Goal: Task Accomplishment & Management: Manage account settings

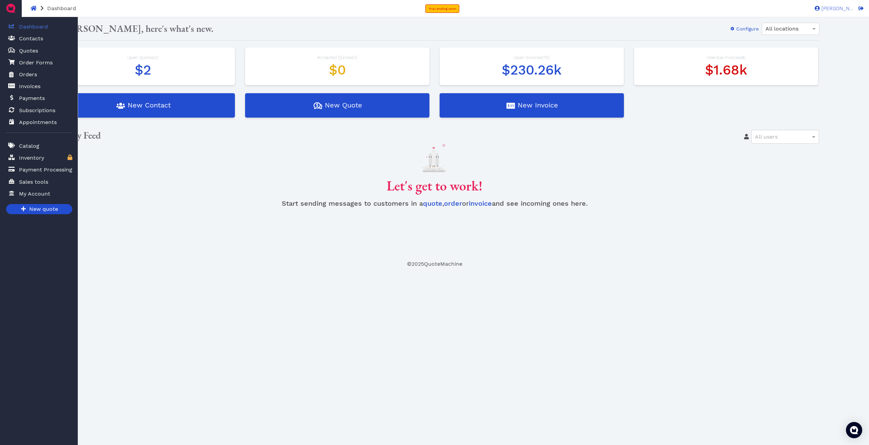
click at [26, 72] on span "Orders" at bounding box center [28, 75] width 18 height 8
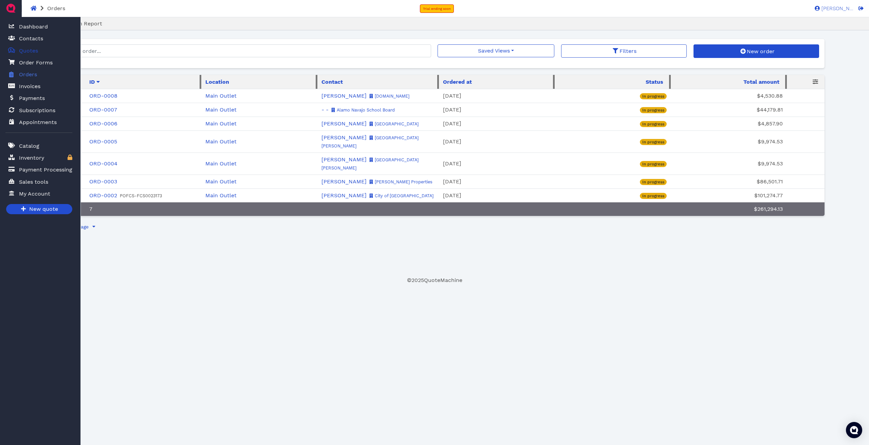
click at [26, 50] on span "Quotes" at bounding box center [28, 51] width 19 height 8
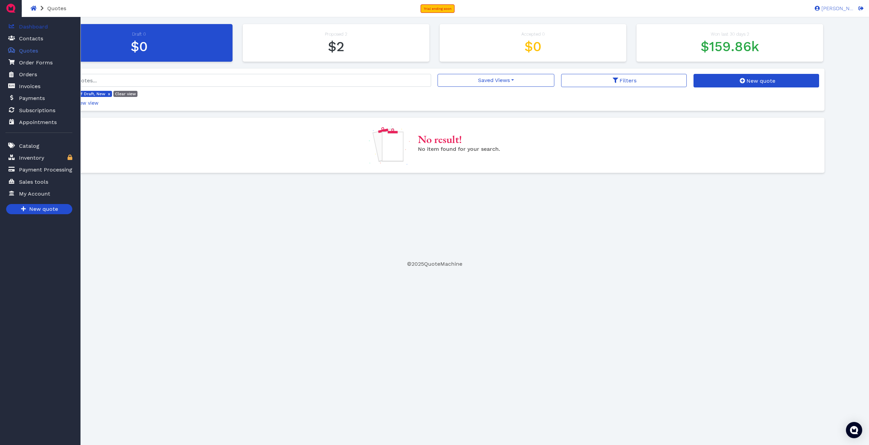
click at [27, 25] on span "Dashboard" at bounding box center [33, 27] width 29 height 8
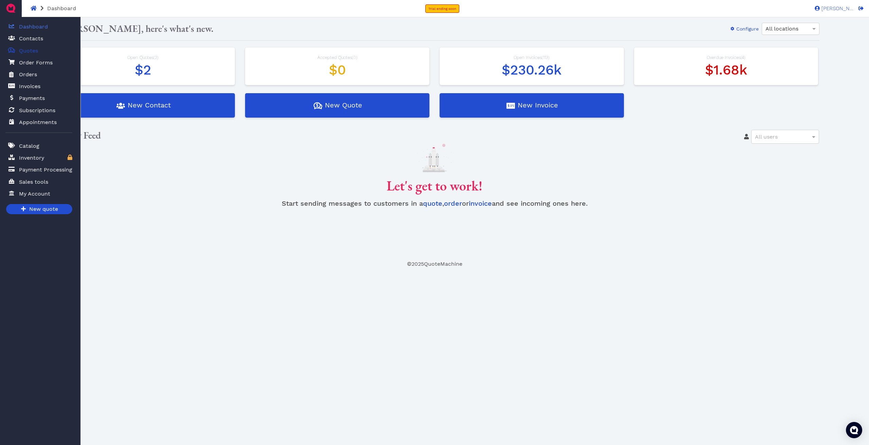
click at [28, 50] on span "Quotes" at bounding box center [28, 51] width 19 height 8
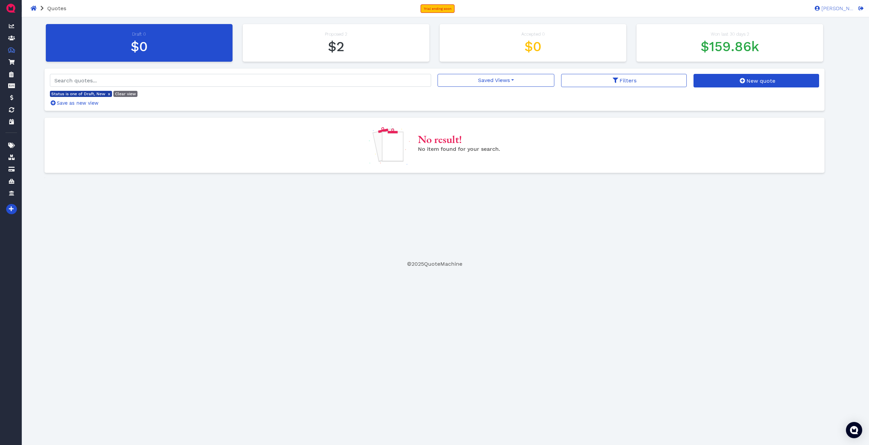
click at [83, 94] on span "Status is one of Draft, New" at bounding box center [78, 94] width 54 height 5
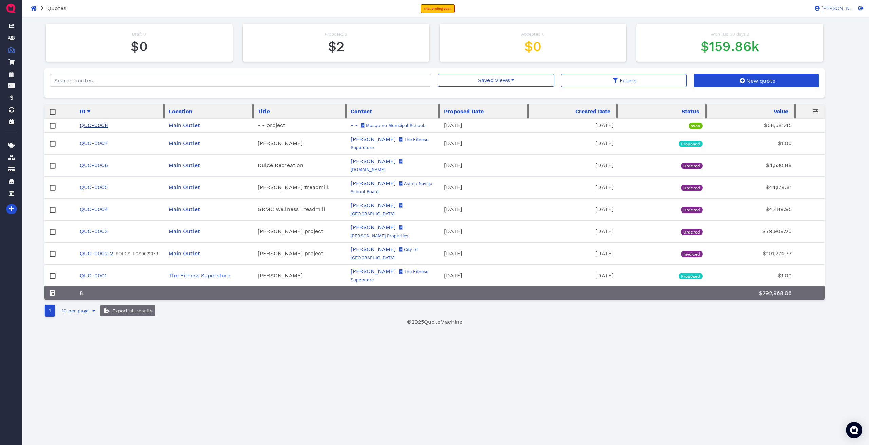
click at [97, 125] on link "QUO-0008" at bounding box center [94, 125] width 28 height 6
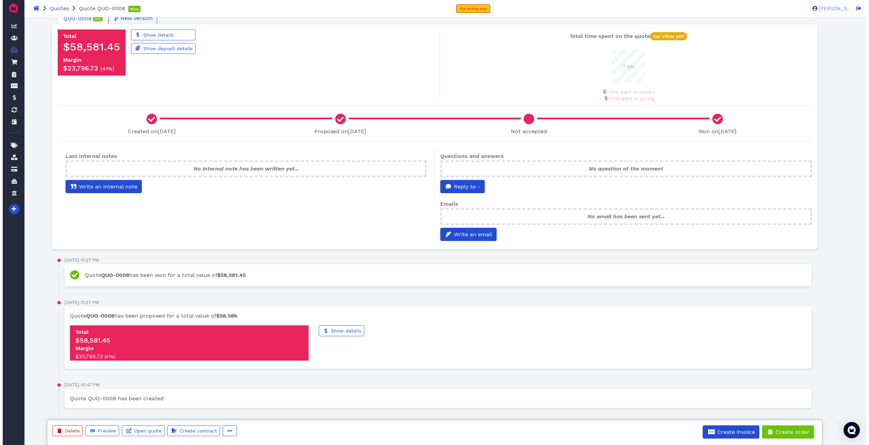
scroll to position [137, 0]
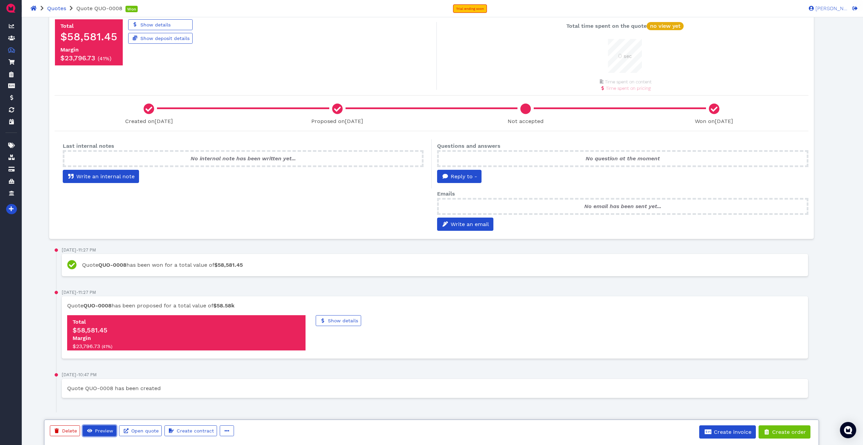
click at [101, 214] on span "Preview" at bounding box center [103, 430] width 19 height 5
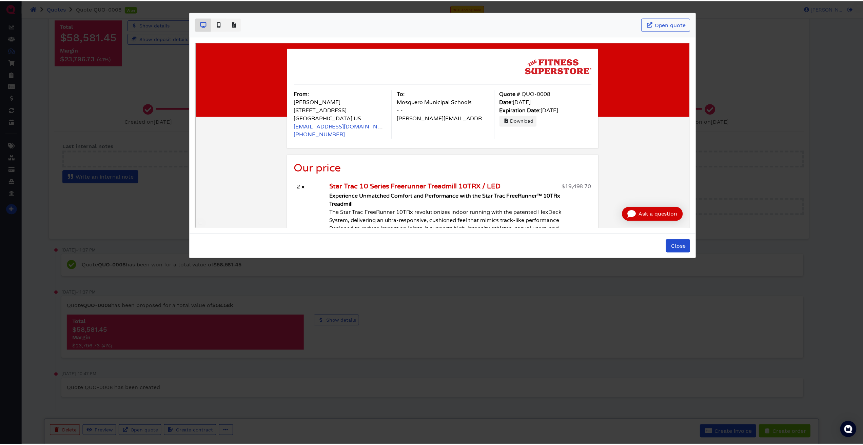
scroll to position [0, 0]
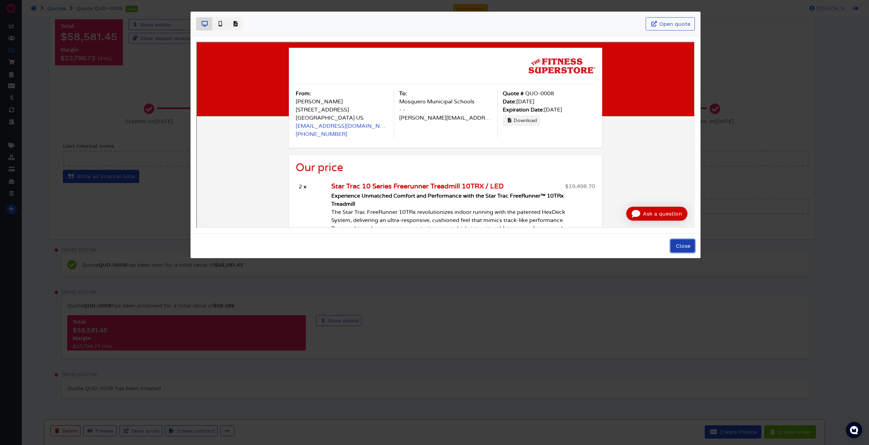
click at [310, 214] on span "Close" at bounding box center [682, 246] width 16 height 6
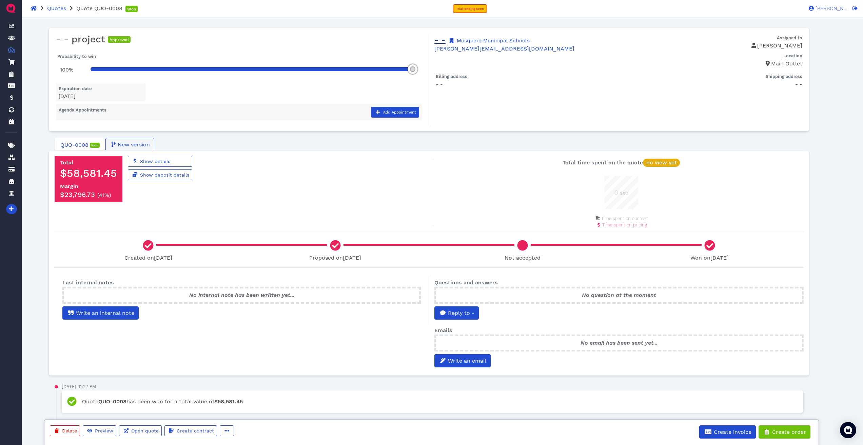
click at [310, 39] on link "- -" at bounding box center [440, 39] width 11 height 9
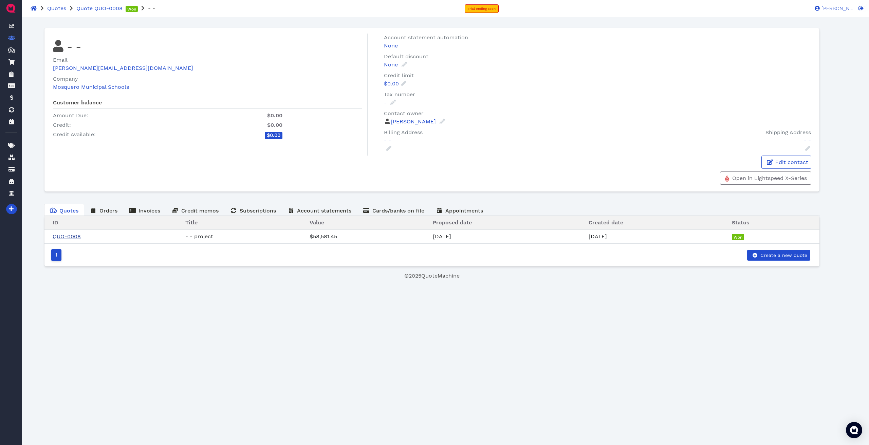
click at [70, 214] on link "QUO-0008" at bounding box center [67, 236] width 28 height 6
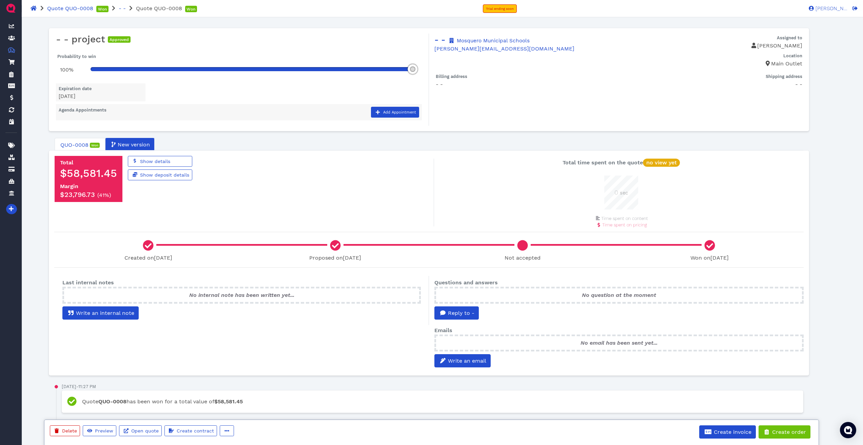
click at [121, 145] on span "New version" at bounding box center [133, 145] width 33 height 8
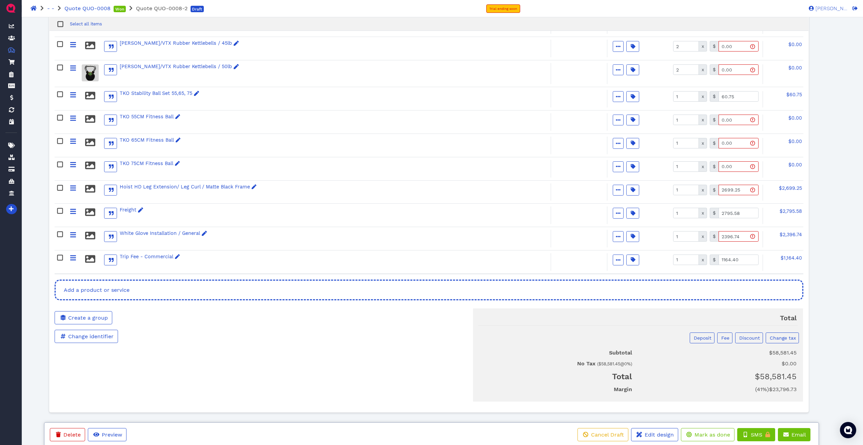
scroll to position [790, 0]
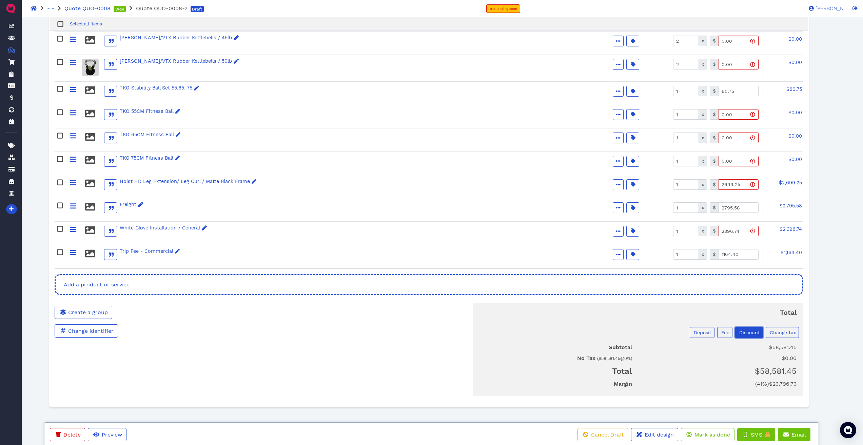
click at [310, 214] on span "Discount" at bounding box center [750, 332] width 22 height 5
select select "currencyAmount"
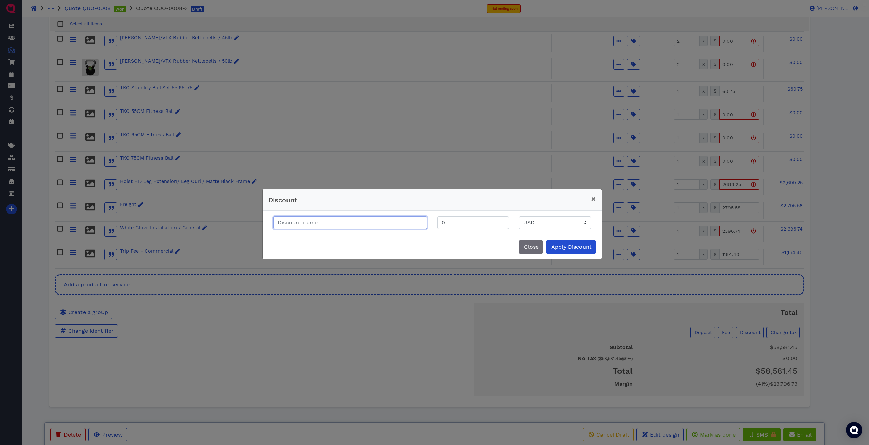
click at [310, 214] on input "text" at bounding box center [350, 222] width 154 height 13
type input "Correction"
click at [310, 214] on input "0" at bounding box center [473, 222] width 72 height 13
type input "1.10"
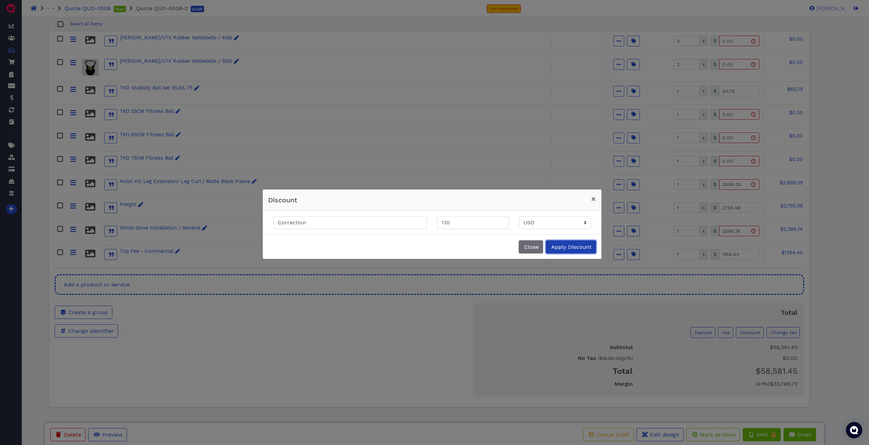
click at [310, 214] on span "Apply Discount" at bounding box center [570, 247] width 41 height 6
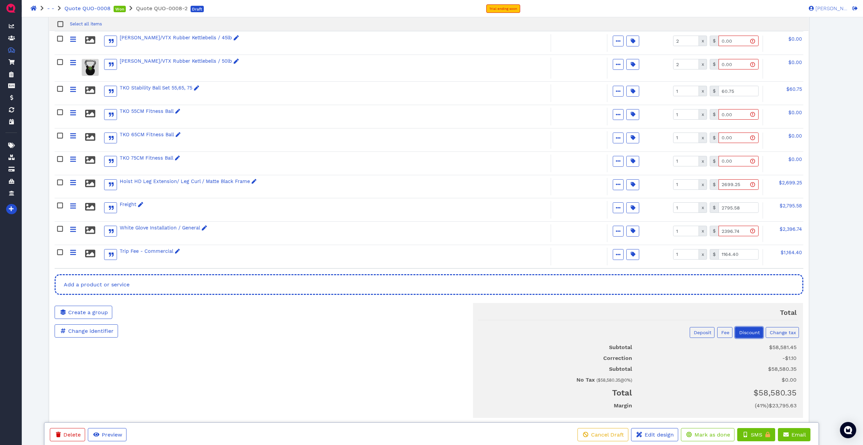
click at [310, 214] on span "Discount" at bounding box center [750, 332] width 22 height 5
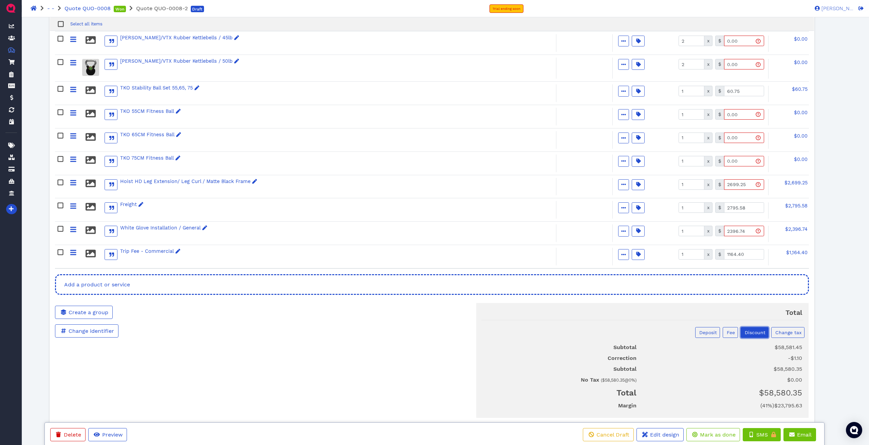
select select "currencyAmount"
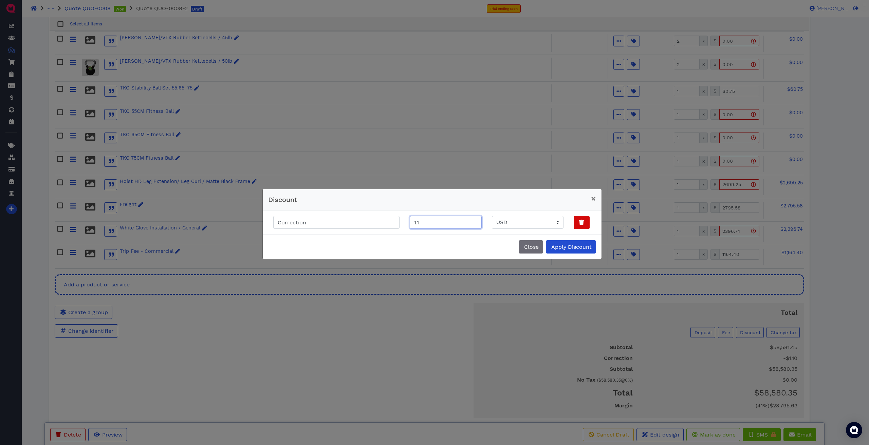
click at [310, 214] on input "1.1" at bounding box center [445, 222] width 72 height 13
type input "1"
click at [310, 214] on span "Apply Discount" at bounding box center [570, 247] width 41 height 6
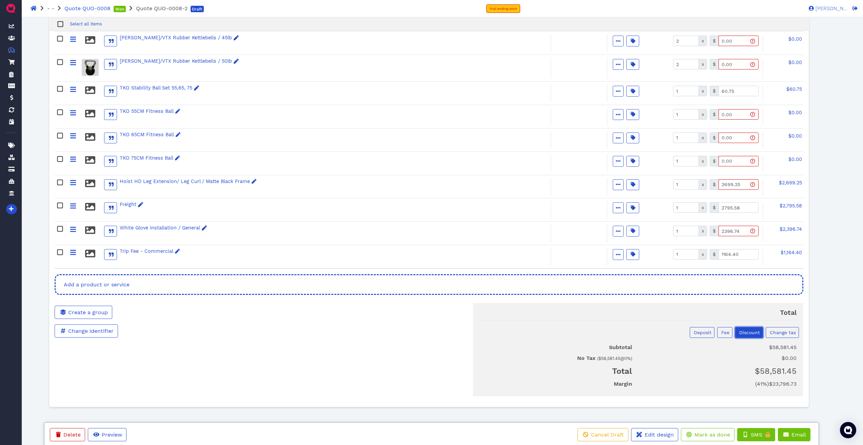
click at [310, 214] on span "Discount" at bounding box center [750, 332] width 22 height 5
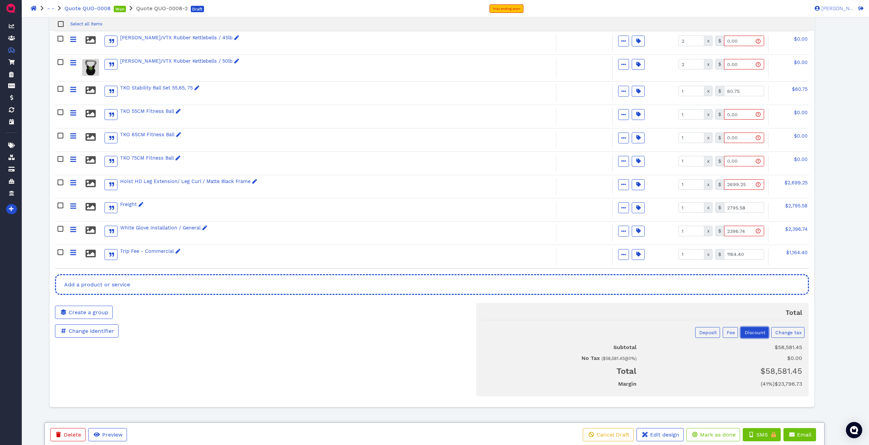
select select "currencyAmount"
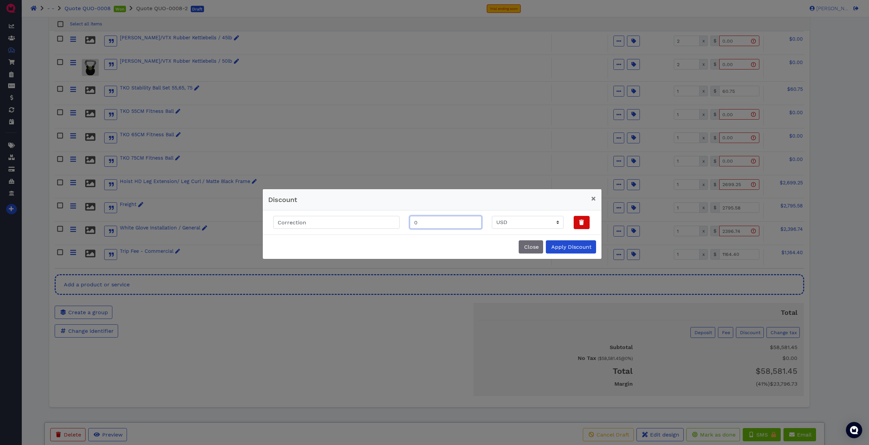
click at [310, 214] on input "0" at bounding box center [445, 222] width 72 height 13
type input "0.60"
click at [310, 214] on span "Apply Discount" at bounding box center [570, 247] width 41 height 6
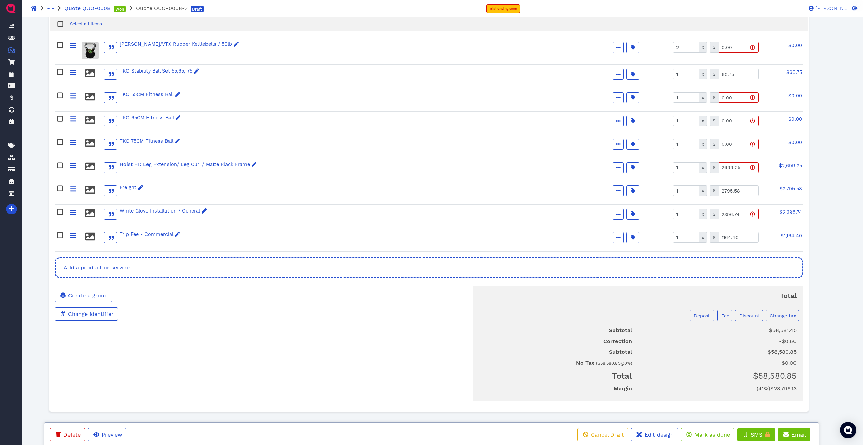
scroll to position [812, 0]
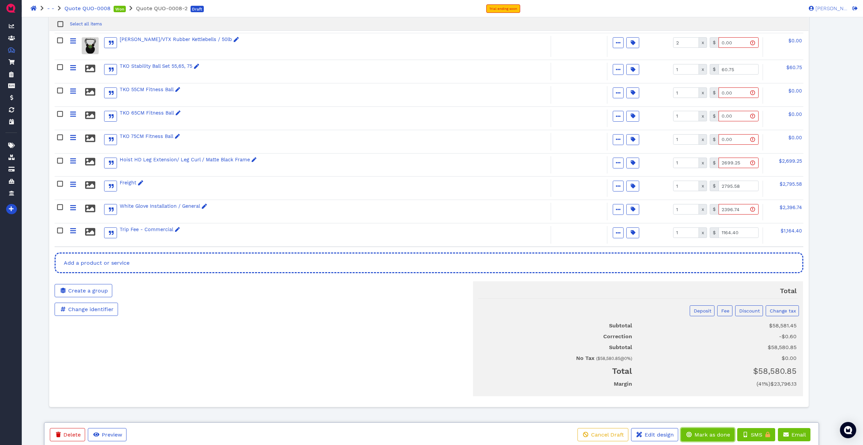
click at [310, 214] on span "Mark as done" at bounding box center [712, 435] width 37 height 6
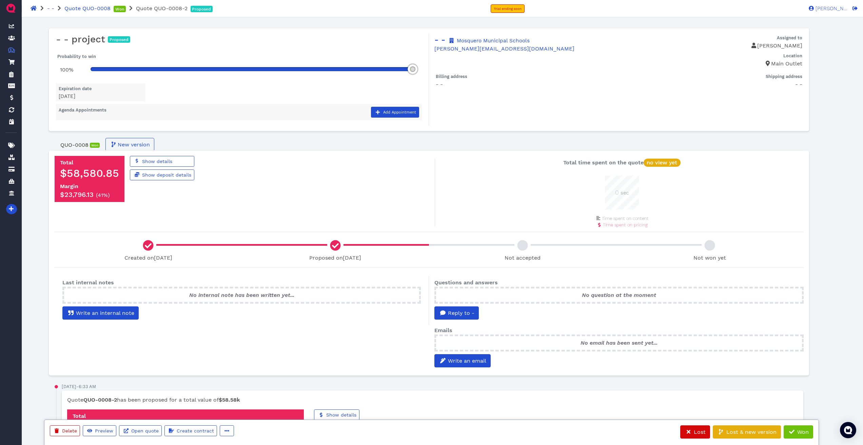
scroll to position [34, 34]
click at [310, 214] on span "Won" at bounding box center [803, 432] width 13 height 6
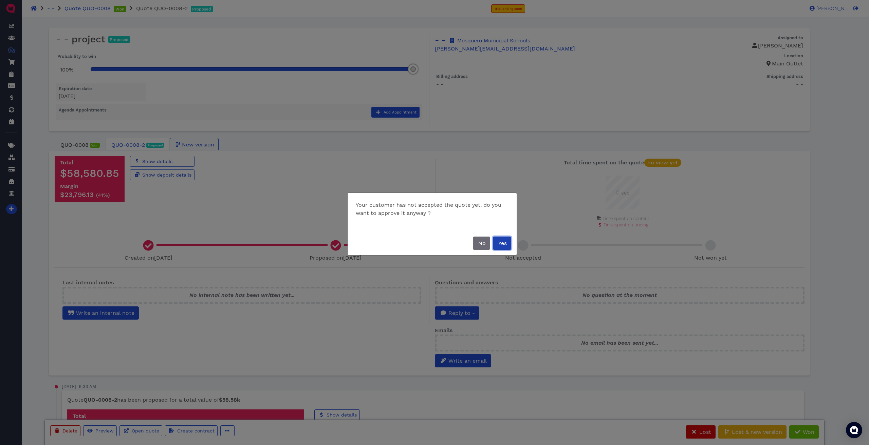
click at [310, 214] on span "Yes" at bounding box center [501, 243] width 9 height 6
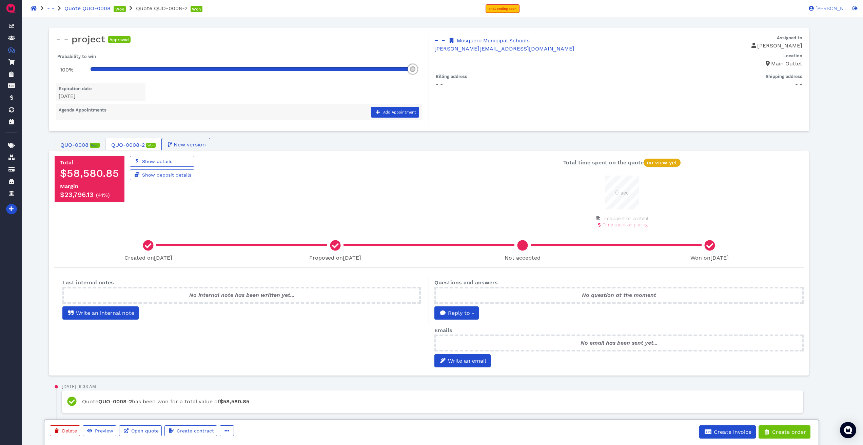
click at [67, 144] on span "QUO-0008" at bounding box center [74, 145] width 28 height 8
drag, startPoint x: 70, startPoint y: 145, endPoint x: 279, endPoint y: 201, distance: 216.7
click at [279, 201] on div "Total $58,581.45 Margin $23,796.73 ( 41% ) Show details Show deposit details" at bounding box center [247, 179] width 395 height 46
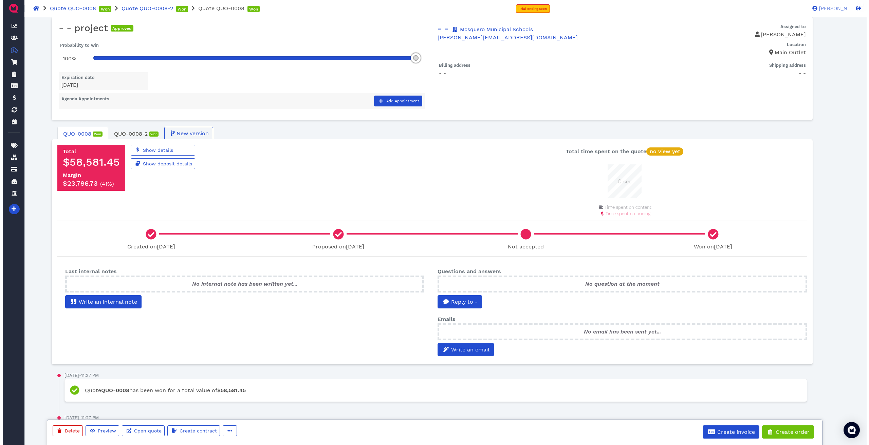
scroll to position [1, 0]
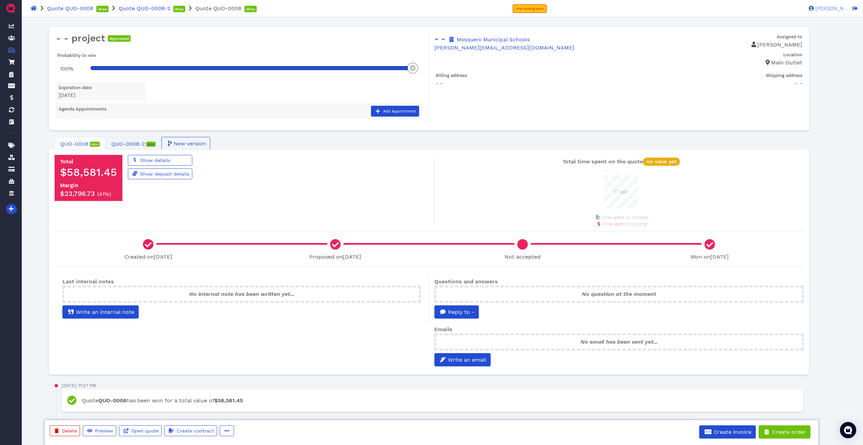
click at [123, 144] on span "QUO-0008-2" at bounding box center [128, 144] width 34 height 8
click at [310, 214] on span "Create order" at bounding box center [788, 432] width 35 height 6
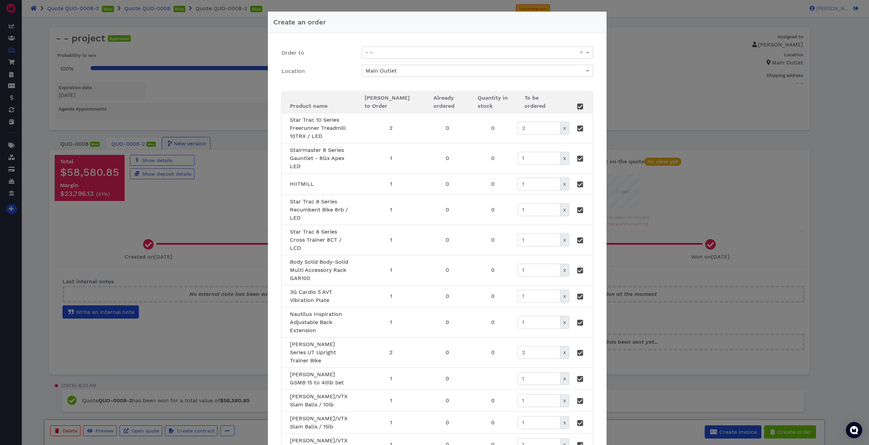
click at [310, 59] on div "- - ×" at bounding box center [477, 52] width 241 height 13
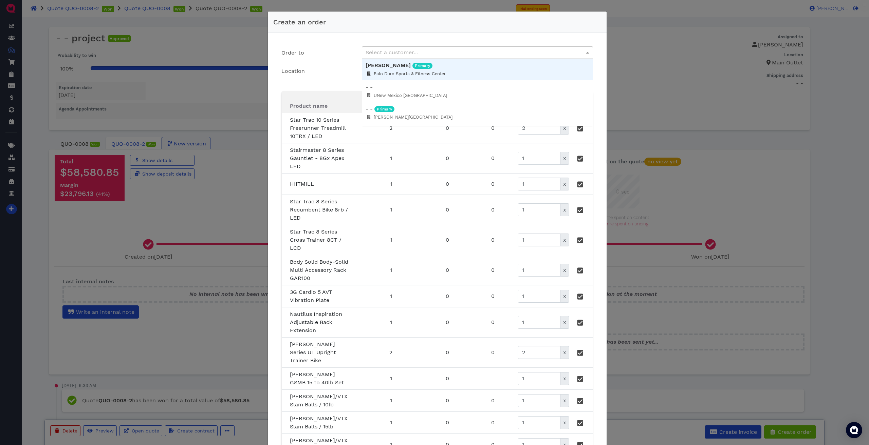
click at [310, 53] on div "Select a customer..." at bounding box center [477, 53] width 230 height 12
type input "mosq"
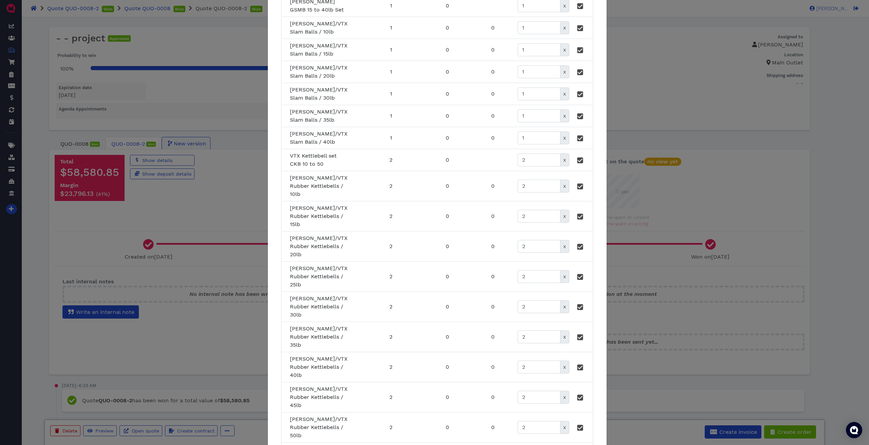
scroll to position [501, 0]
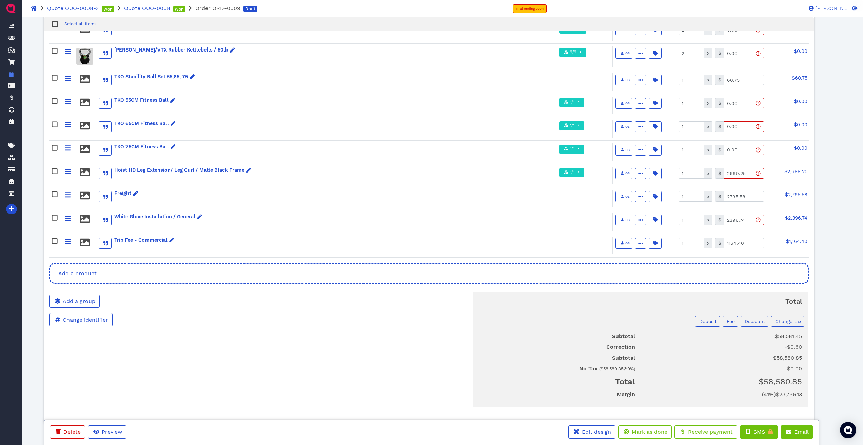
scroll to position [765, 0]
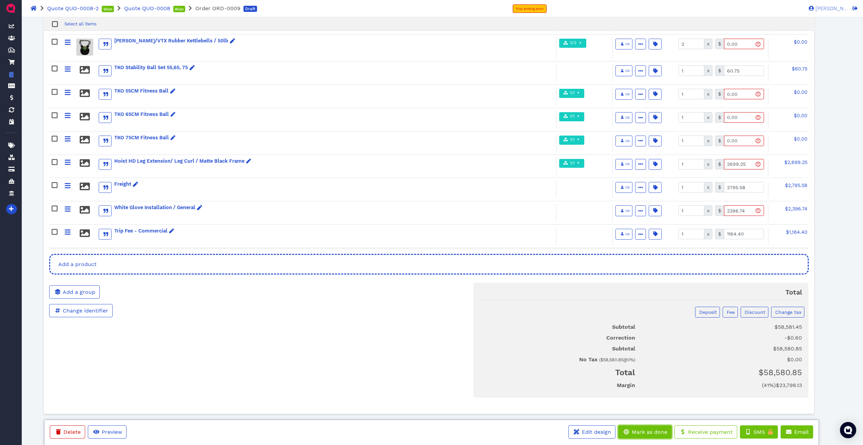
click at [310, 214] on span "Mark as done" at bounding box center [649, 432] width 37 height 6
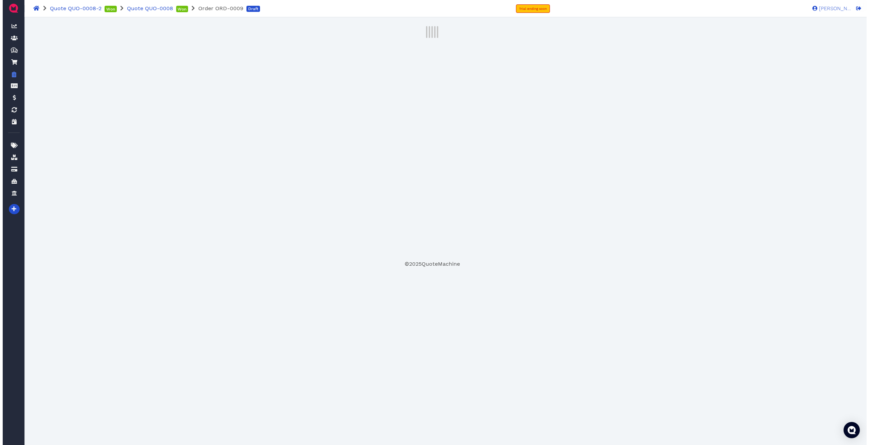
scroll to position [0, 0]
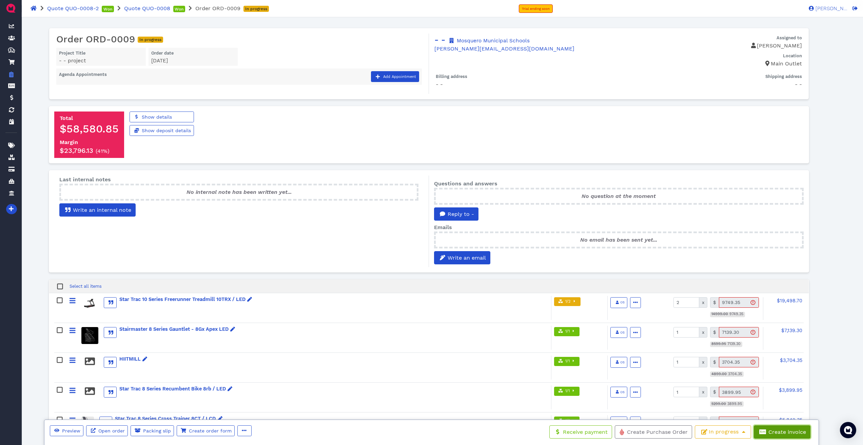
click at [310, 214] on span "Create invoice" at bounding box center [787, 432] width 39 height 6
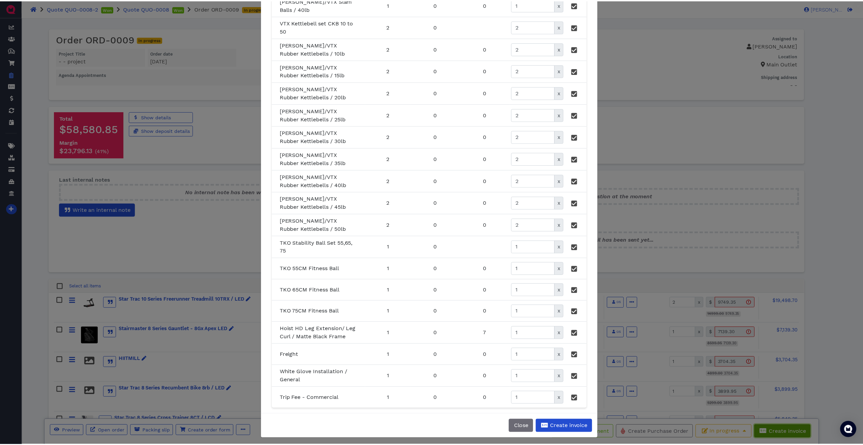
scroll to position [479, 0]
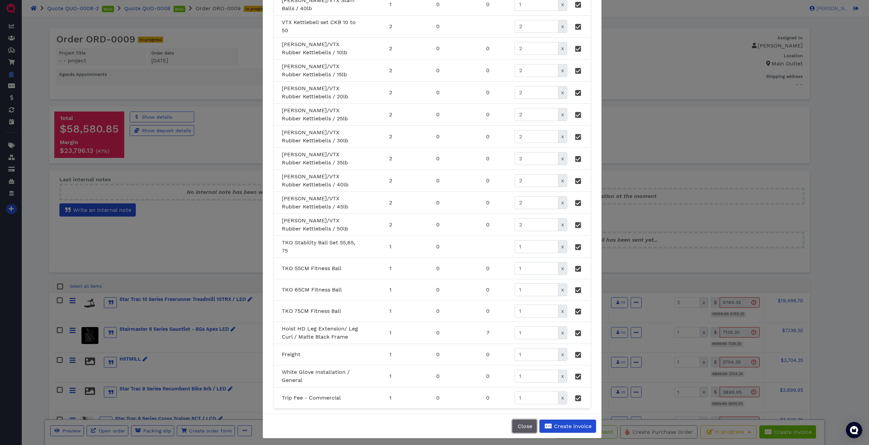
click at [310, 214] on button "Close" at bounding box center [524, 426] width 24 height 13
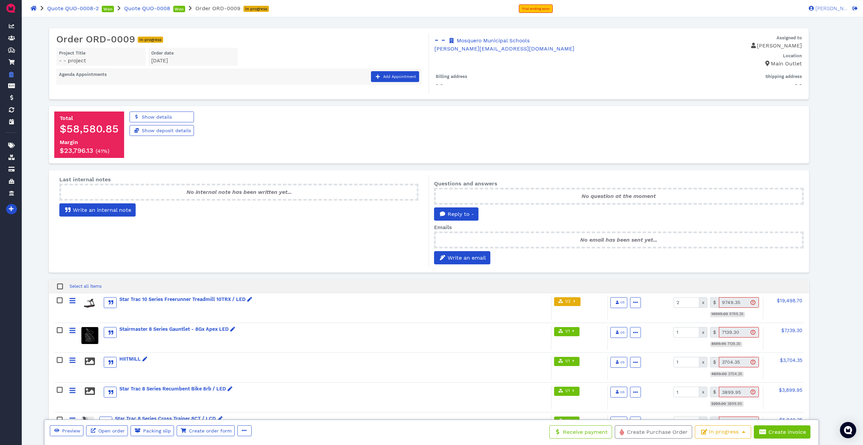
click at [310, 39] on span "Assigned to" at bounding box center [789, 37] width 25 height 5
click at [86, 57] on div "- - project" at bounding box center [101, 61] width 84 height 8
drag, startPoint x: 172, startPoint y: 55, endPoint x: 148, endPoint y: 61, distance: 24.8
click at [170, 55] on span "Order date" at bounding box center [162, 53] width 22 height 5
click at [67, 62] on div "- - project" at bounding box center [101, 61] width 84 height 8
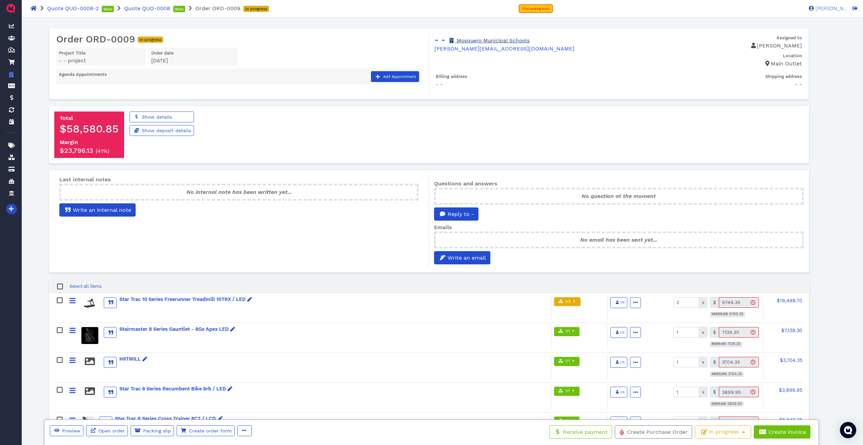
click at [310, 41] on link "Mosquero Municipal Schools" at bounding box center [489, 41] width 81 height 6
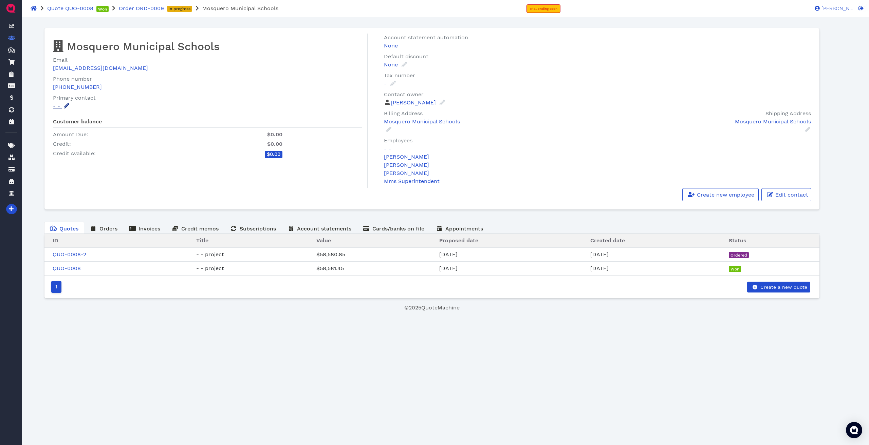
click at [66, 108] on icon at bounding box center [66, 105] width 5 height 5
click at [103, 130] on div "- -" at bounding box center [104, 128] width 92 height 12
click at [73, 142] on span at bounding box center [75, 140] width 7 height 7
click at [310, 146] on link "- -" at bounding box center [387, 149] width 7 height 6
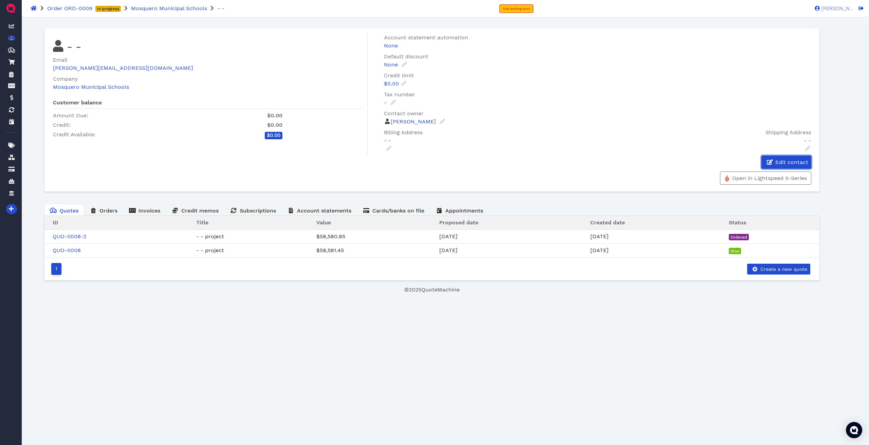
click at [310, 164] on span "Edit contact" at bounding box center [791, 162] width 34 height 6
select select "en-US"
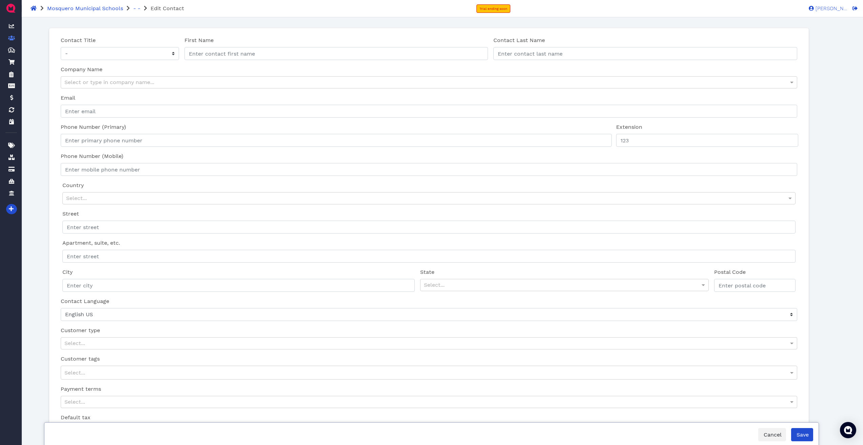
type input "-"
type input "[PERSON_NAME][EMAIL_ADDRESS][DOMAIN_NAME]"
click at [211, 53] on input "-" at bounding box center [337, 53] width 304 height 13
type input "[PERSON_NAME]"
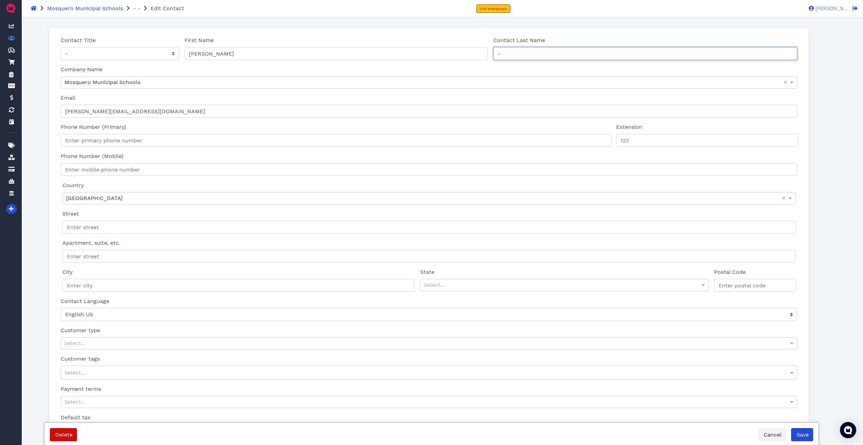
click at [310, 54] on input "-" at bounding box center [646, 53] width 304 height 13
type input "Hawks"
click at [70, 55] on select "- Mr Ms" at bounding box center [120, 53] width 118 height 13
click at [61, 47] on select "- Mr Ms" at bounding box center [120, 53] width 118 height 13
click at [310, 214] on span "Save" at bounding box center [802, 435] width 13 height 6
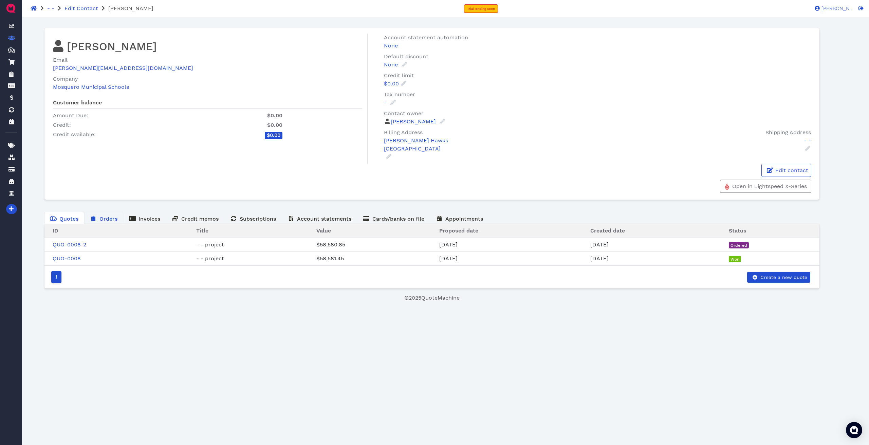
click at [109, 214] on span "Orders" at bounding box center [108, 219] width 18 height 6
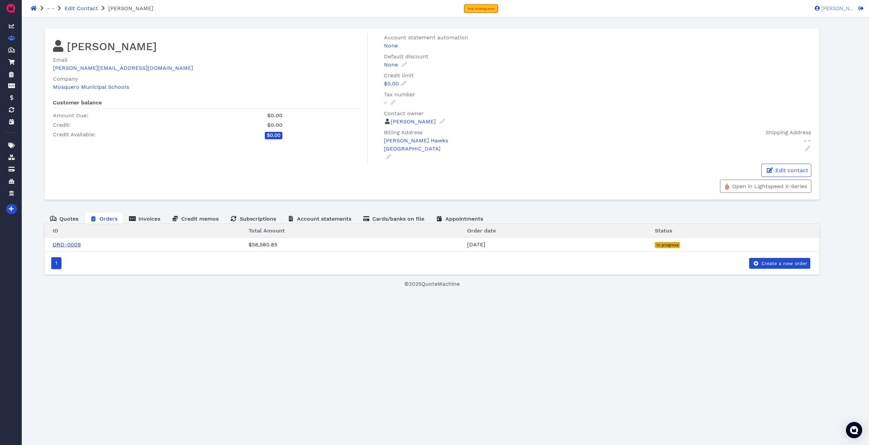
click at [67, 214] on link "ORD-0009" at bounding box center [67, 245] width 28 height 6
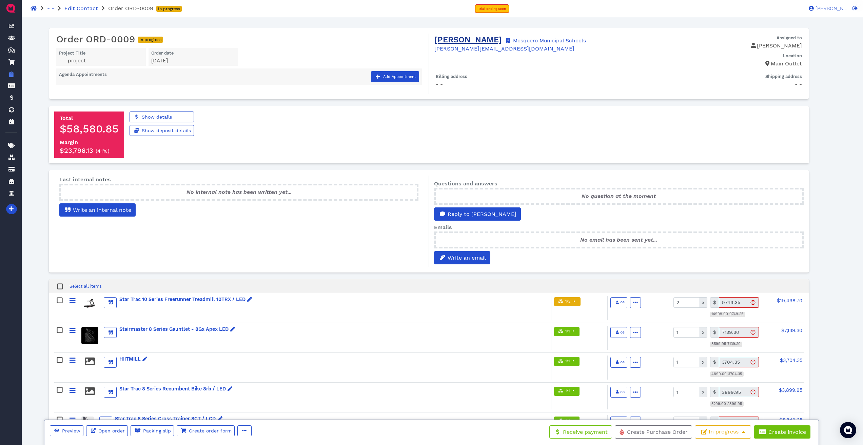
click at [310, 38] on link "[PERSON_NAME]" at bounding box center [469, 39] width 68 height 9
click at [70, 60] on div "- - project" at bounding box center [101, 61] width 84 height 8
click at [310, 78] on span "Shipping address" at bounding box center [784, 76] width 37 height 5
click at [310, 83] on div "Billing address - -" at bounding box center [527, 80] width 185 height 18
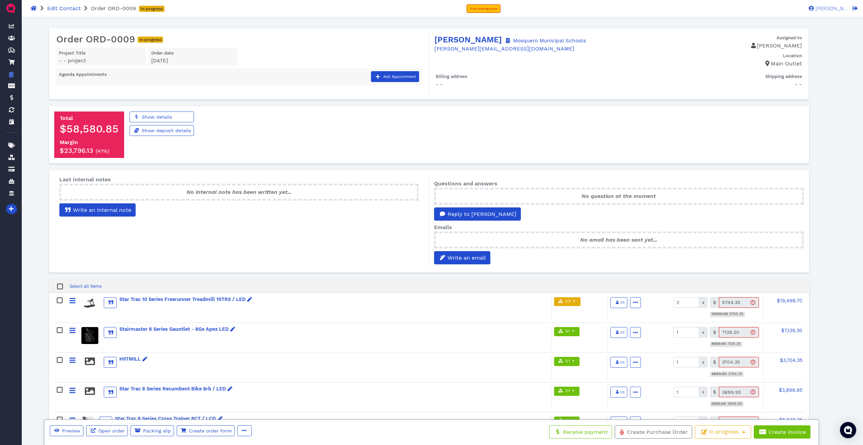
click at [86, 72] on span "Agenda Appointments" at bounding box center [83, 74] width 48 height 5
click at [76, 54] on span "Project Title" at bounding box center [72, 53] width 26 height 5
click at [310, 214] on icon "button" at bounding box center [574, 302] width 1 height 4
click at [310, 214] on button "In progress" at bounding box center [723, 433] width 56 height 14
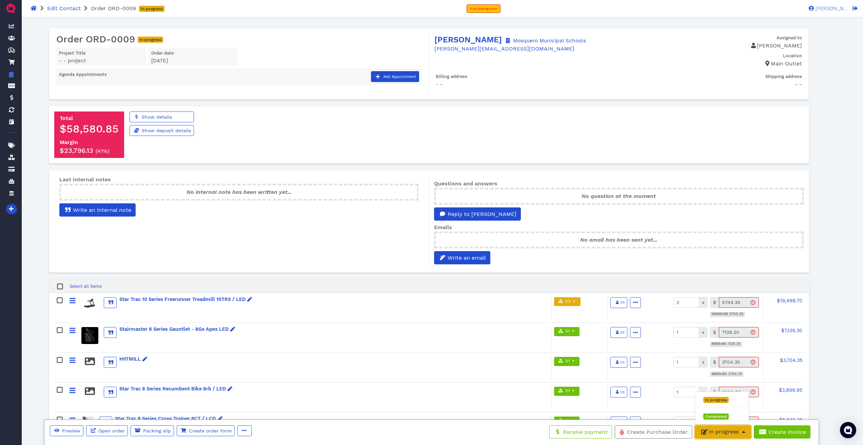
click at [310, 214] on button "In progress" at bounding box center [723, 433] width 56 height 14
click at [310, 40] on icon at bounding box center [508, 40] width 4 height 5
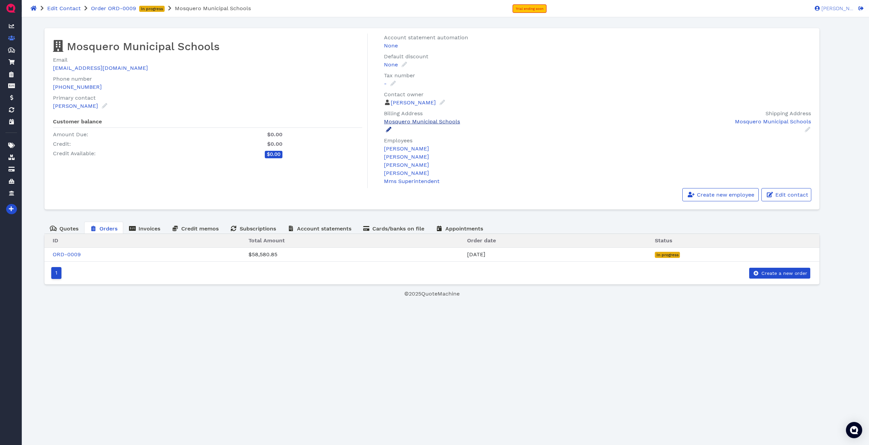
click at [310, 129] on icon at bounding box center [388, 129] width 5 height 5
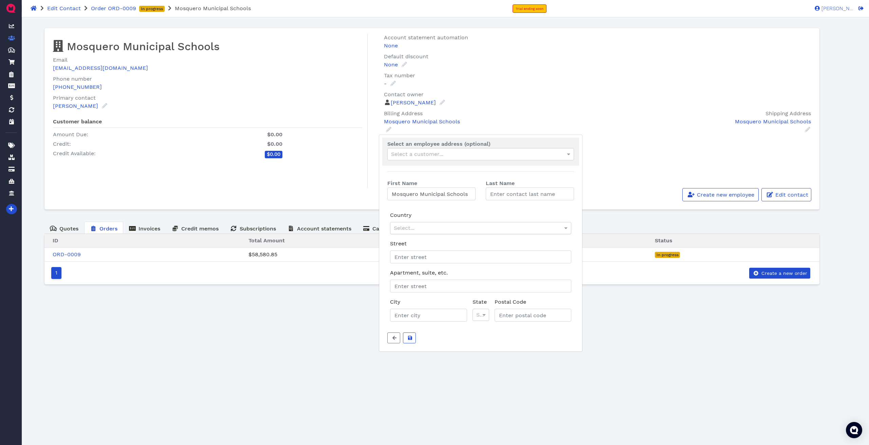
click at [310, 214] on div "Select..." at bounding box center [480, 229] width 180 height 12
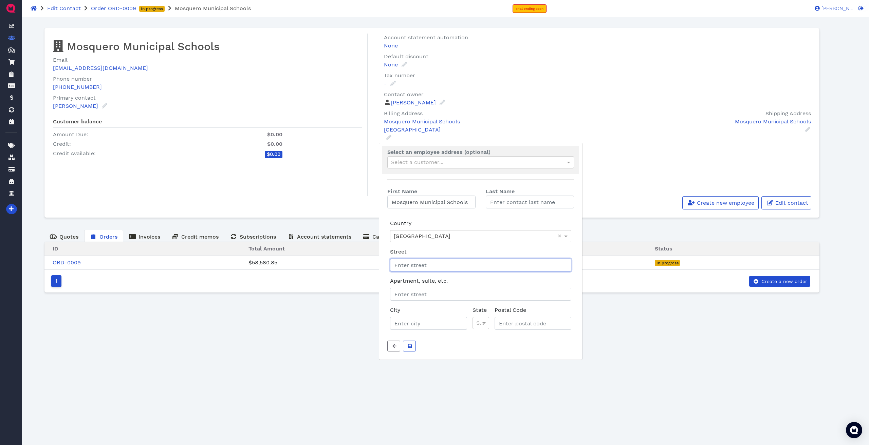
click at [310, 214] on input "Street" at bounding box center [480, 265] width 181 height 13
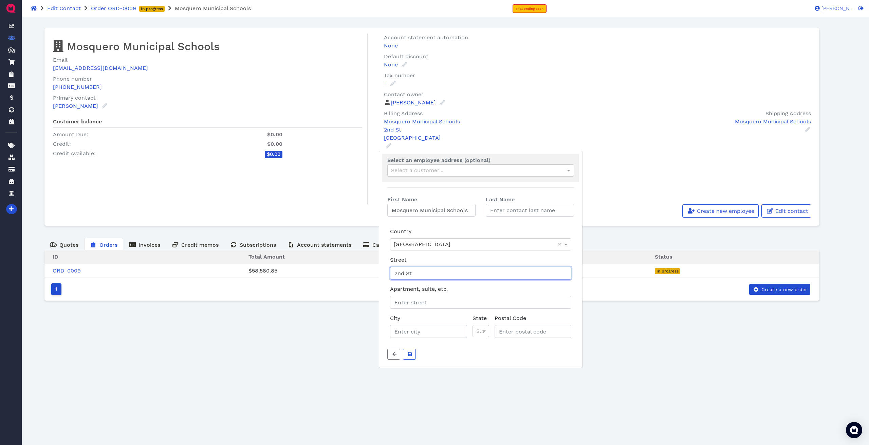
type input "2nd St"
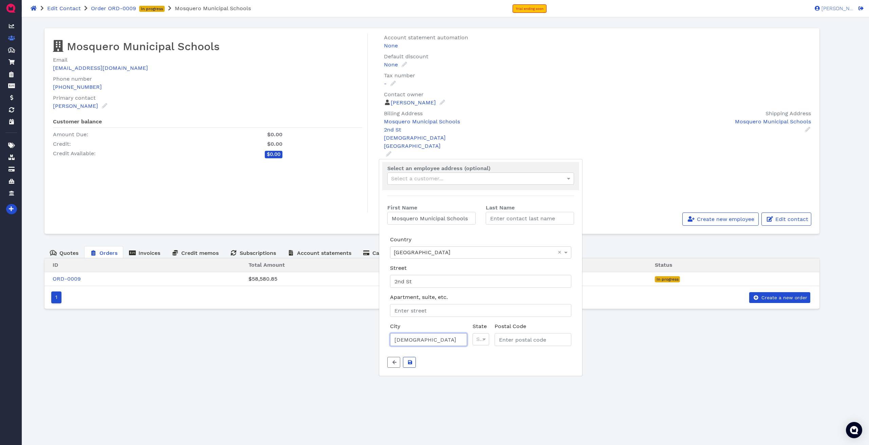
type input "[DEMOGRAPHIC_DATA]"
type input "nm"
click at [310, 214] on input "Postal Code" at bounding box center [534, 339] width 74 height 13
type input "87733"
click at [310, 214] on icon "submit" at bounding box center [410, 362] width 4 height 5
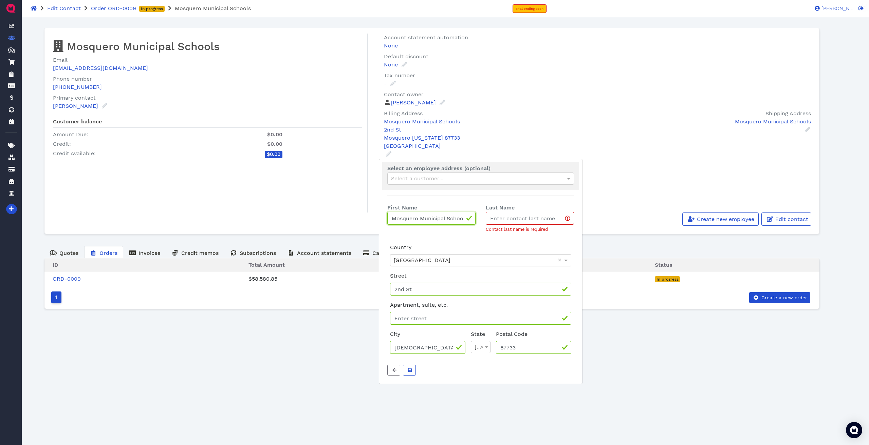
click at [310, 214] on input "Mosquero Municipal Schools" at bounding box center [431, 218] width 88 height 13
drag, startPoint x: 446, startPoint y: 218, endPoint x: 480, endPoint y: 214, distance: 33.8
click at [310, 214] on div "Mosquero Municipal Schools" at bounding box center [431, 218] width 98 height 13
click at [310, 214] on input "Last Name" at bounding box center [529, 218] width 88 height 13
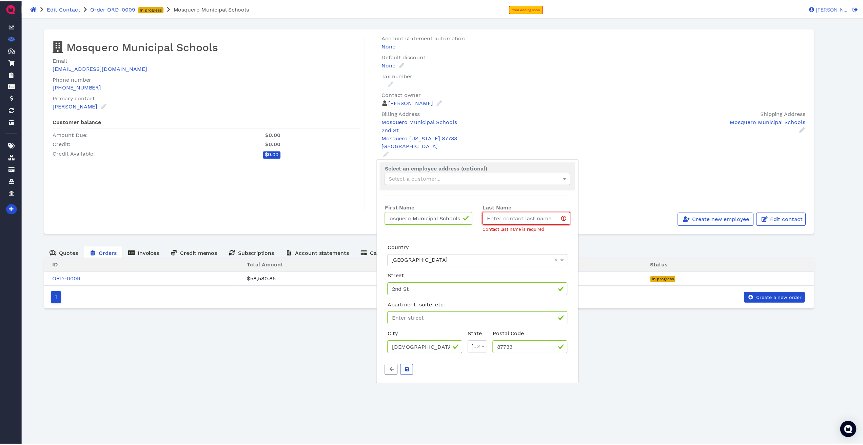
scroll to position [0, 0]
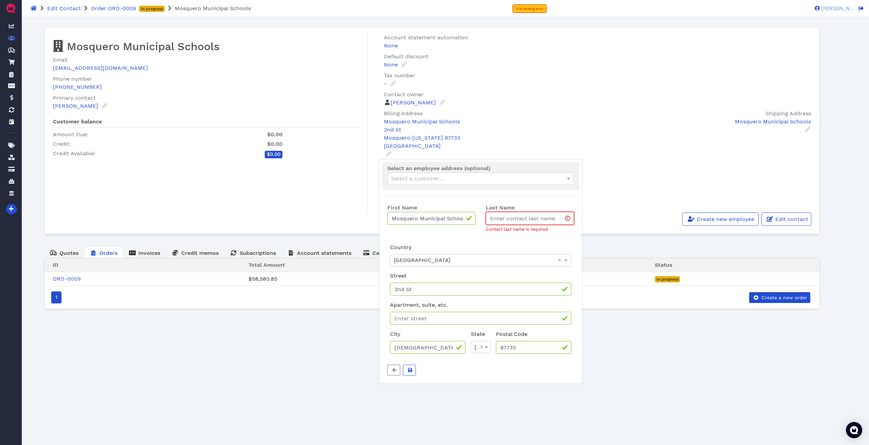
paste input "Schools"
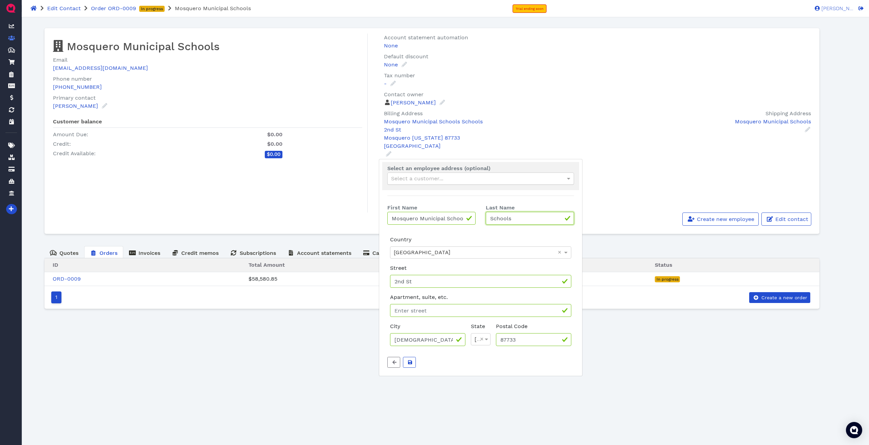
type input "Schools"
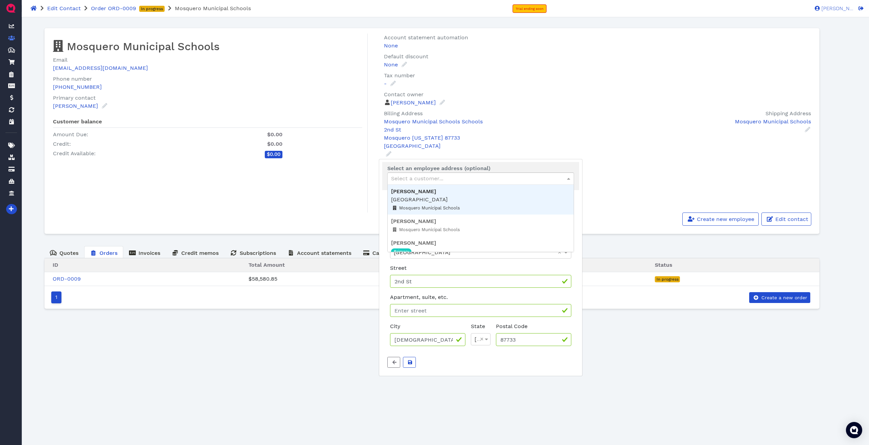
click at [310, 174] on div "Select a customer..." at bounding box center [480, 179] width 186 height 12
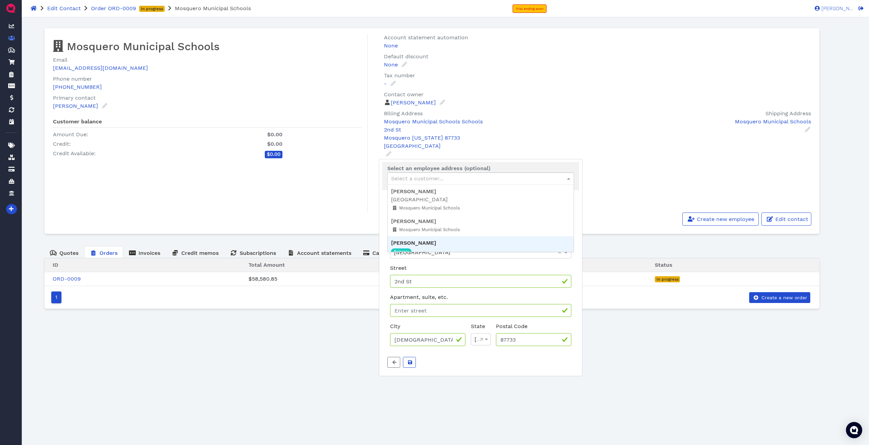
type input "[PERSON_NAME]"
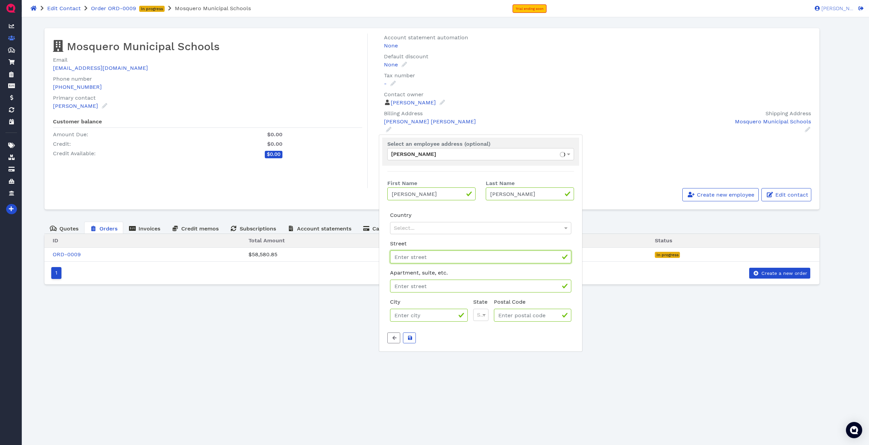
click at [310, 214] on input "Street" at bounding box center [480, 257] width 181 height 13
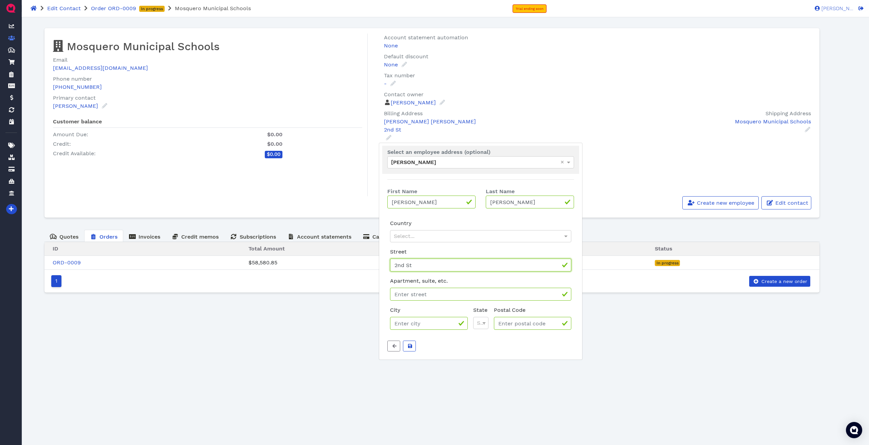
type input "2nd St"
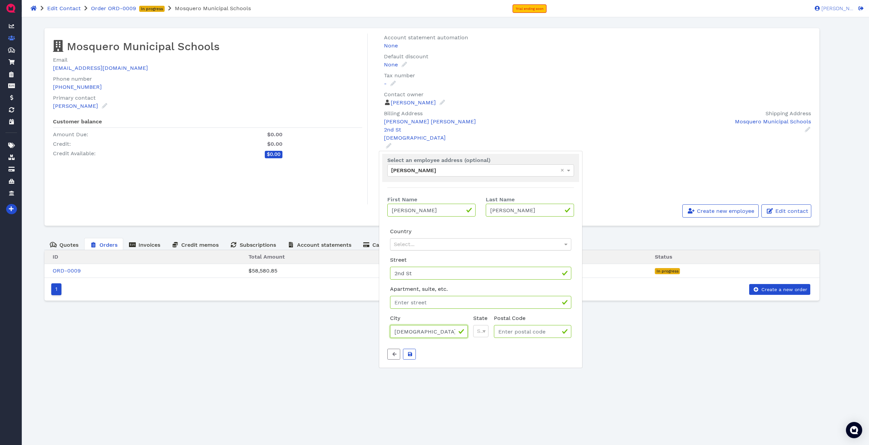
type input "[DEMOGRAPHIC_DATA]"
click at [310, 214] on div "Select..." at bounding box center [480, 245] width 180 height 12
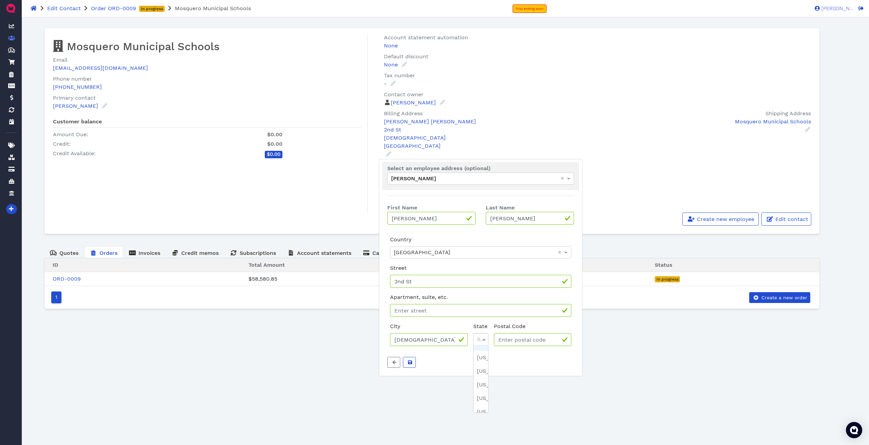
drag, startPoint x: 474, startPoint y: 339, endPoint x: 478, endPoint y: 341, distance: 4.4
click at [310, 214] on div "Select..." at bounding box center [480, 340] width 15 height 12
type input "nm"
click at [310, 214] on input "Postal Code" at bounding box center [533, 339] width 75 height 13
type input "87733"
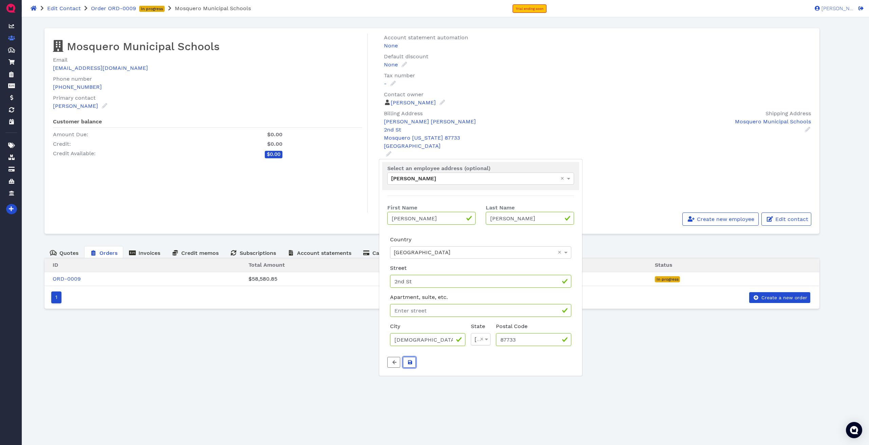
click at [310, 214] on icon "submit" at bounding box center [410, 363] width 4 height 4
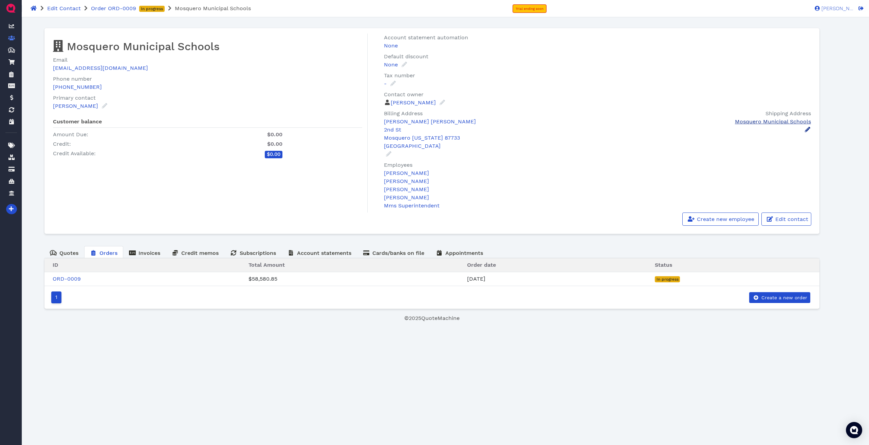
click at [310, 123] on div "Mosquero Municipal Schools" at bounding box center [707, 122] width 207 height 8
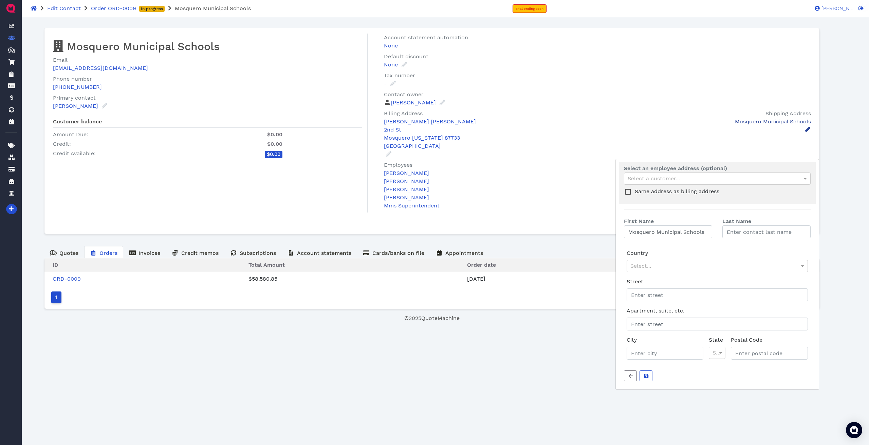
click at [310, 123] on div "Mosquero Municipal Schools" at bounding box center [707, 122] width 207 height 8
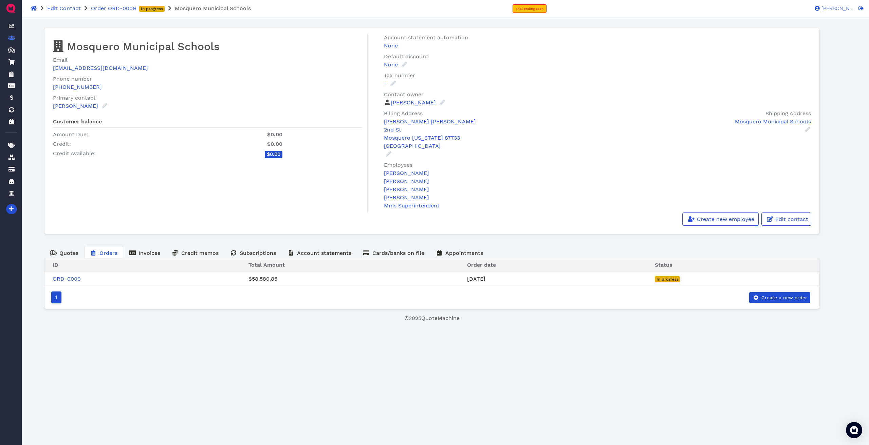
click at [110, 214] on span "Orders" at bounding box center [108, 253] width 18 height 6
click at [73, 214] on link "ORD-0009" at bounding box center [67, 279] width 28 height 6
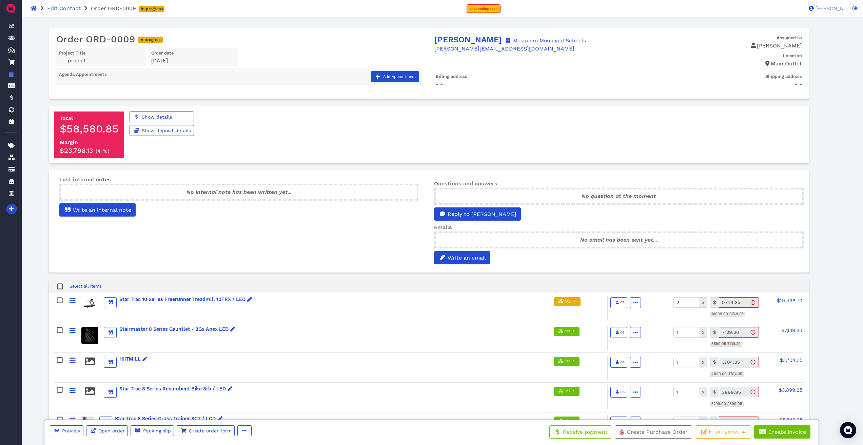
click at [75, 61] on div "- - project" at bounding box center [101, 61] width 84 height 8
click at [241, 214] on button "button" at bounding box center [244, 431] width 14 height 11
click at [269, 214] on span "Duplicate" at bounding box center [264, 373] width 25 height 6
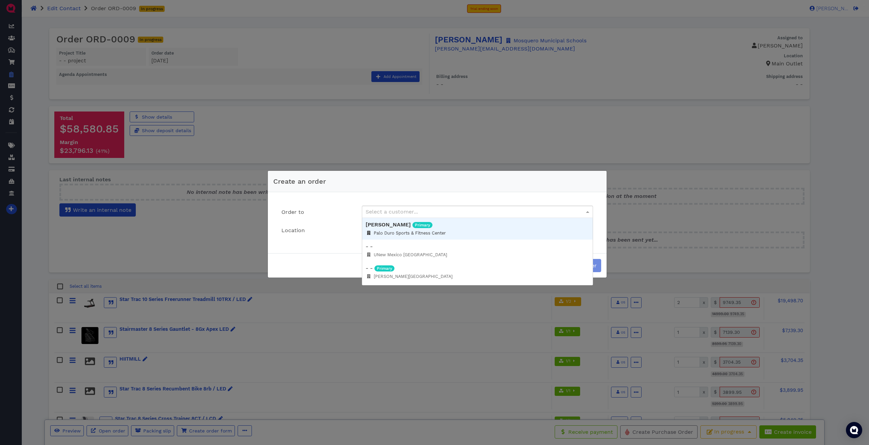
click at [310, 212] on div "Select a customer..." at bounding box center [477, 212] width 230 height 12
type input "[PERSON_NAME]"
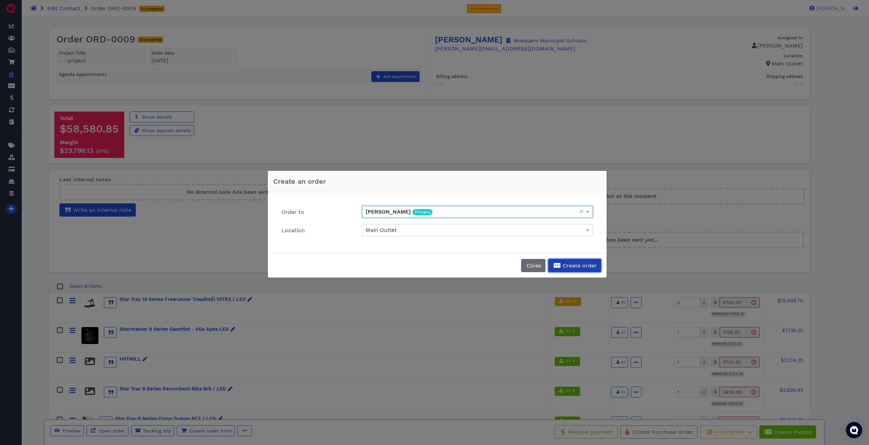
click at [310, 214] on span "Create order" at bounding box center [578, 266] width 35 height 6
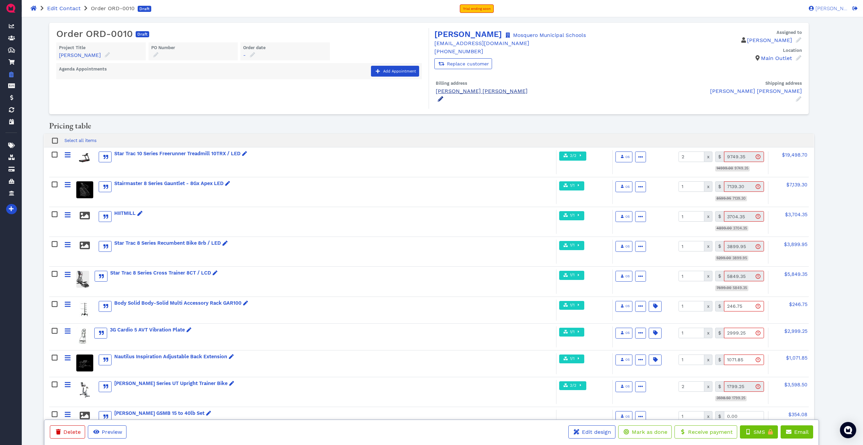
click at [310, 99] on icon at bounding box center [440, 98] width 5 height 5
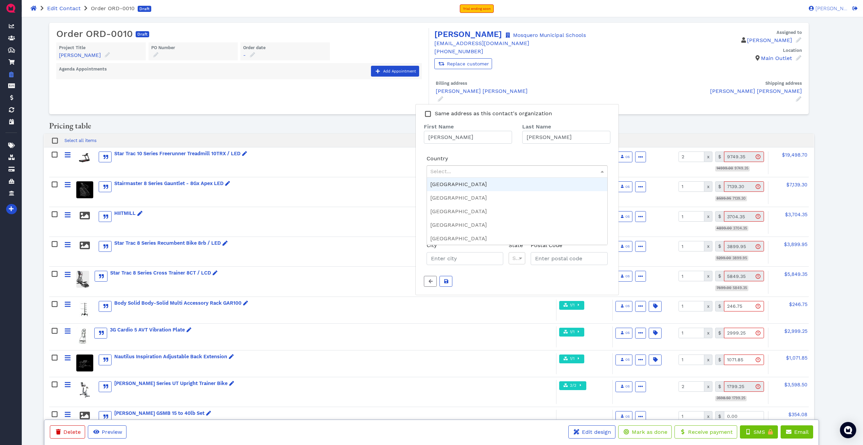
drag, startPoint x: 458, startPoint y: 174, endPoint x: 458, endPoint y: 187, distance: 12.6
click at [310, 178] on div "Select... [GEOGRAPHIC_DATA] [GEOGRAPHIC_DATA] [GEOGRAPHIC_DATA] [GEOGRAPHIC_DAT…" at bounding box center [517, 172] width 181 height 12
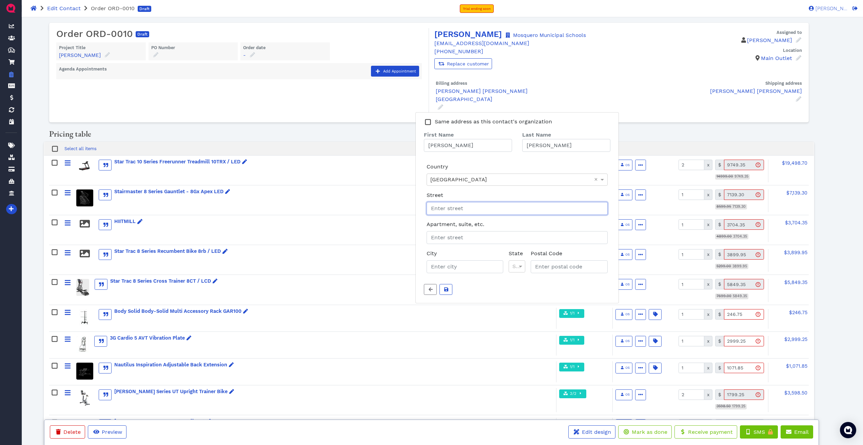
click at [310, 213] on input "Street" at bounding box center [517, 208] width 181 height 13
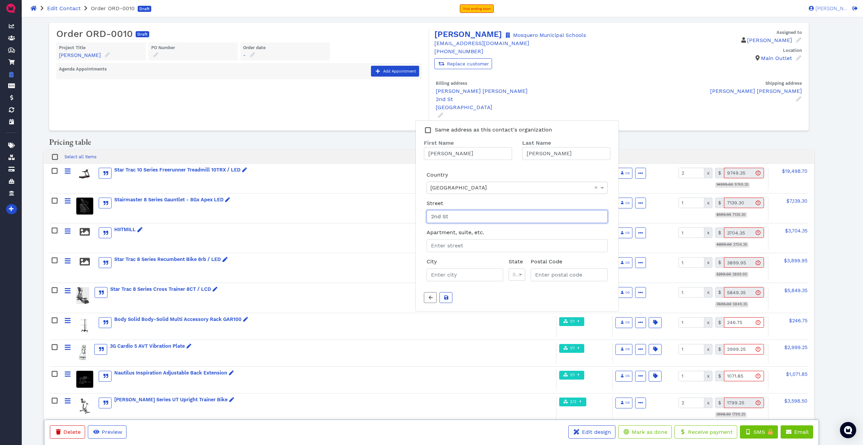
type input "2nd St"
click at [310, 214] on input "City" at bounding box center [465, 275] width 77 height 13
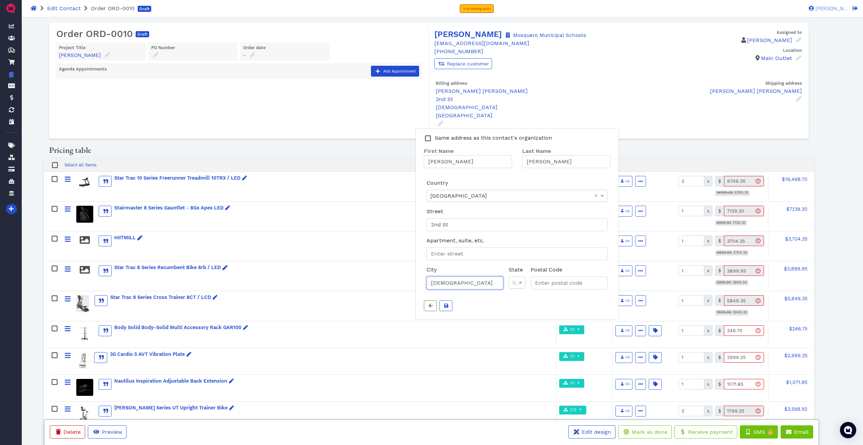
type input "[DEMOGRAPHIC_DATA]"
click at [310, 214] on div "Select..." at bounding box center [517, 283] width 16 height 12
type input "new"
click at [310, 214] on input "Postal Code" at bounding box center [570, 283] width 74 height 13
type input "87733"
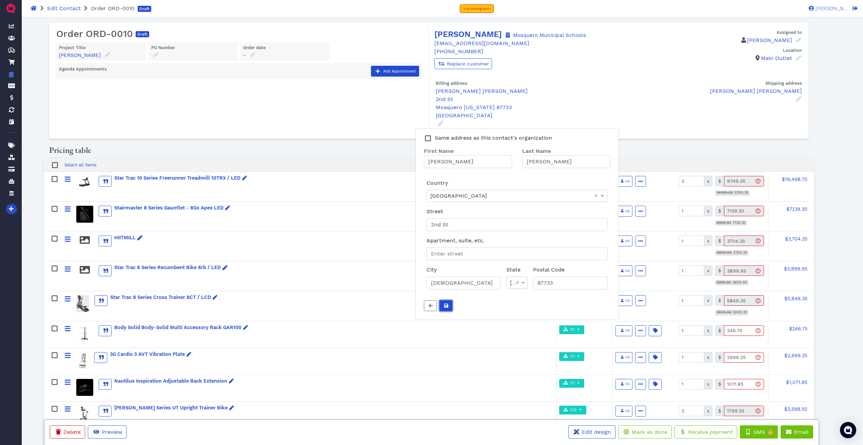
click at [310, 214] on button "Assigned to" at bounding box center [446, 306] width 13 height 11
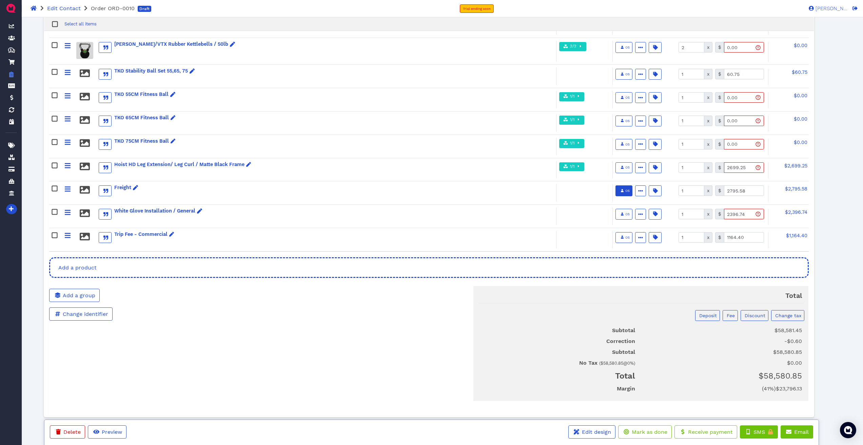
scroll to position [798, 0]
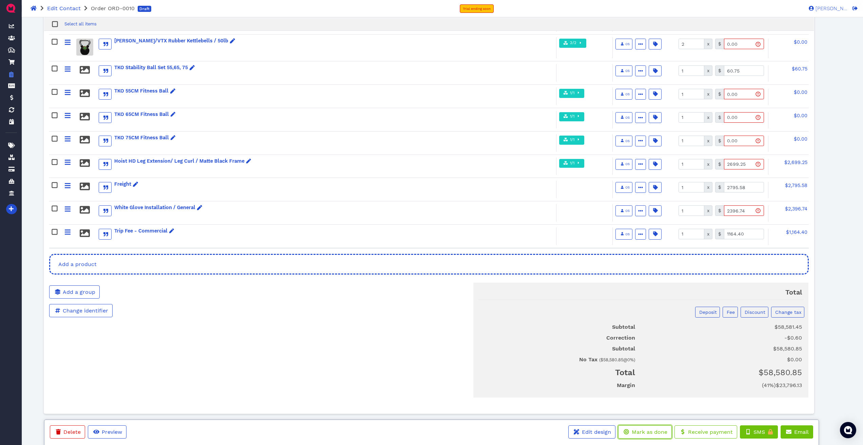
click at [310, 214] on button "Mark as done" at bounding box center [645, 432] width 54 height 13
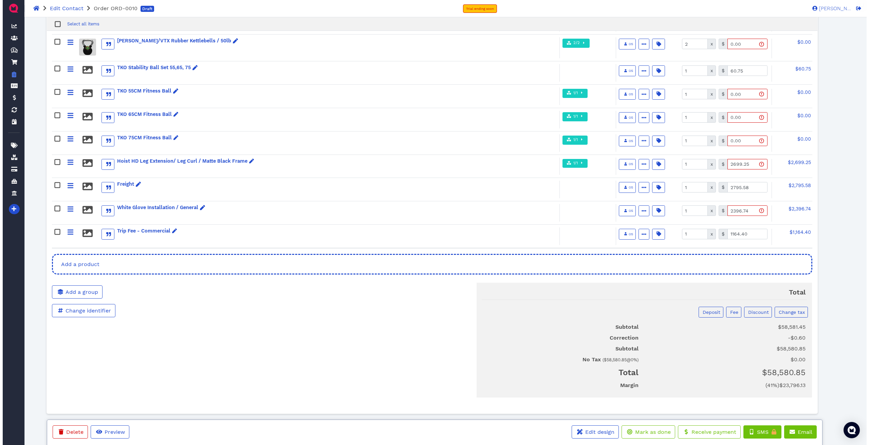
scroll to position [0, 0]
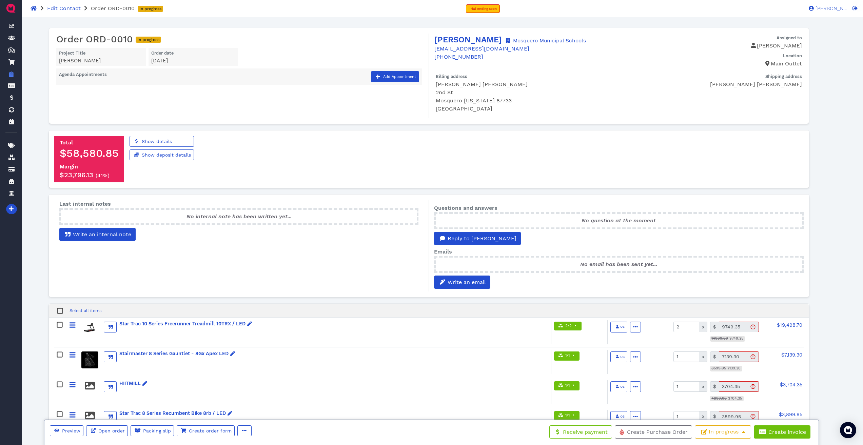
click at [92, 60] on div "[PERSON_NAME]" at bounding box center [101, 61] width 84 height 8
drag, startPoint x: 132, startPoint y: 59, endPoint x: 133, endPoint y: 62, distance: 3.8
click at [133, 62] on div "[PERSON_NAME]" at bounding box center [101, 61] width 84 height 8
click at [310, 214] on span "Create invoice" at bounding box center [787, 432] width 39 height 6
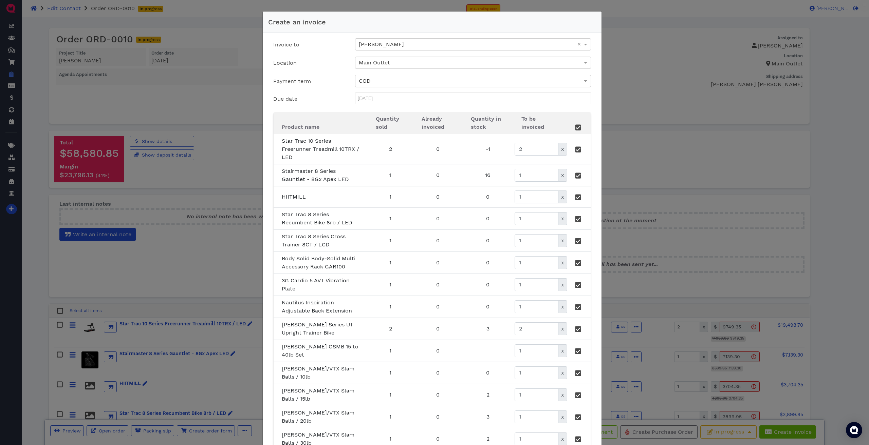
click at [310, 80] on div "COD" at bounding box center [472, 81] width 235 height 12
type input "[DATE]"
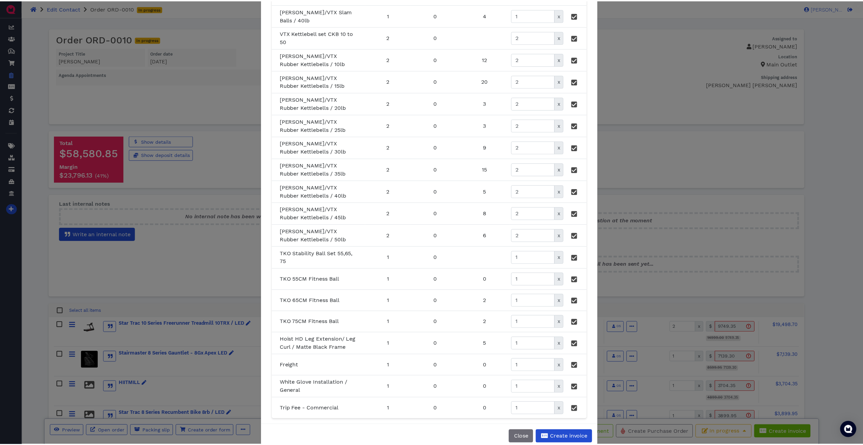
scroll to position [479, 0]
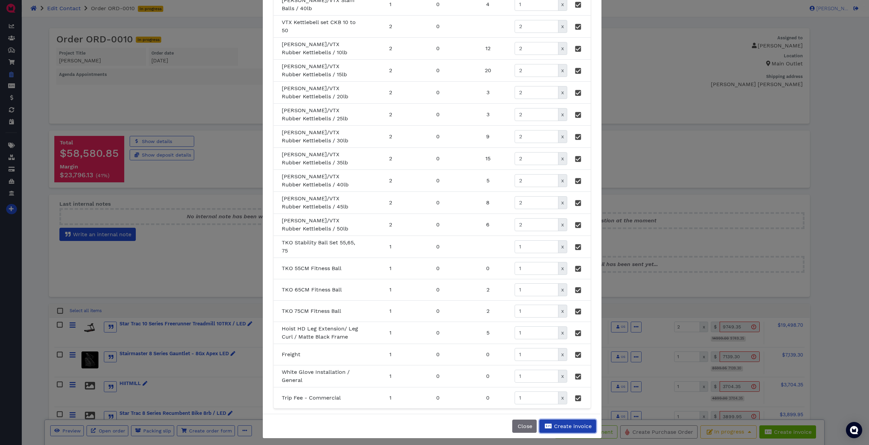
click at [310, 214] on span "Create invoice" at bounding box center [572, 426] width 39 height 6
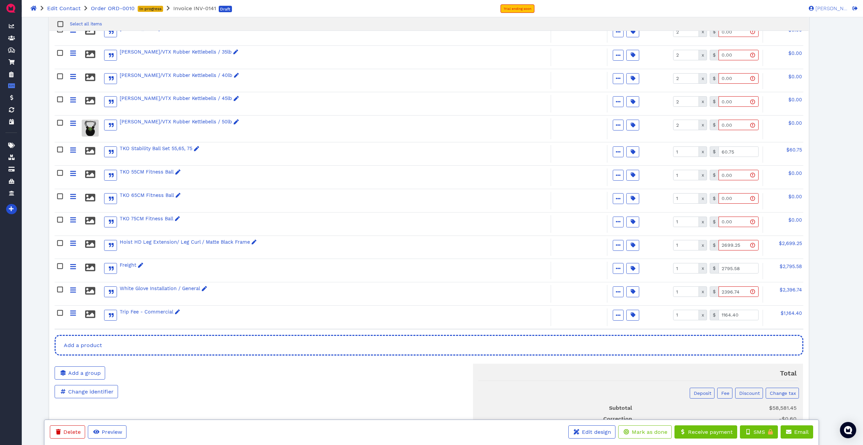
scroll to position [798, 0]
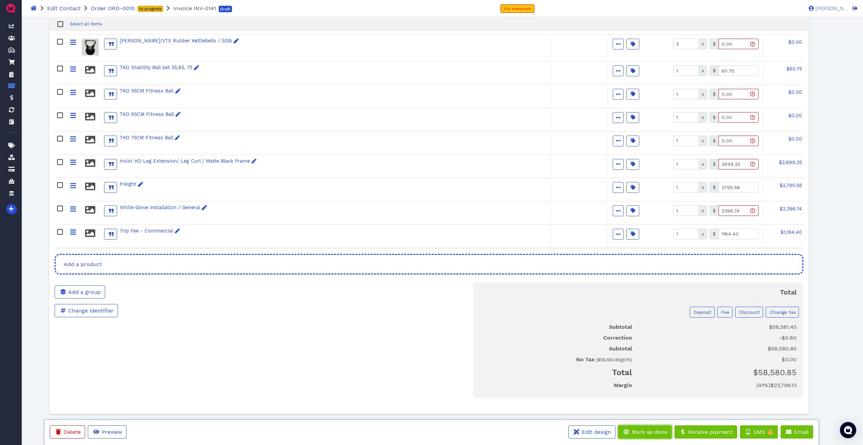
click at [310, 214] on span "Mark as done" at bounding box center [649, 432] width 37 height 6
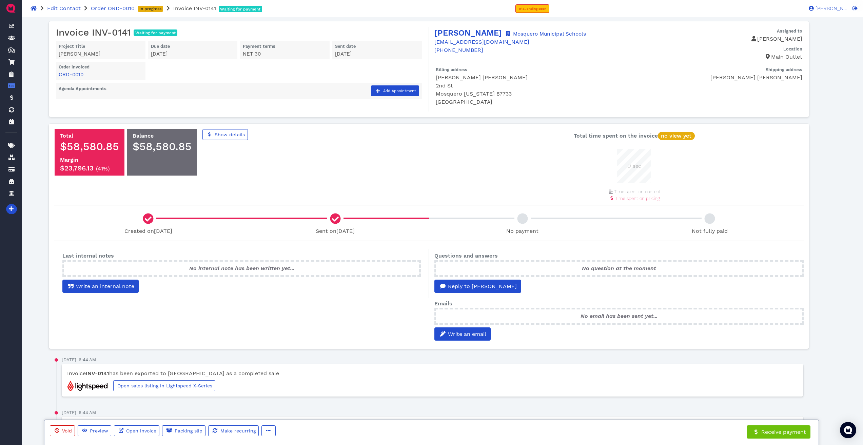
scroll to position [0, 0]
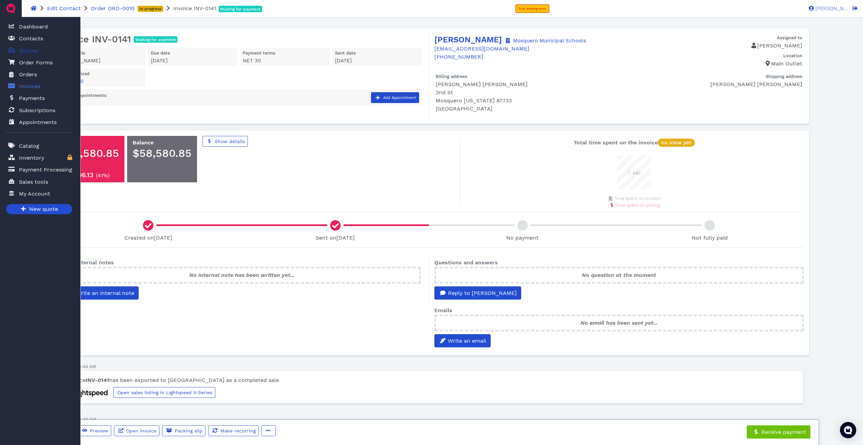
click at [31, 49] on span "Quotes" at bounding box center [28, 51] width 19 height 8
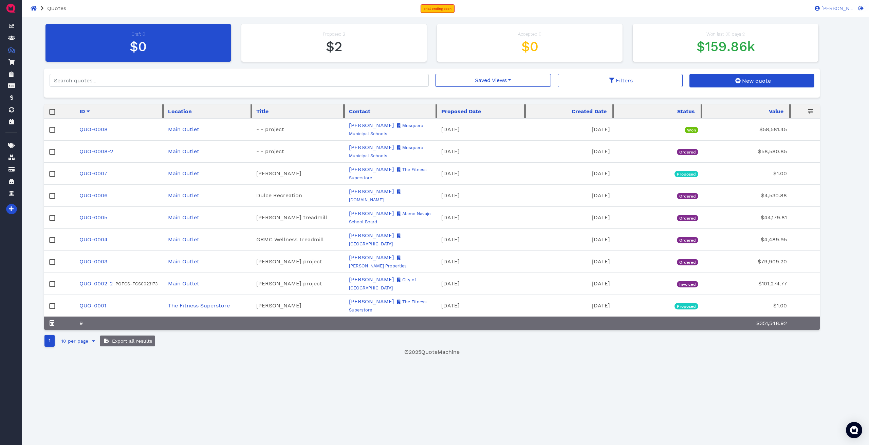
click at [53, 153] on rect at bounding box center [52, 152] width 5 height 5
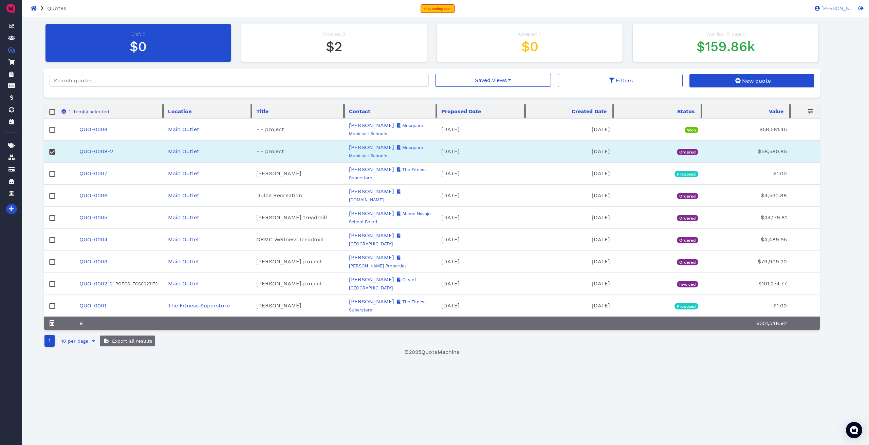
click at [52, 130] on rect at bounding box center [52, 130] width 5 height 5
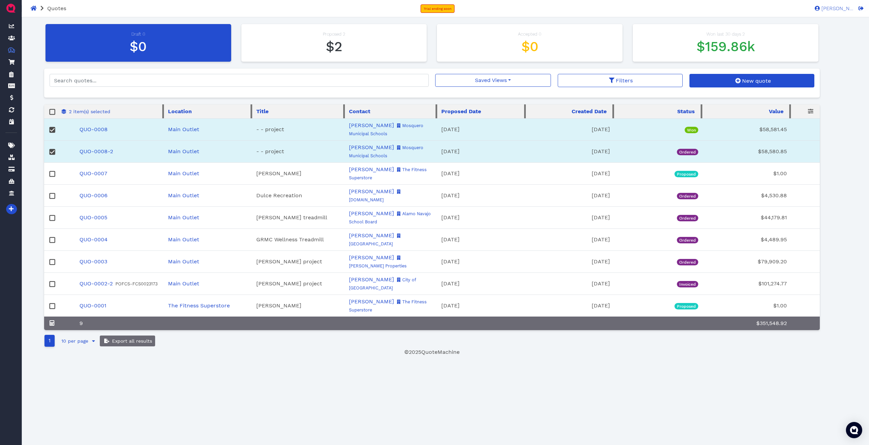
click at [51, 151] on rect at bounding box center [52, 152] width 5 height 5
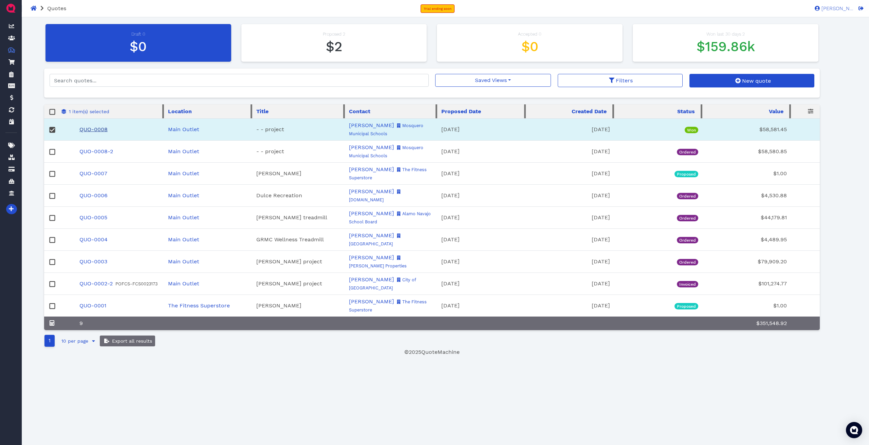
click at [91, 130] on link "QUO-0008" at bounding box center [93, 129] width 28 height 6
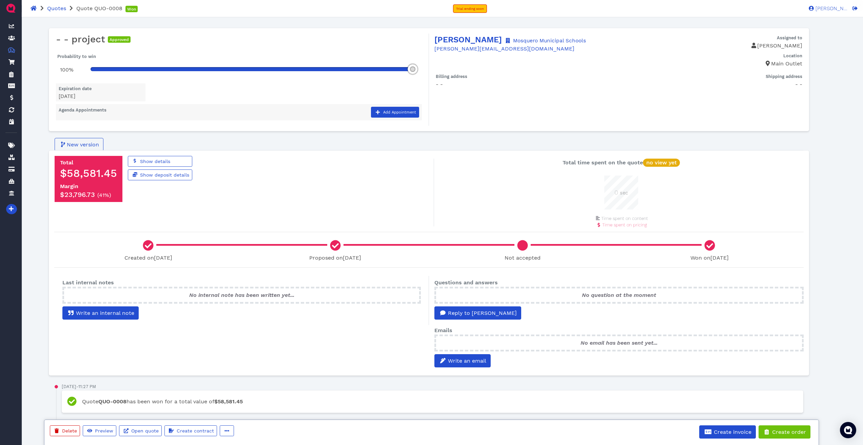
scroll to position [34, 34]
click at [230, 214] on button "button" at bounding box center [227, 431] width 14 height 11
click at [310, 214] on div "Delete Preview Open quote Create contract Duplicate Print Export to word Change…" at bounding box center [432, 434] width 774 height 16
click at [64, 214] on span "Delete" at bounding box center [69, 430] width 16 height 5
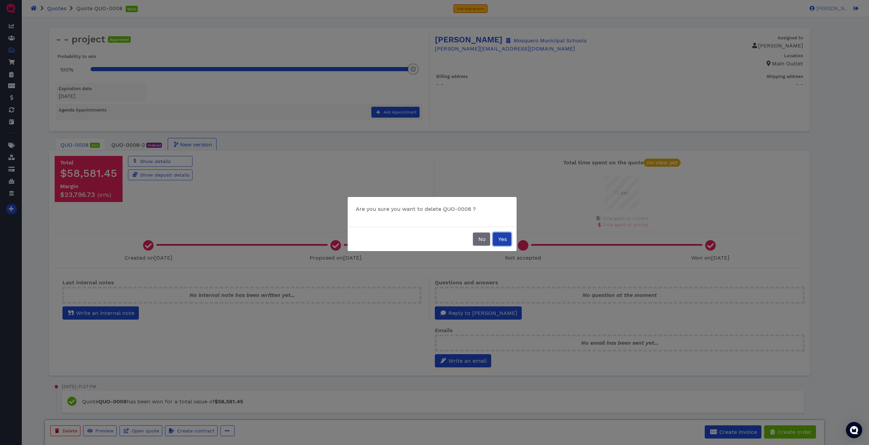
click at [310, 214] on span "Yes" at bounding box center [501, 239] width 9 height 6
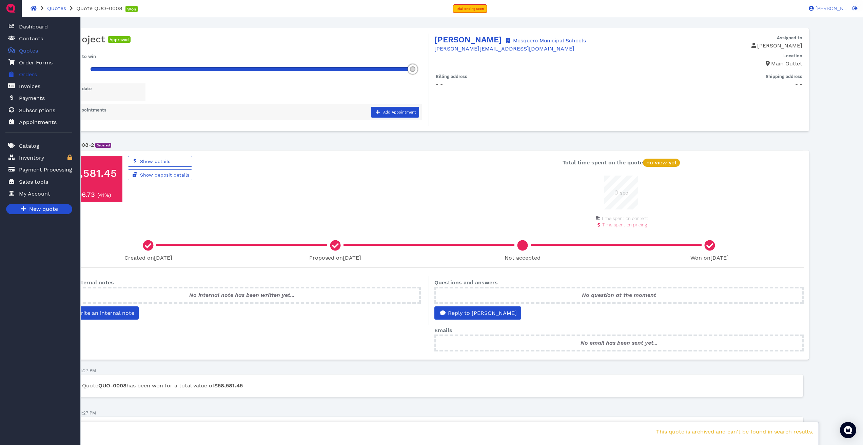
click at [34, 75] on span "Orders" at bounding box center [28, 75] width 18 height 8
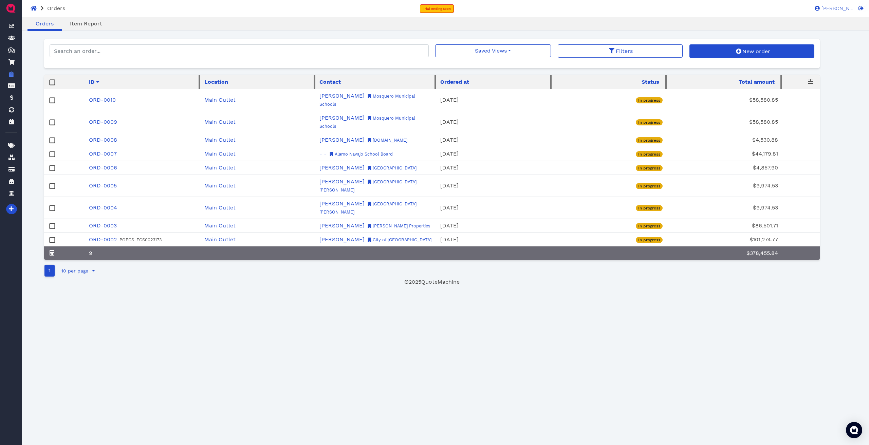
click at [100, 119] on link "ORD-0009" at bounding box center [103, 122] width 28 height 6
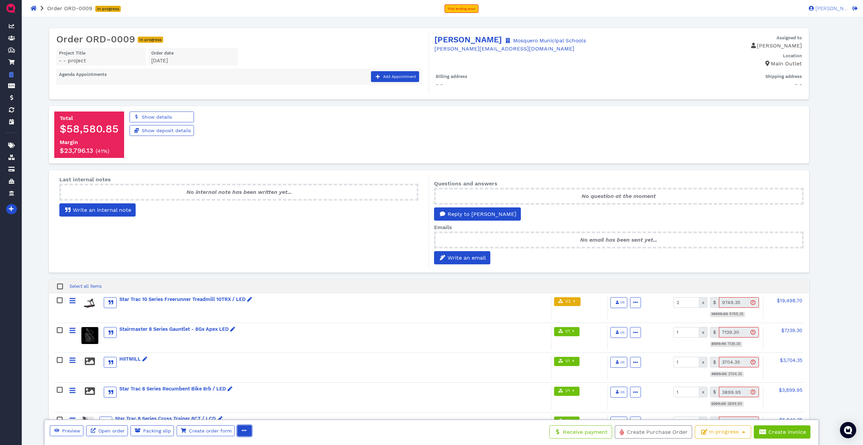
click at [243, 214] on icon "button" at bounding box center [244, 430] width 5 height 5
click at [260, 214] on span "Delete" at bounding box center [260, 417] width 17 height 6
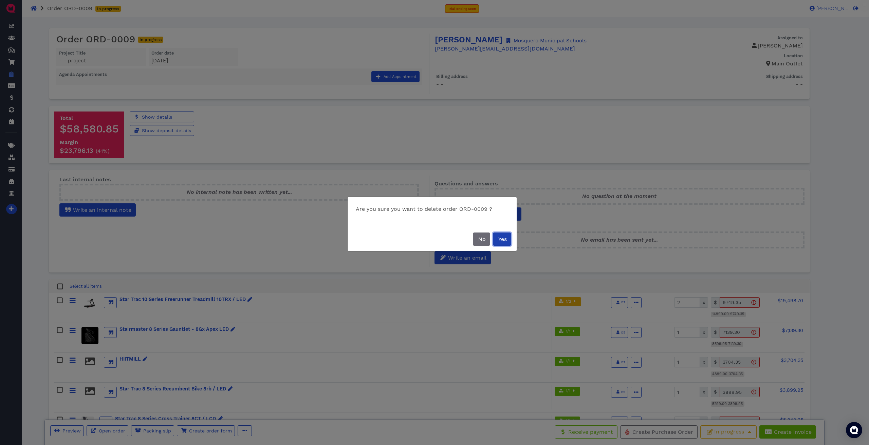
click at [310, 214] on span "Yes" at bounding box center [501, 239] width 9 height 6
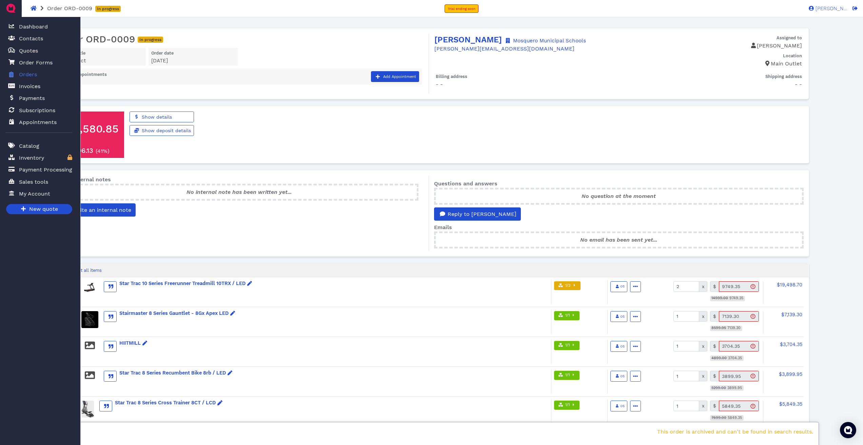
click at [21, 74] on span "Orders" at bounding box center [28, 75] width 18 height 8
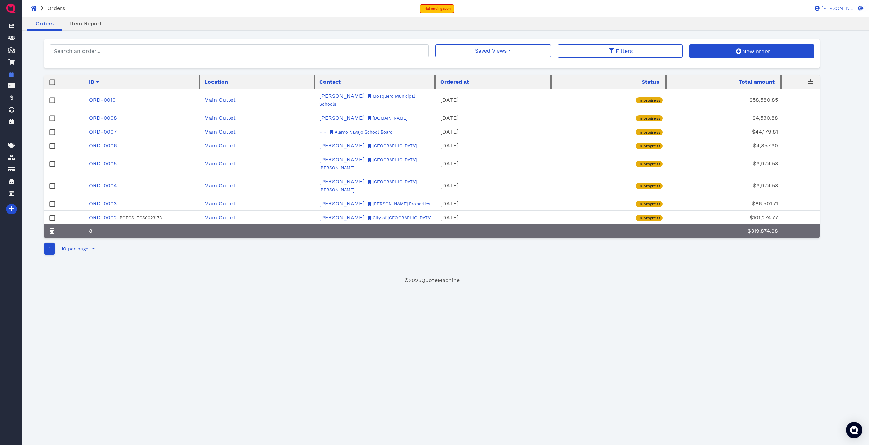
click at [51, 98] on rect at bounding box center [52, 100] width 5 height 5
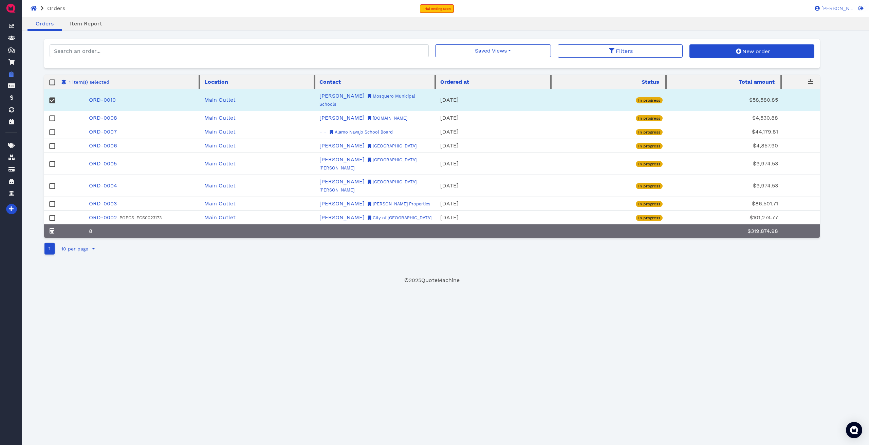
click at [53, 98] on rect at bounding box center [52, 100] width 5 height 5
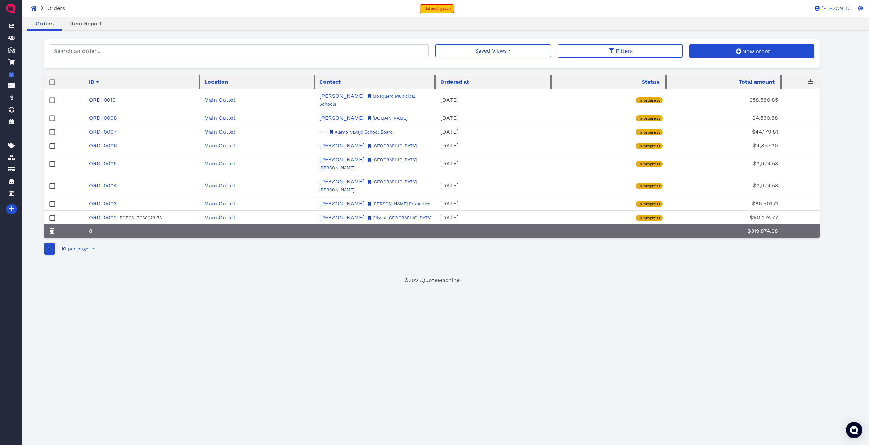
click at [96, 97] on link "ORD-0010" at bounding box center [102, 100] width 27 height 6
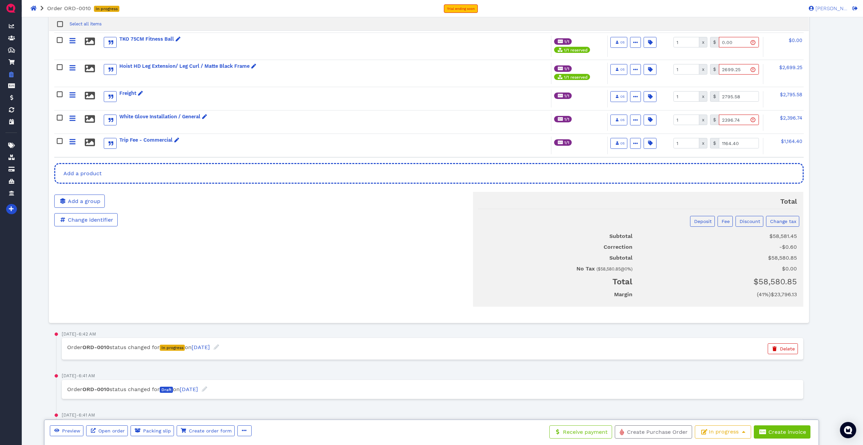
scroll to position [1086, 0]
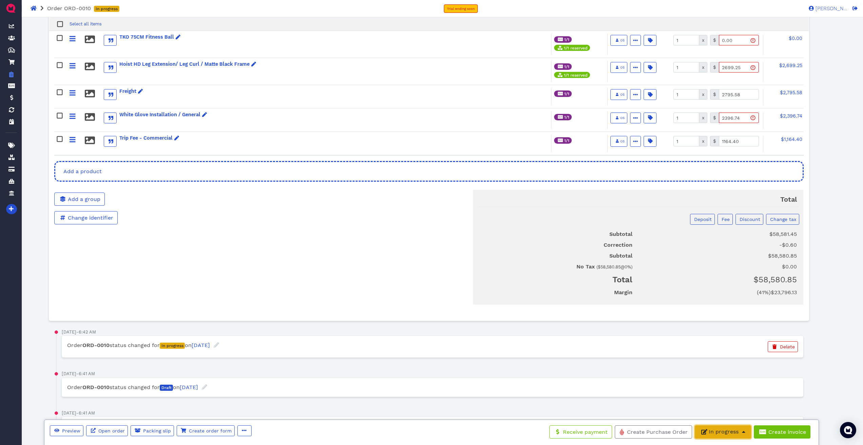
click at [310, 214] on span "In progress" at bounding box center [723, 432] width 47 height 6
click at [310, 214] on link "Completed" at bounding box center [722, 416] width 54 height 11
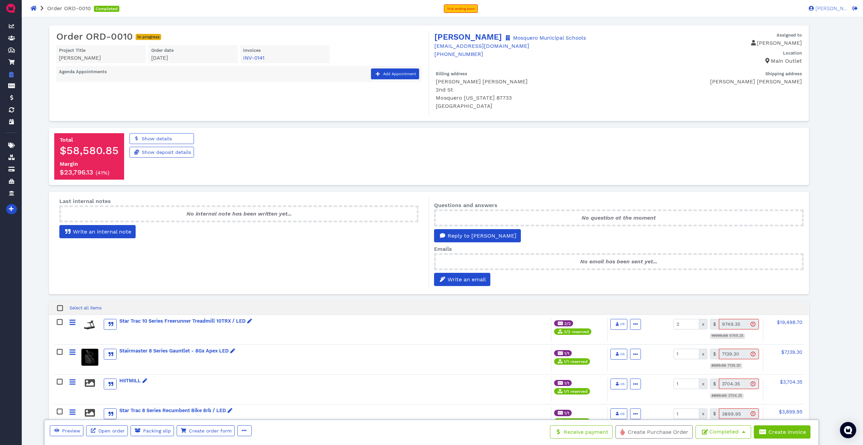
scroll to position [0, 0]
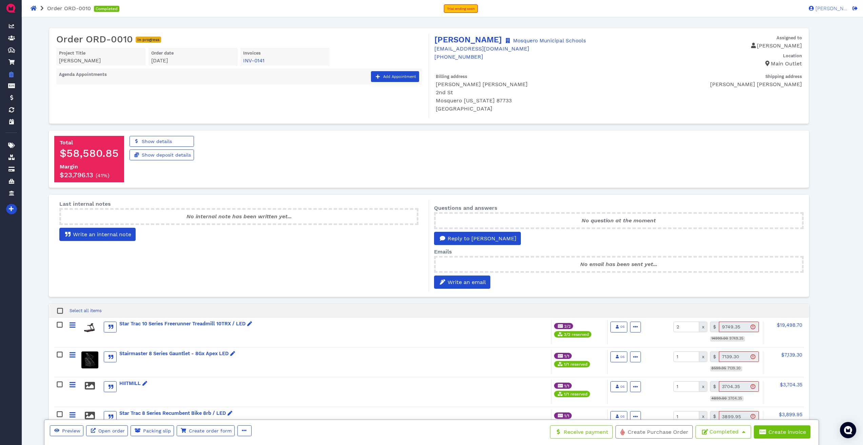
click at [184, 214] on div "No internal note has been written yet..." at bounding box center [238, 216] width 359 height 17
click at [99, 214] on span "Write an internal note" at bounding box center [101, 234] width 59 height 6
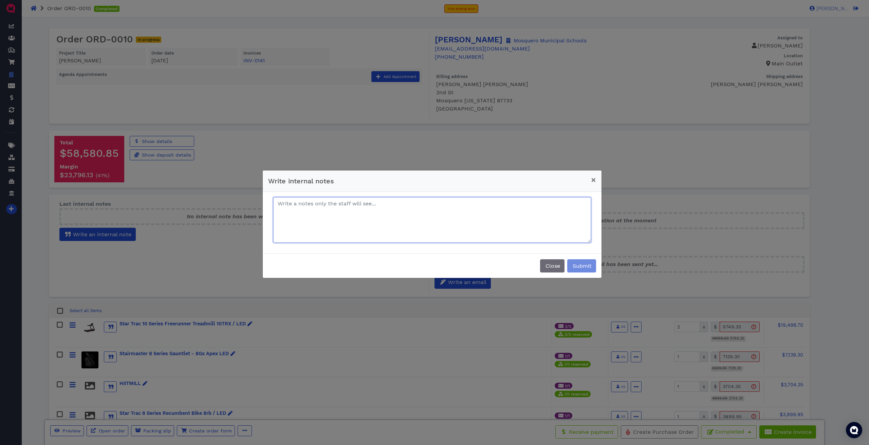
click at [295, 198] on textarea at bounding box center [432, 219] width 318 height 45
type textarea "Hubspot Invoice 1052 - PO 94000-0000012458"
click at [310, 214] on span "Submit" at bounding box center [581, 266] width 20 height 6
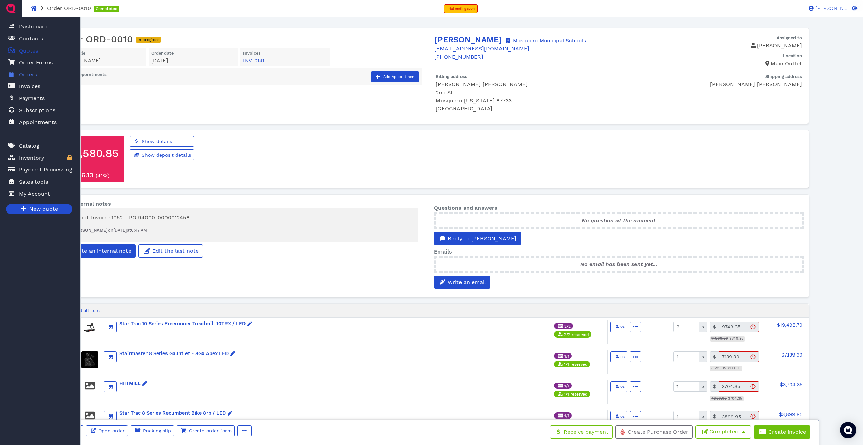
click at [20, 48] on span "Quotes" at bounding box center [28, 51] width 19 height 8
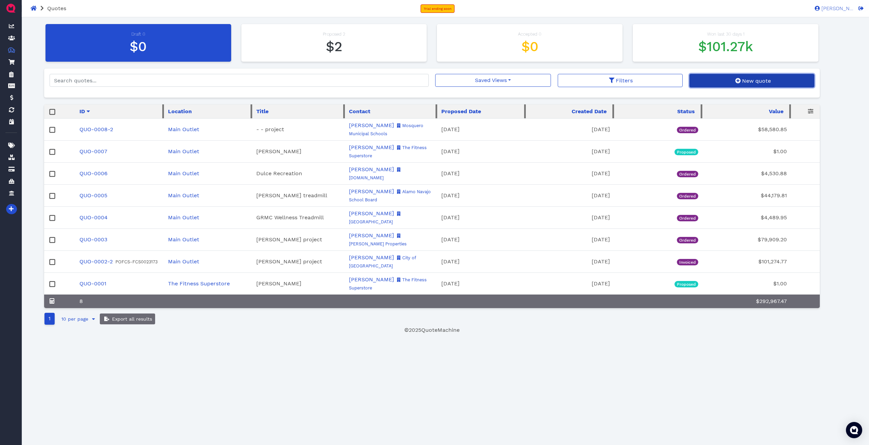
click at [310, 80] on span "New quote" at bounding box center [756, 81] width 30 height 6
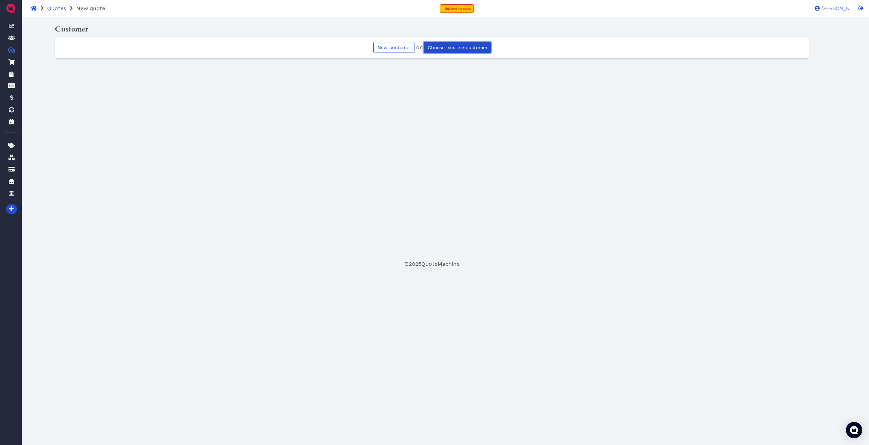
click at [310, 47] on span "Choose existing customer" at bounding box center [456, 47] width 61 height 5
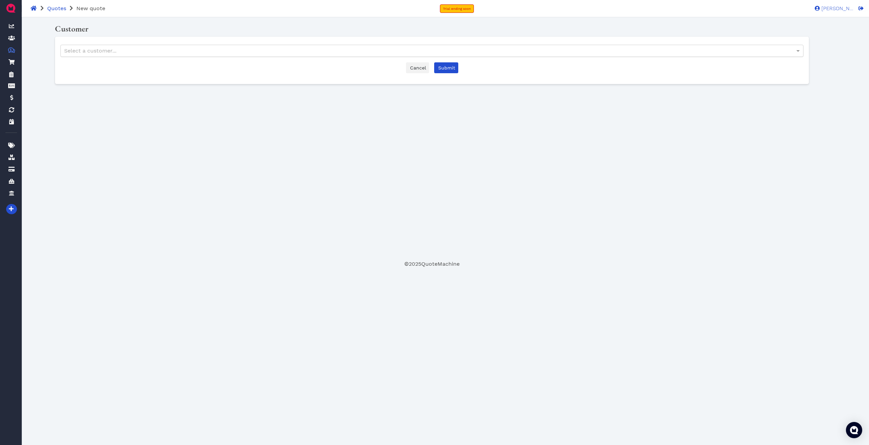
click at [310, 54] on div "Select a customer..." at bounding box center [432, 51] width 742 height 12
type input "[PERSON_NAME]"
click at [310, 68] on span "Submit" at bounding box center [446, 67] width 18 height 5
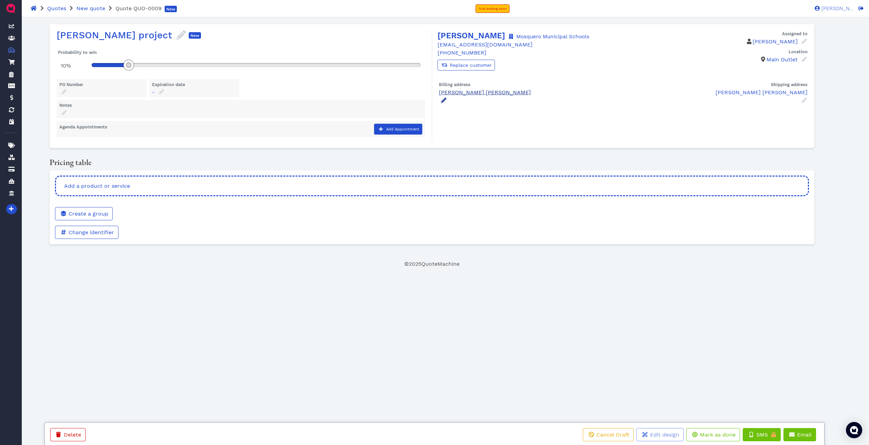
click at [310, 101] on icon at bounding box center [443, 100] width 5 height 5
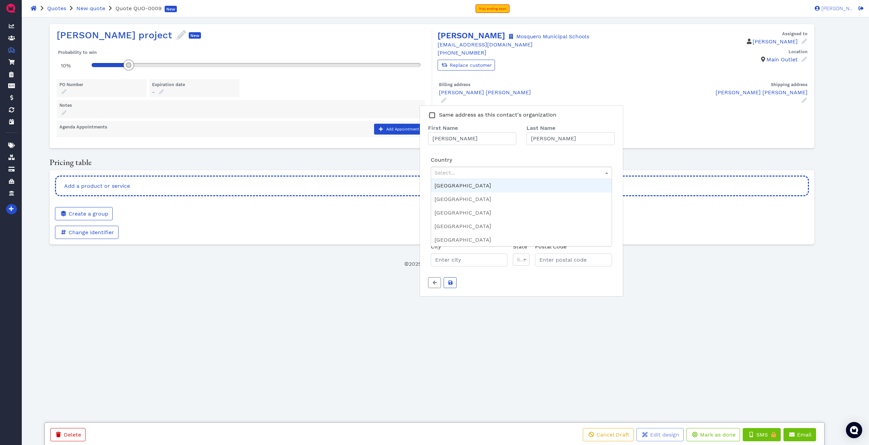
click at [310, 172] on div "Select..." at bounding box center [521, 173] width 180 height 12
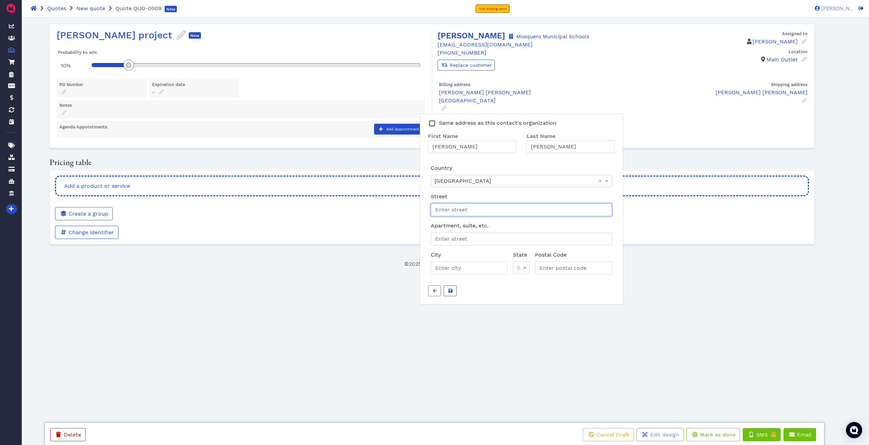
click at [310, 211] on input "Street" at bounding box center [521, 210] width 181 height 13
type input "2nd St"
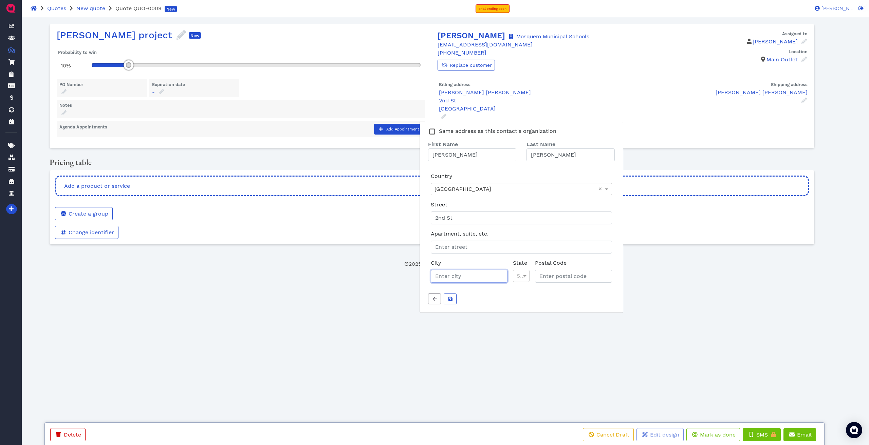
type input "A"
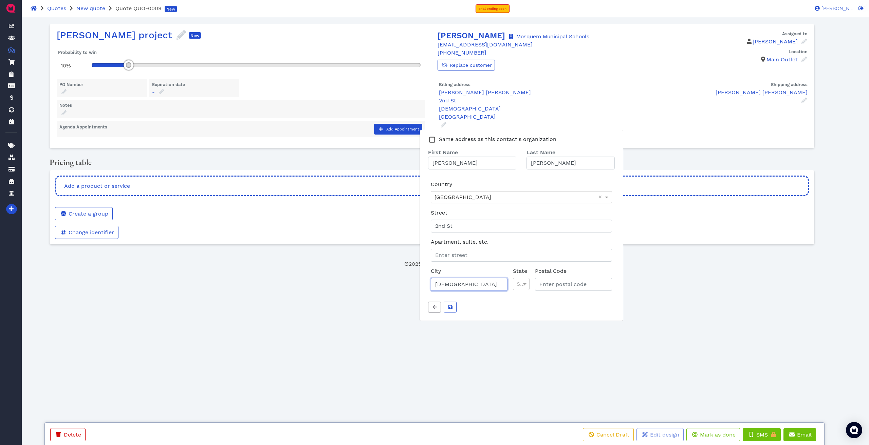
type input "[DEMOGRAPHIC_DATA]"
type input "nm"
click at [310, 214] on input "Postal Code" at bounding box center [574, 284] width 74 height 13
type input "87733"
click at [310, 214] on icon "submit" at bounding box center [450, 307] width 4 height 5
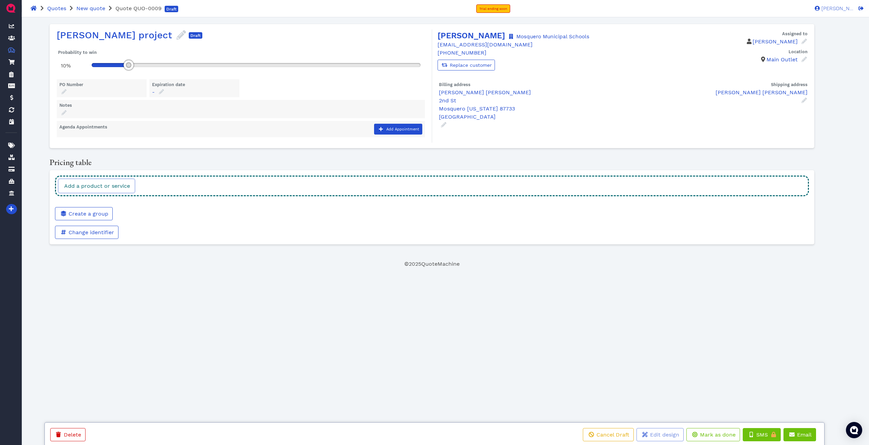
click at [109, 183] on span "Add a product or service" at bounding box center [96, 186] width 67 height 6
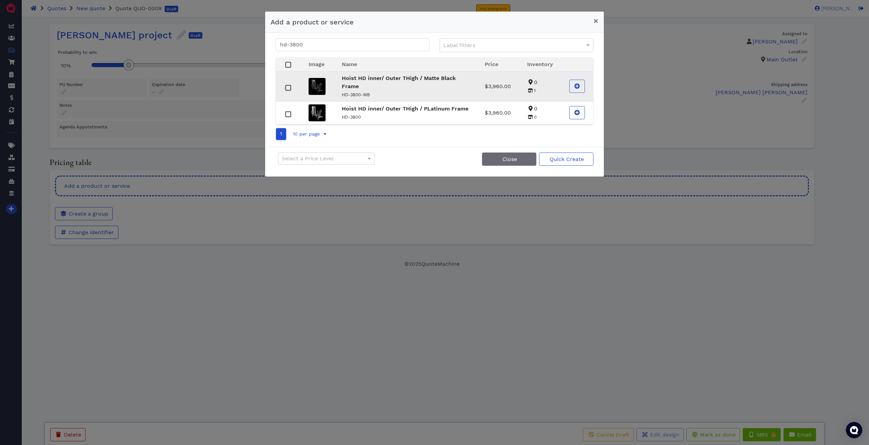
click at [310, 83] on td "Hoist HD inner/ Outer THigh / Matte Black Frame HD-3800-MB" at bounding box center [404, 86] width 143 height 30
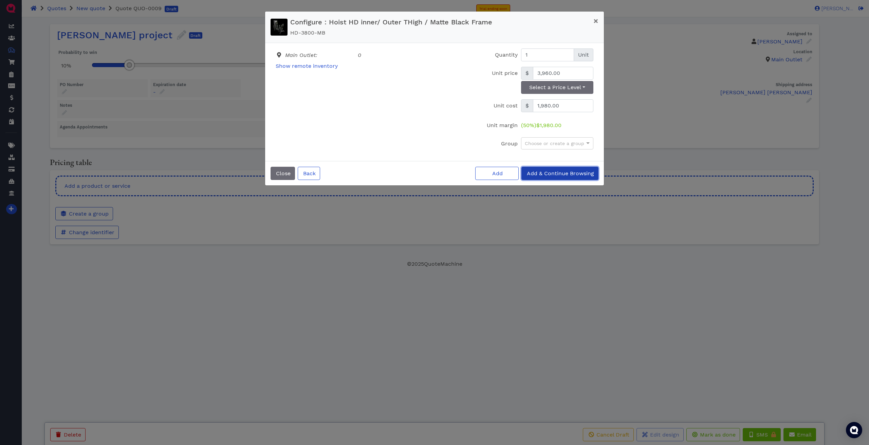
click at [310, 171] on span "Add & Continue Browsing" at bounding box center [560, 173] width 68 height 6
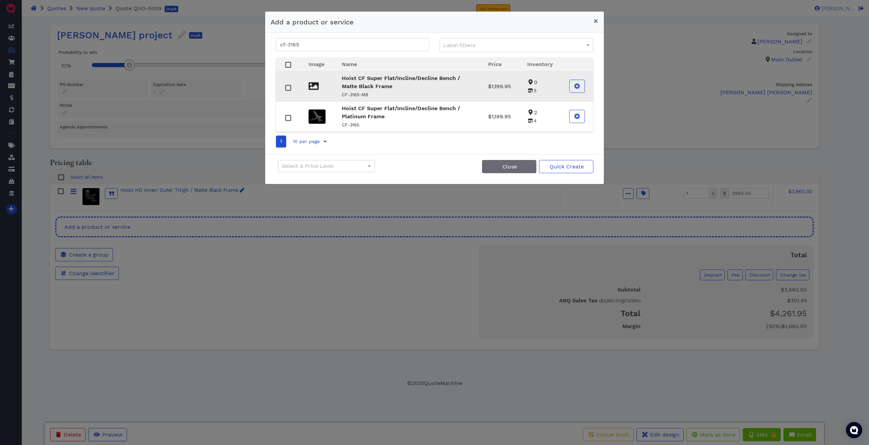
click at [310, 85] on strong "Hoist CF Super Flat/Incline/Decline Bench / Matte Black Frame" at bounding box center [401, 82] width 118 height 15
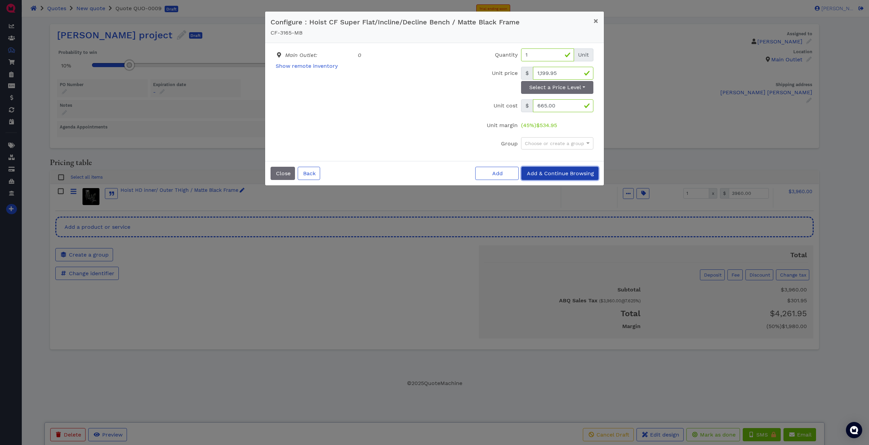
click at [310, 174] on span "Add & Continue Browsing" at bounding box center [560, 173] width 68 height 6
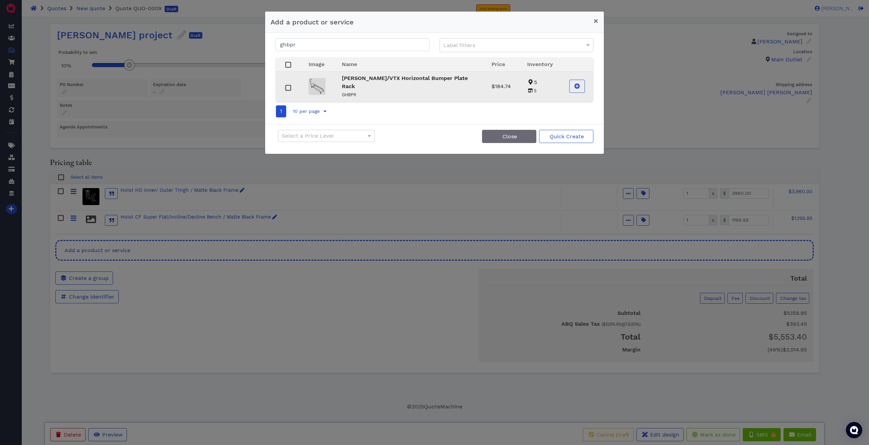
click at [310, 91] on p "GHBPR" at bounding box center [408, 95] width 133 height 8
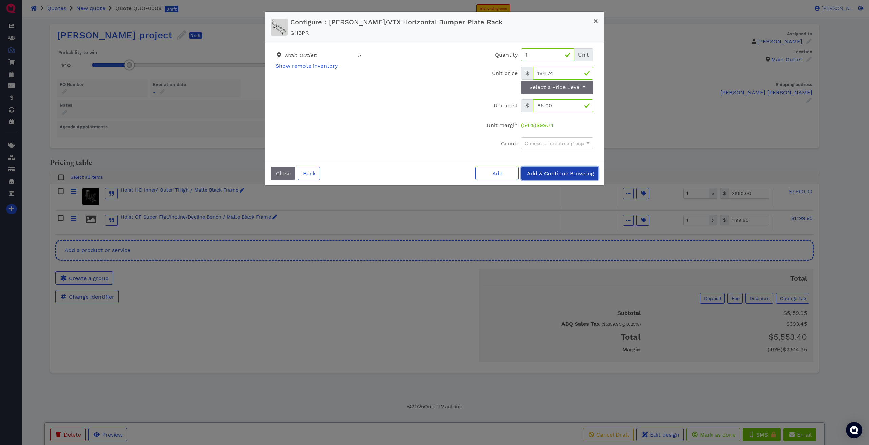
click at [310, 174] on span "Add & Continue Browsing" at bounding box center [560, 173] width 68 height 6
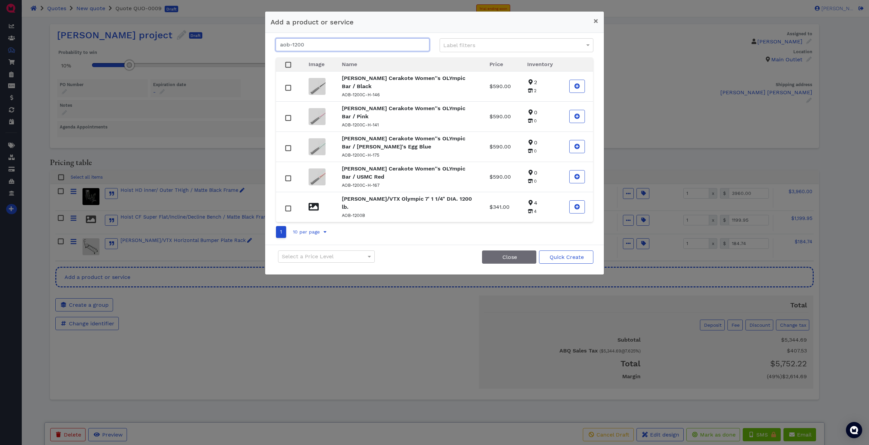
drag, startPoint x: 314, startPoint y: 47, endPoint x: 269, endPoint y: 43, distance: 45.0
click at [269, 43] on div "aob-1200 Label filters Image Name Price Inventory [PERSON_NAME] Cerakote Women'…" at bounding box center [434, 139] width 339 height 212
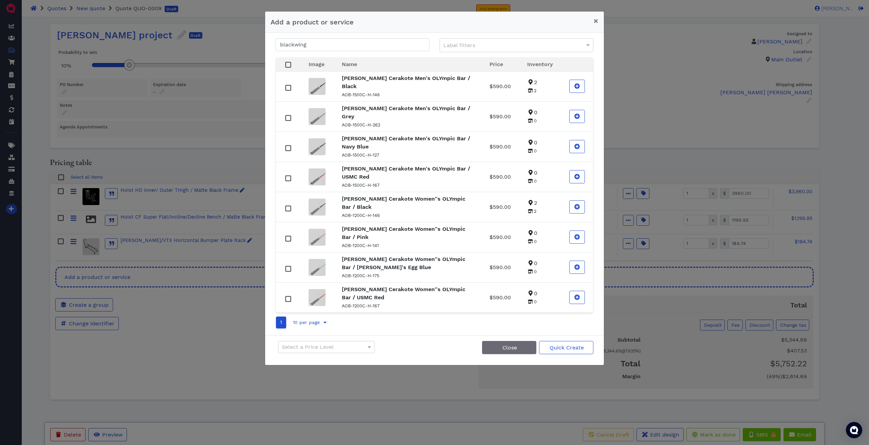
click at [310, 79] on strong "[PERSON_NAME] Cerakote Men's OLYmpic Bar / Black" at bounding box center [406, 82] width 128 height 15
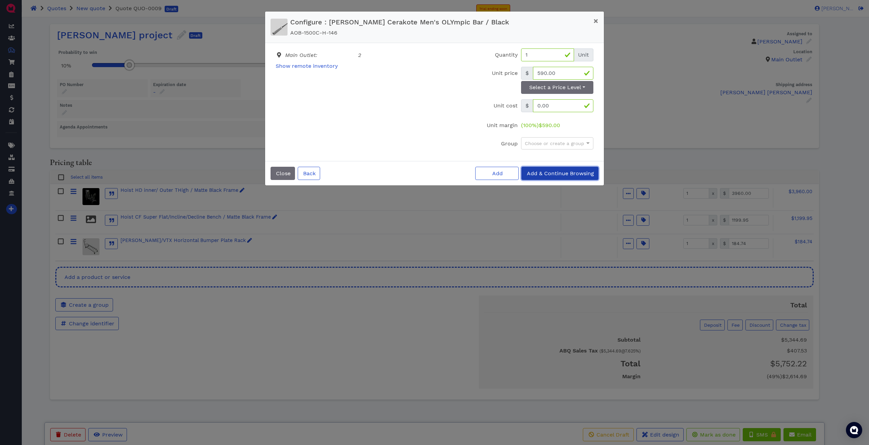
click at [310, 169] on button "Add & Continue Browsing" at bounding box center [559, 173] width 77 height 13
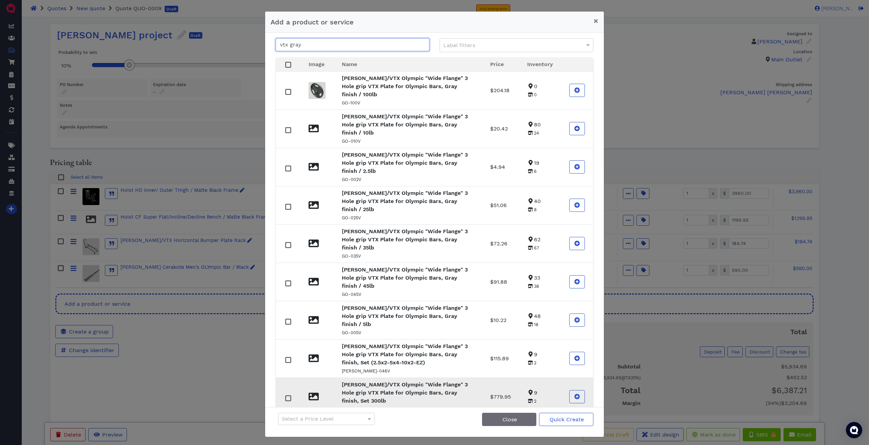
type input "vtx gray"
click at [310, 214] on p "[PERSON_NAME]/VTX Olympic "Wide Flange" 3 Hole grip VTX Plate for Olympic Bars,…" at bounding box center [408, 393] width 132 height 24
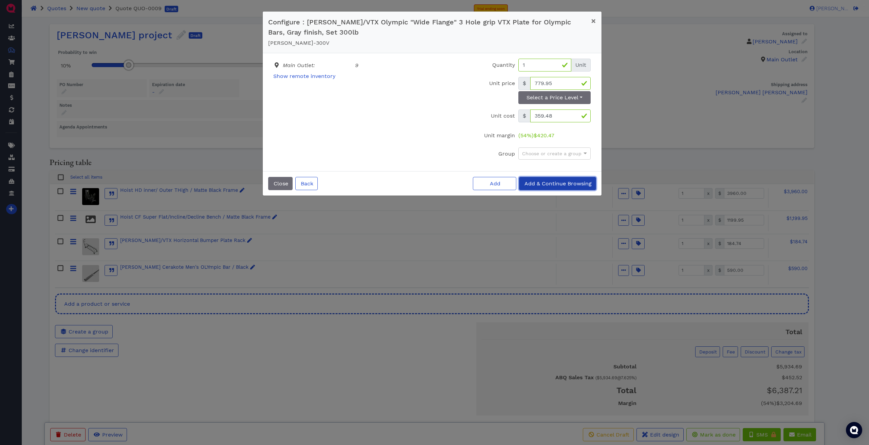
click at [310, 182] on span "Add & Continue Browsing" at bounding box center [557, 183] width 68 height 6
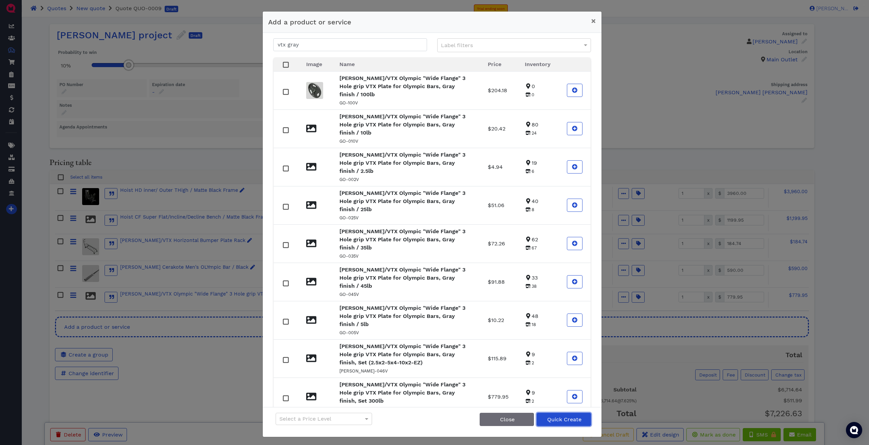
click at [310, 214] on span "Quick Create" at bounding box center [563, 420] width 35 height 6
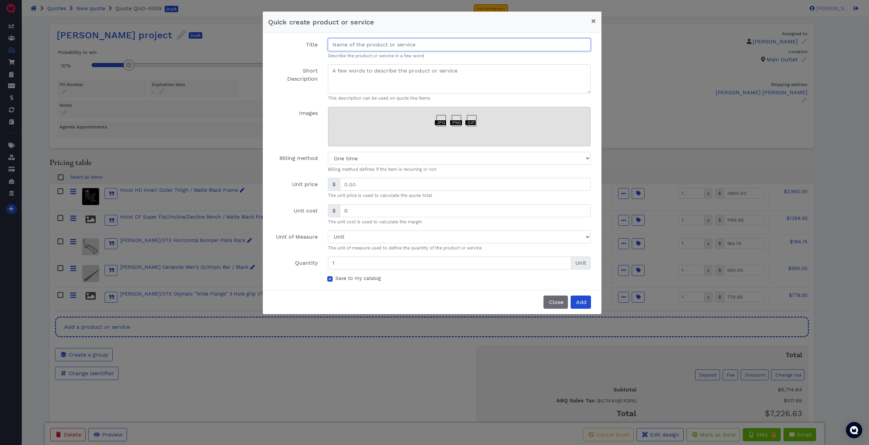
click at [310, 45] on input "Title" at bounding box center [459, 44] width 263 height 13
paste input "[PERSON_NAME] CCO-SBP Competition Colored Bumper Plate 320lb Set"
type input "[PERSON_NAME] CCO-SBP Competition Colored Bumper Plate 320lb Set"
click at [310, 72] on textarea "Short Description" at bounding box center [459, 78] width 263 height 29
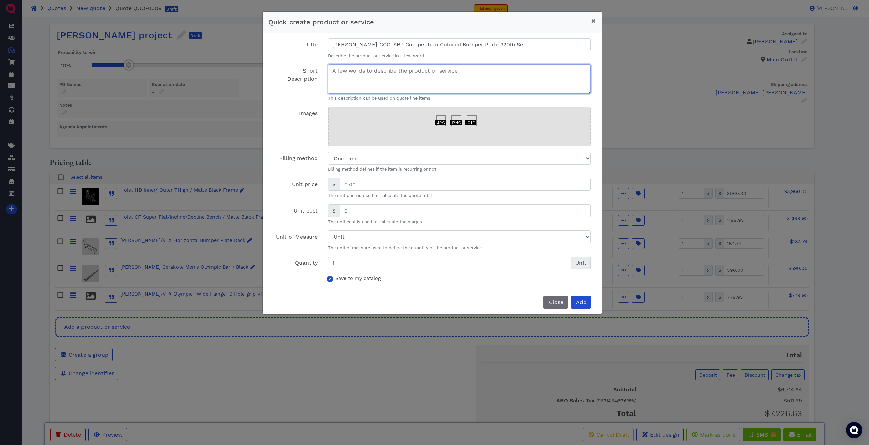
paste textarea "[PERSON_NAME] CCO-SBP Competition Colored Bumper Plate 320lb Set (Pair of 25,35…"
type textarea "[PERSON_NAME] CCO-SBP Competition Colored Bumper Plate 320lb Set (Pair of 25,35…"
click at [310, 214] on span "Add" at bounding box center [581, 302] width 12 height 6
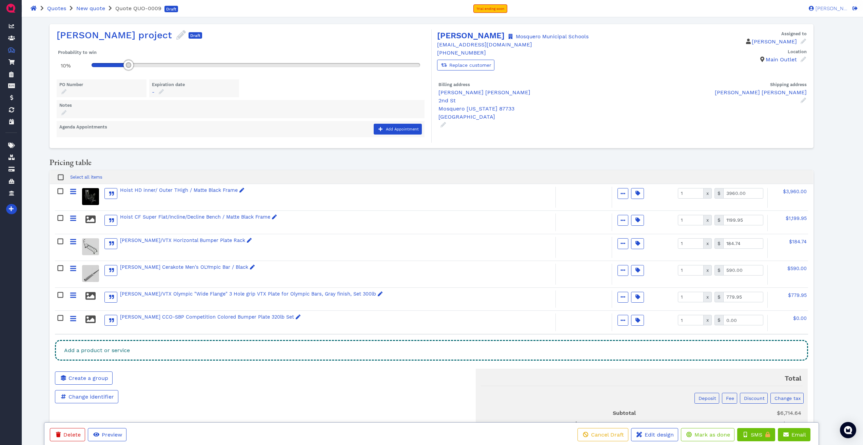
click at [135, 214] on div "Add a product or service" at bounding box center [431, 350] width 753 height 21
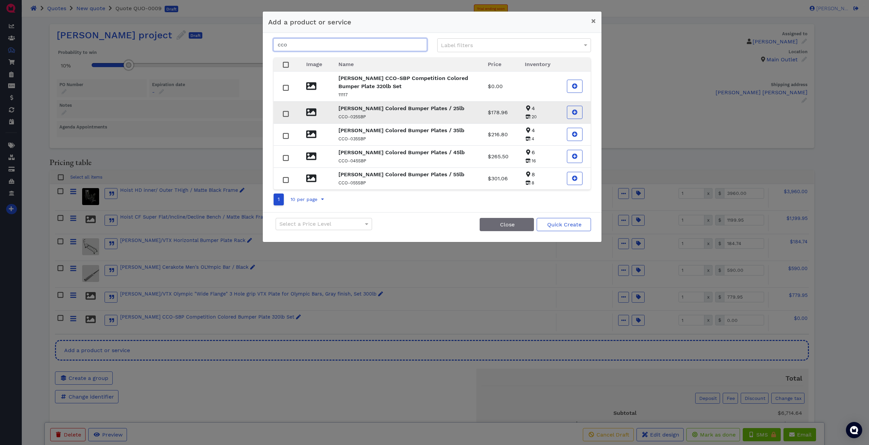
type input "cco"
click at [285, 113] on rect at bounding box center [285, 113] width 5 height 5
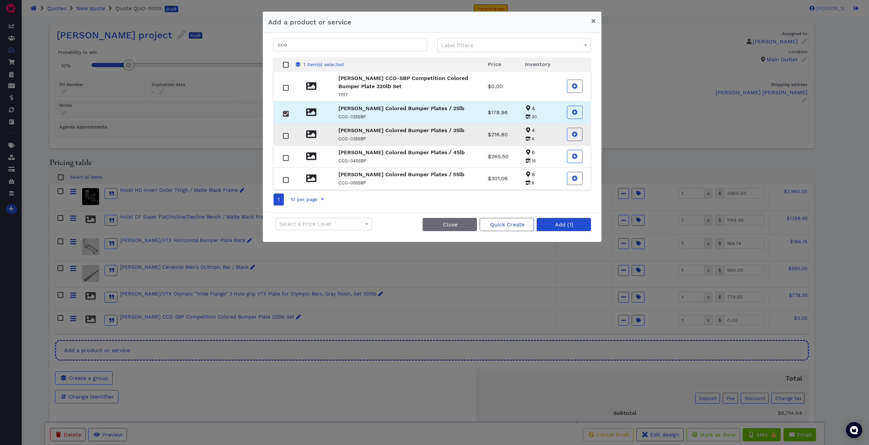
click at [284, 136] on rect at bounding box center [285, 135] width 5 height 5
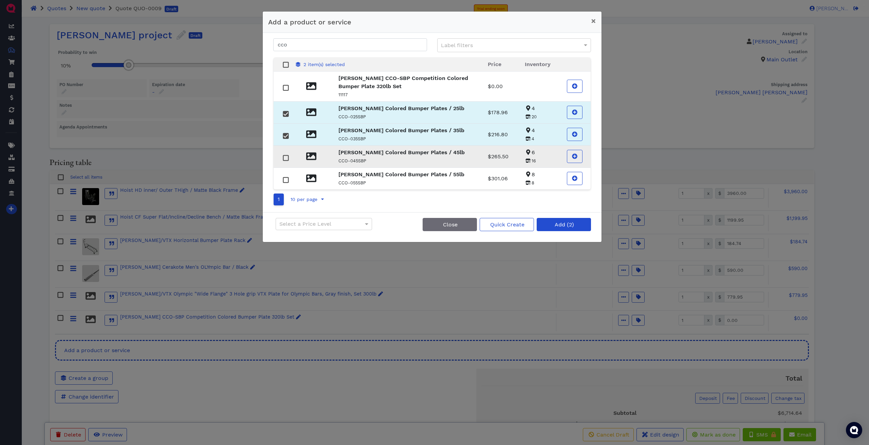
click at [286, 159] on rect at bounding box center [285, 157] width 5 height 5
click at [285, 185] on td at bounding box center [285, 179] width 24 height 22
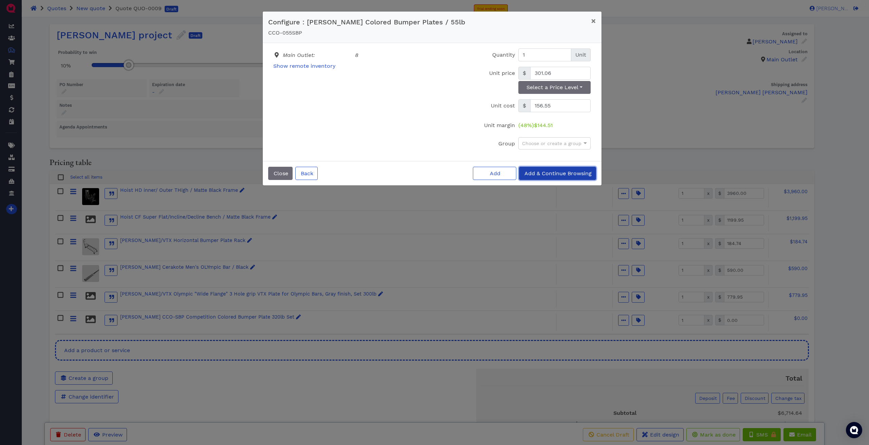
click at [310, 176] on span "Add & Continue Browsing" at bounding box center [557, 173] width 68 height 6
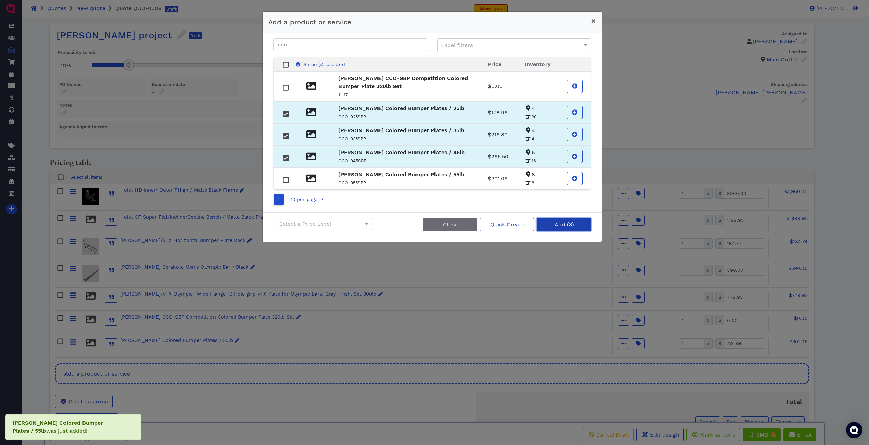
click at [310, 214] on button "Add (3)" at bounding box center [563, 224] width 54 height 13
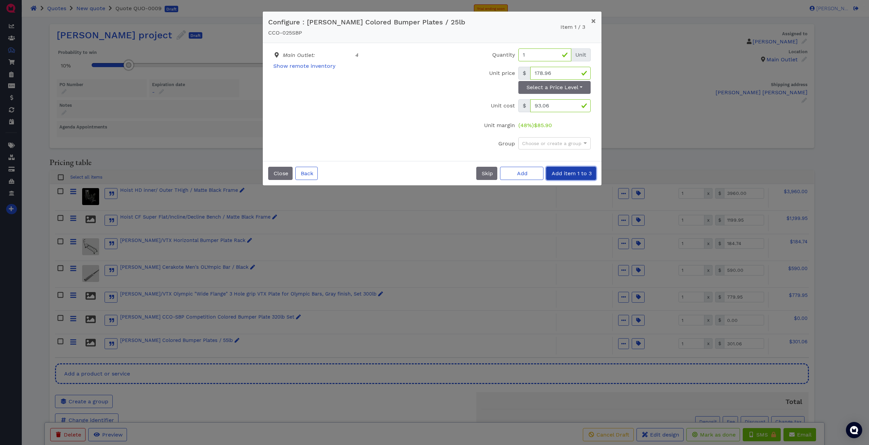
click at [310, 174] on span "Add item 1 to 3" at bounding box center [570, 173] width 41 height 6
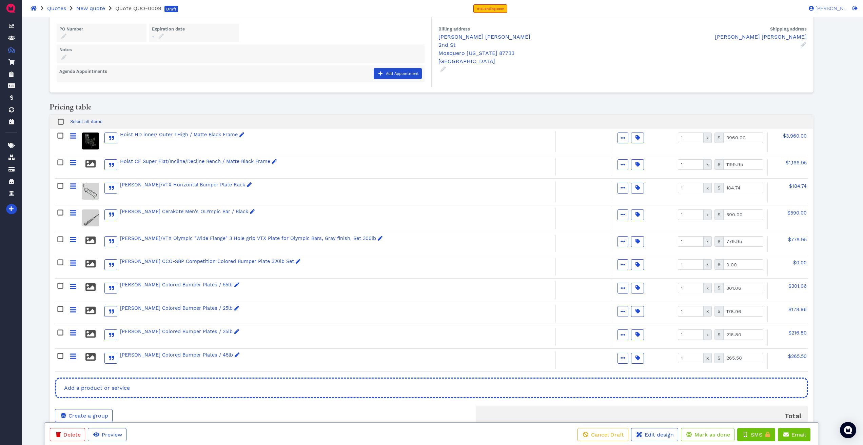
scroll to position [136, 0]
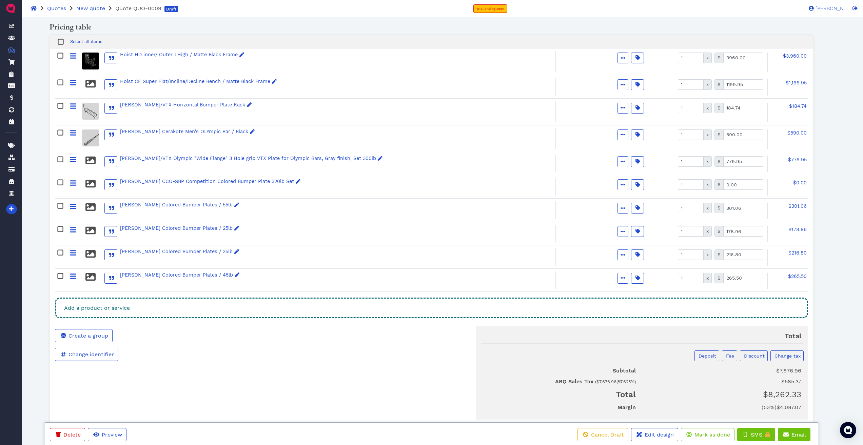
click at [156, 214] on div "Add a product or service" at bounding box center [431, 308] width 753 height 21
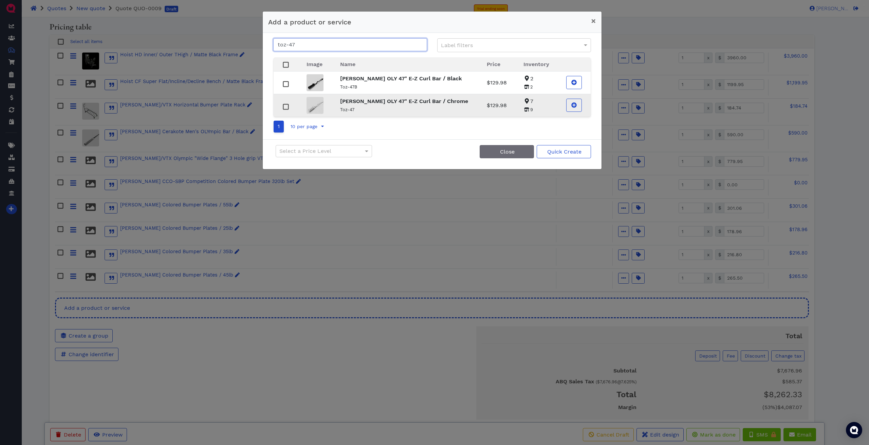
type input "toz-47"
click at [283, 108] on rect at bounding box center [285, 106] width 5 height 5
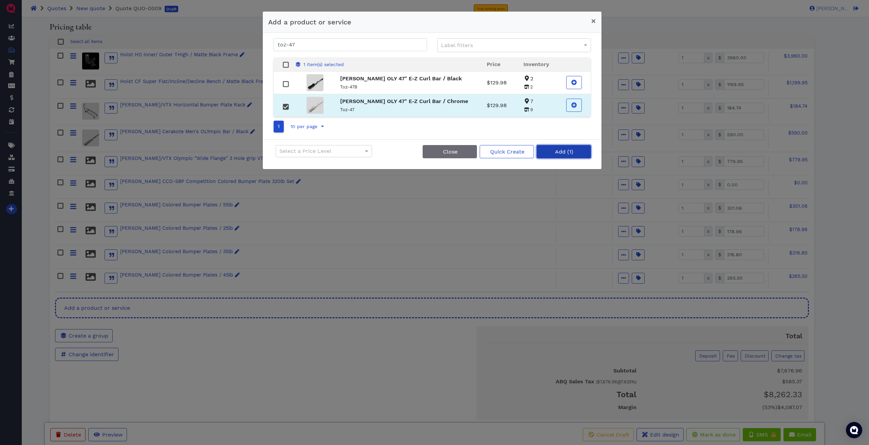
click at [310, 151] on span "Add (1)" at bounding box center [563, 152] width 19 height 6
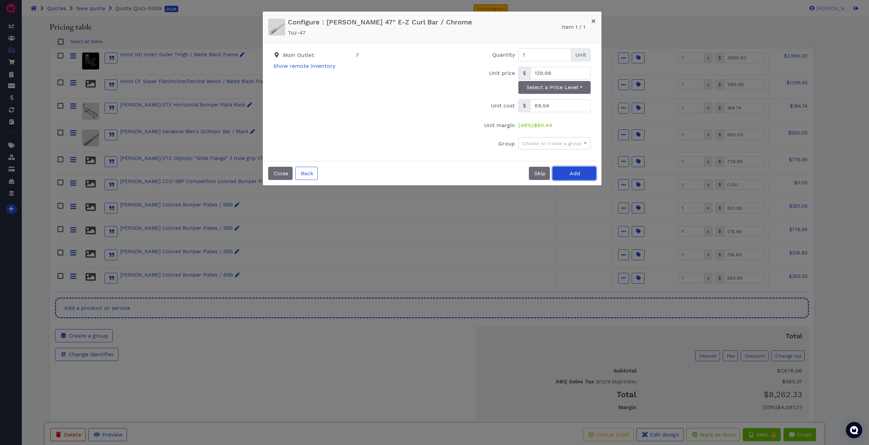
click at [310, 175] on span "Add" at bounding box center [574, 173] width 12 height 6
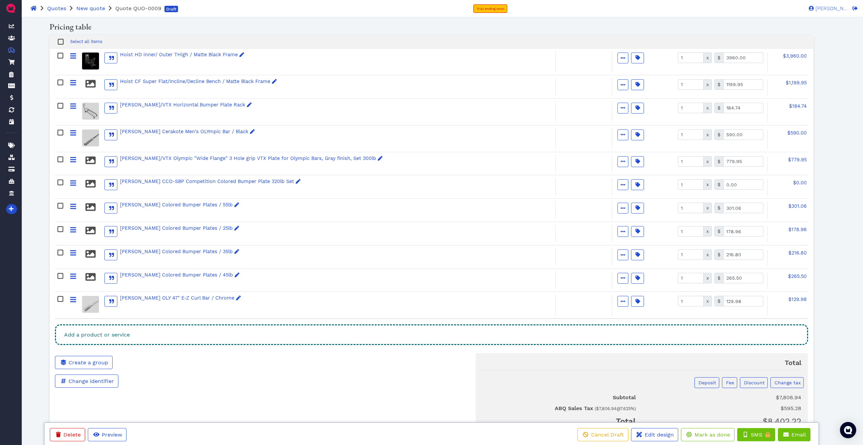
click at [145, 214] on div "Add a product or service" at bounding box center [431, 335] width 753 height 21
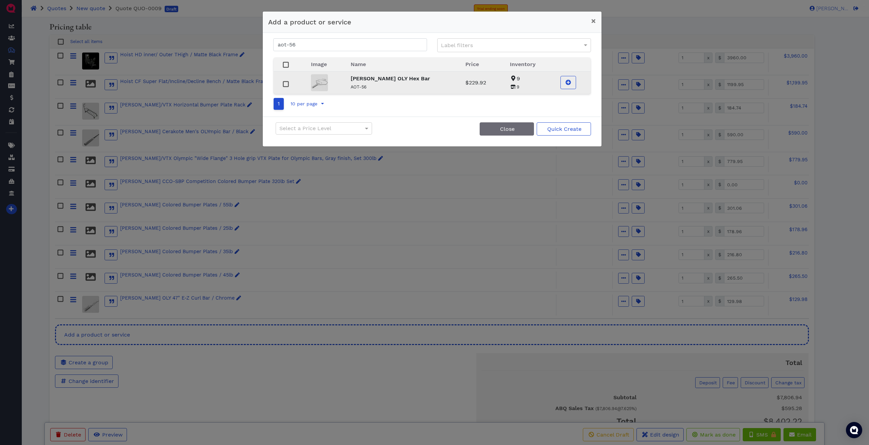
click at [310, 78] on strong "[PERSON_NAME] OLY Hex Bar" at bounding box center [389, 78] width 79 height 6
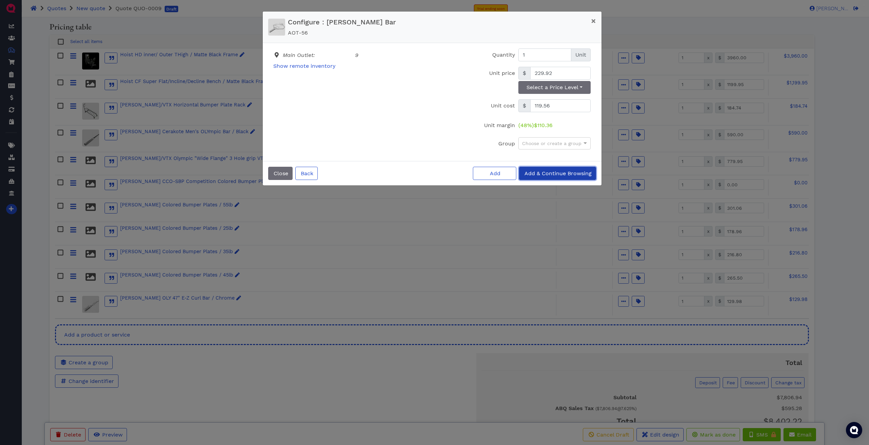
click at [310, 178] on button "Add & Continue Browsing" at bounding box center [557, 173] width 77 height 13
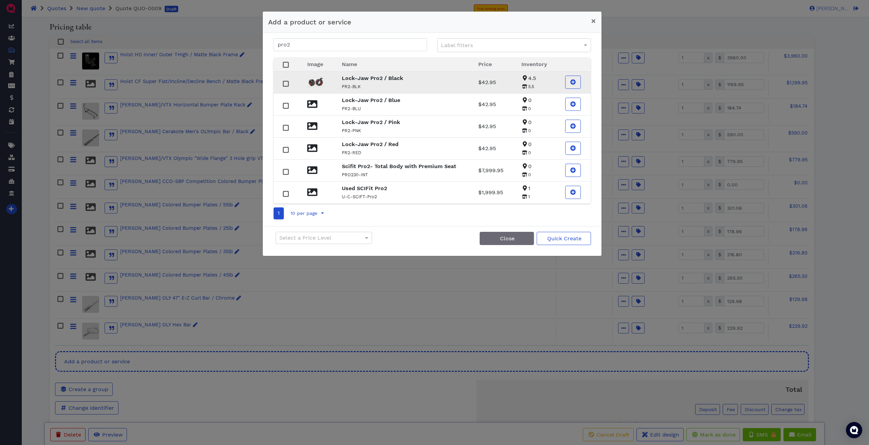
click at [310, 78] on strong "Lock-Jaw Pro2 / Black" at bounding box center [372, 78] width 61 height 6
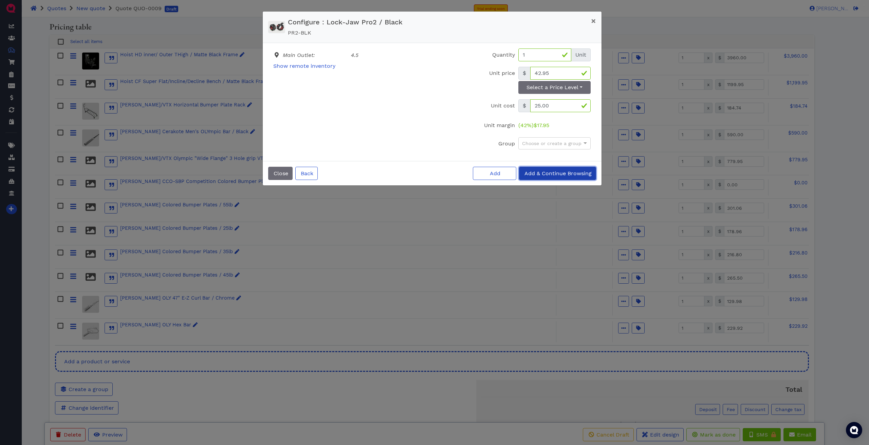
click at [310, 171] on span "Add & Continue Browsing" at bounding box center [557, 173] width 68 height 6
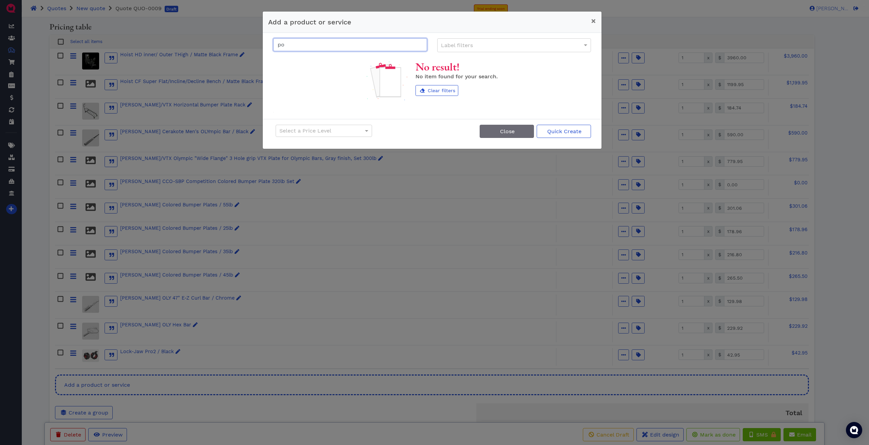
type input "p"
type input "s"
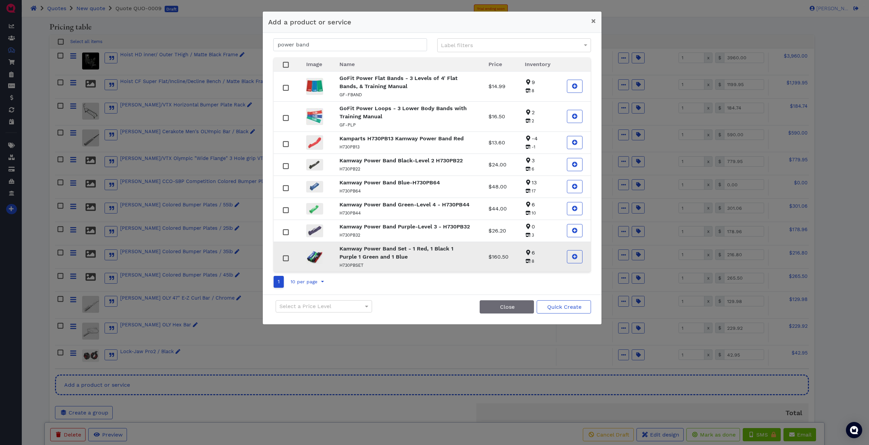
click at [310, 214] on strong "Kamway Power Band Set - 1 Red, 1 Black 1 Purple 1 Green and 1 Blue" at bounding box center [396, 253] width 114 height 15
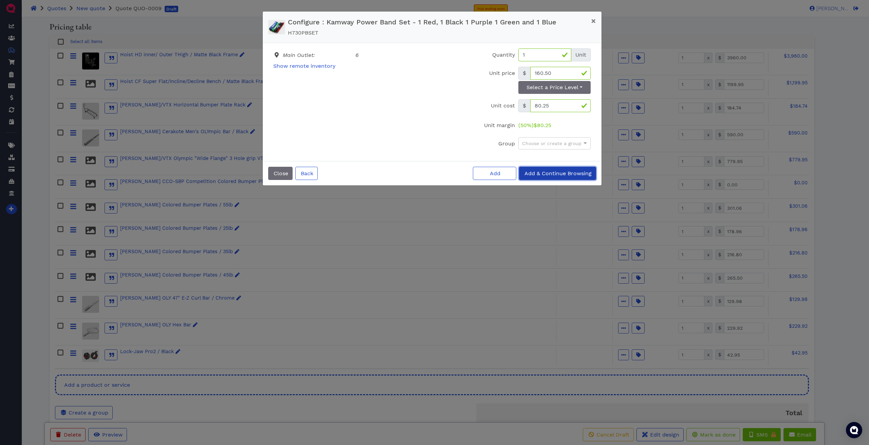
click at [310, 175] on span "Add & Continue Browsing" at bounding box center [557, 173] width 68 height 6
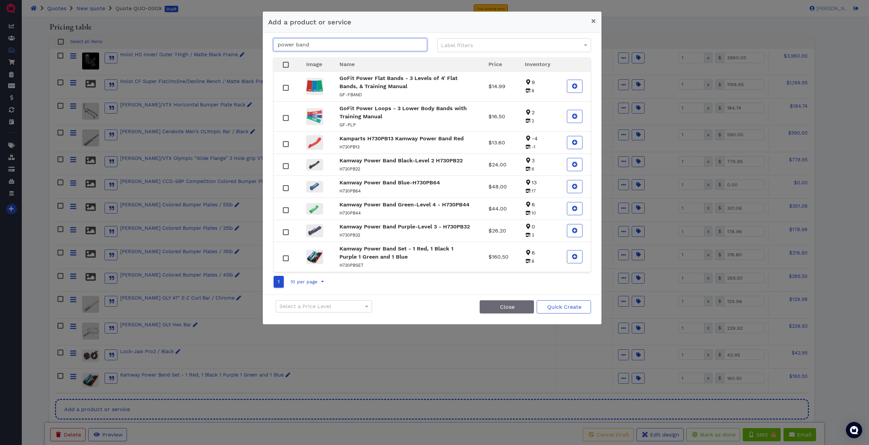
click at [310, 46] on input "power band" at bounding box center [350, 44] width 154 height 13
type input "p"
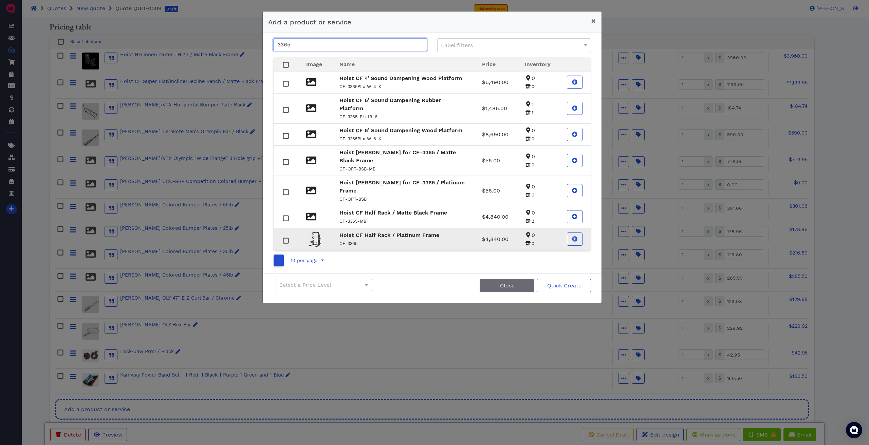
type input "3365"
click at [310, 214] on strong "Hoist CF Half Rack / Platinum Frame" at bounding box center [389, 235] width 100 height 6
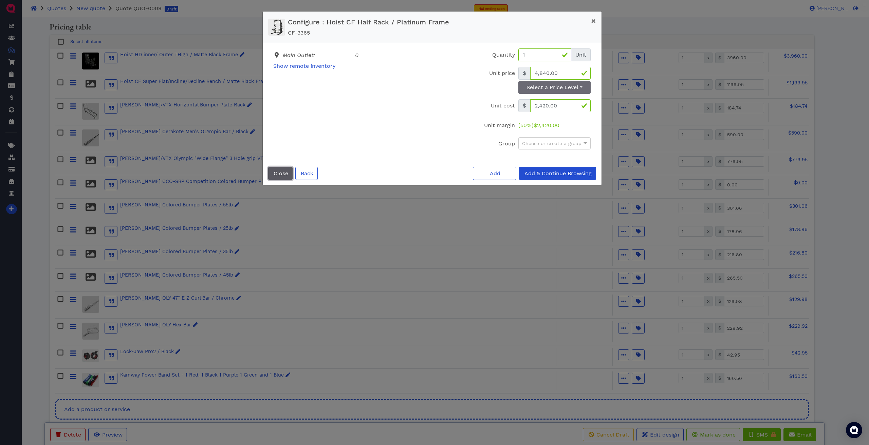
click at [279, 177] on button "Close" at bounding box center [280, 173] width 24 height 13
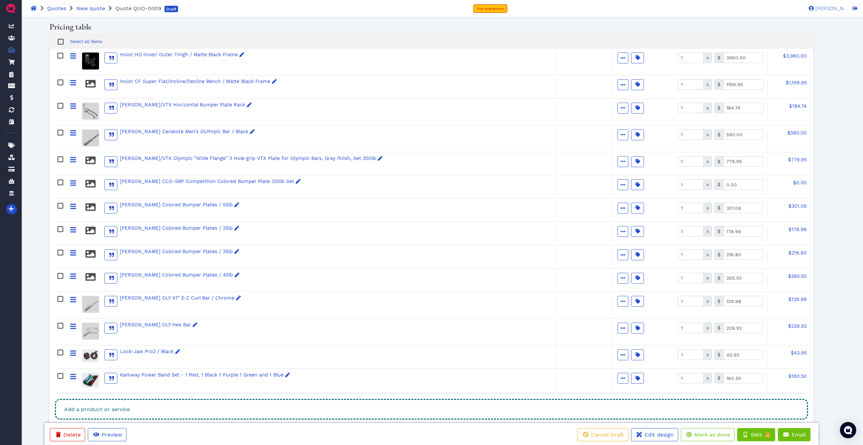
click at [144, 214] on div "Add a product or service" at bounding box center [431, 409] width 753 height 21
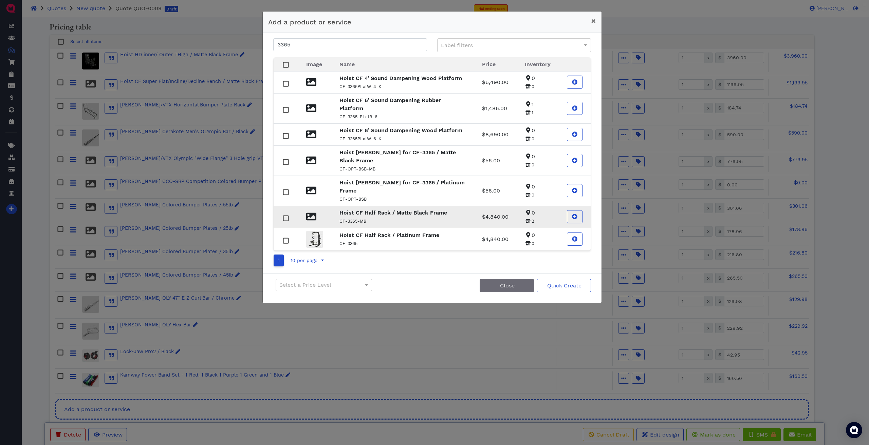
click at [310, 214] on small "CF-3365-MB" at bounding box center [352, 221] width 27 height 5
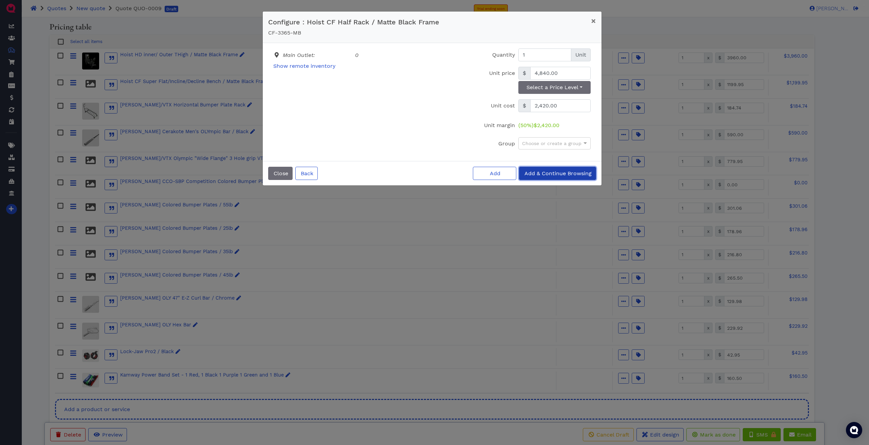
click at [310, 172] on span "Add & Continue Browsing" at bounding box center [557, 173] width 68 height 6
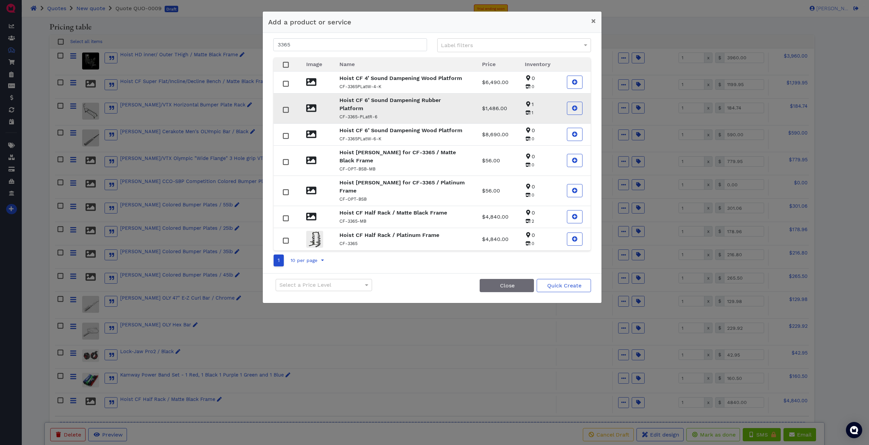
click at [310, 100] on strong "Hoist CF 6’ Sound Dampening Rubber Platform" at bounding box center [389, 104] width 101 height 15
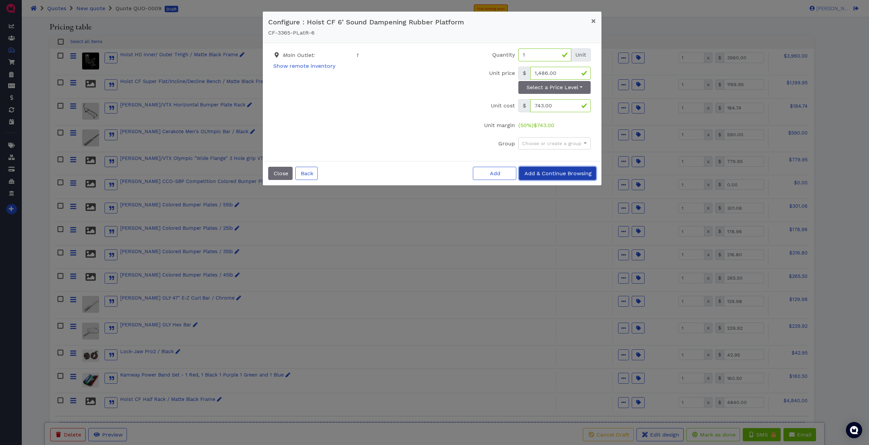
click at [310, 175] on span "Add & Continue Browsing" at bounding box center [557, 173] width 68 height 6
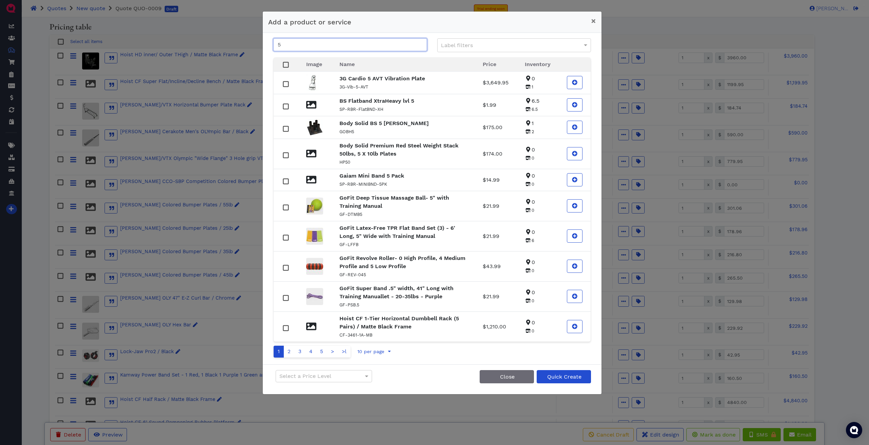
type input "5"
click at [310, 214] on span "Quick Create" at bounding box center [563, 377] width 35 height 6
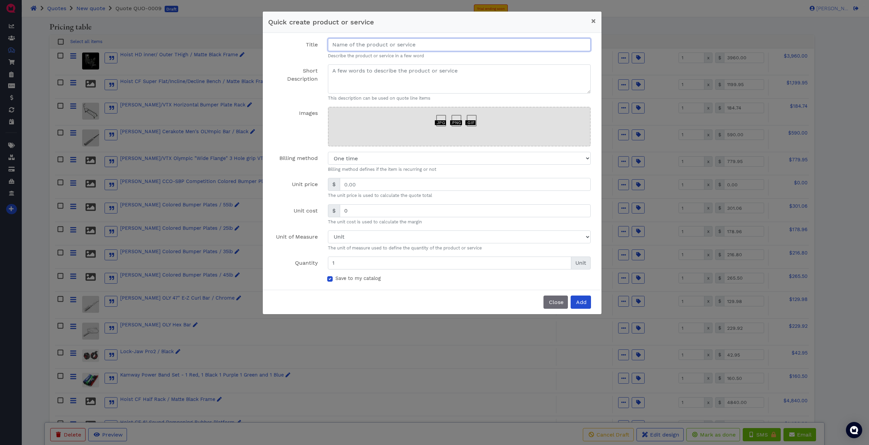
click at [310, 46] on input "Title" at bounding box center [459, 44] width 263 height 13
click at [310, 45] on input "5 Paiors Gymreaper Belts" at bounding box center [459, 44] width 263 height 13
click at [310, 46] on input "5 Paiors Gymreaper Belts" at bounding box center [459, 44] width 263 height 13
drag, startPoint x: 403, startPoint y: 42, endPoint x: 325, endPoint y: 47, distance: 78.5
click at [310, 47] on div "5 Pairs Gymreaper Belts Describe the product or service in a few word You must …" at bounding box center [459, 48] width 273 height 21
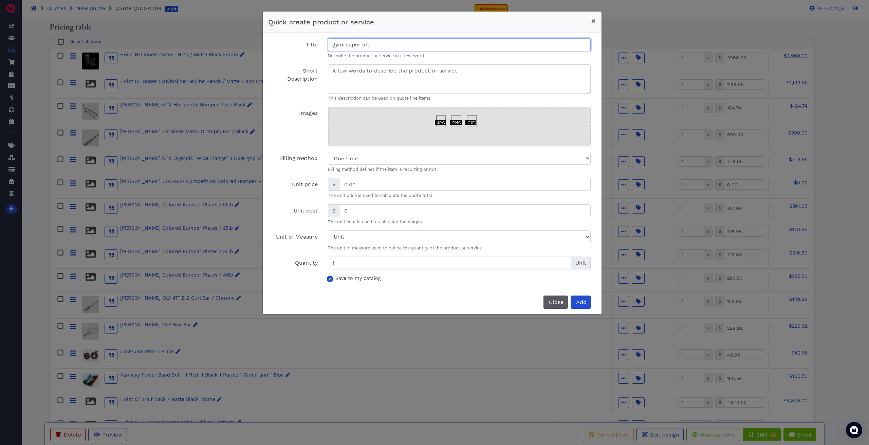
type input "gymreaper lift"
click at [310, 214] on span "Close" at bounding box center [556, 302] width 16 height 6
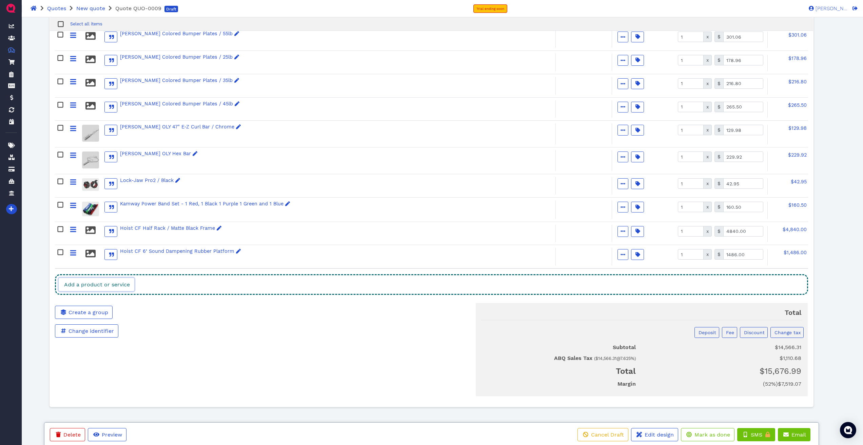
click at [121, 214] on link "Add a product or service" at bounding box center [97, 284] width 76 height 13
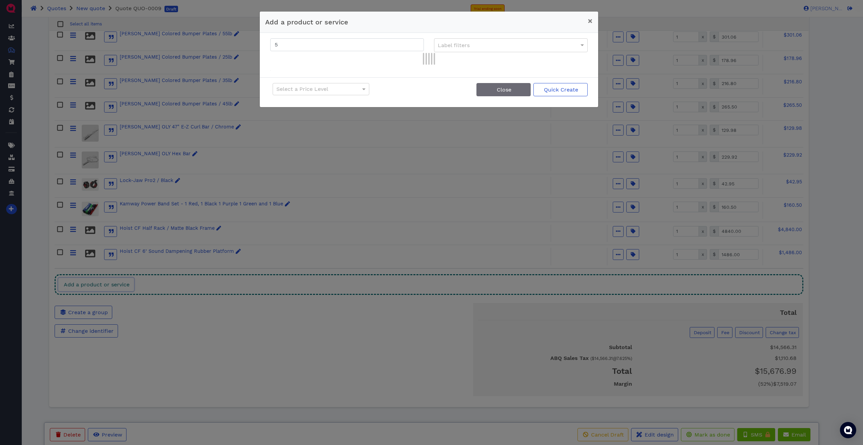
scroll to position [300, 0]
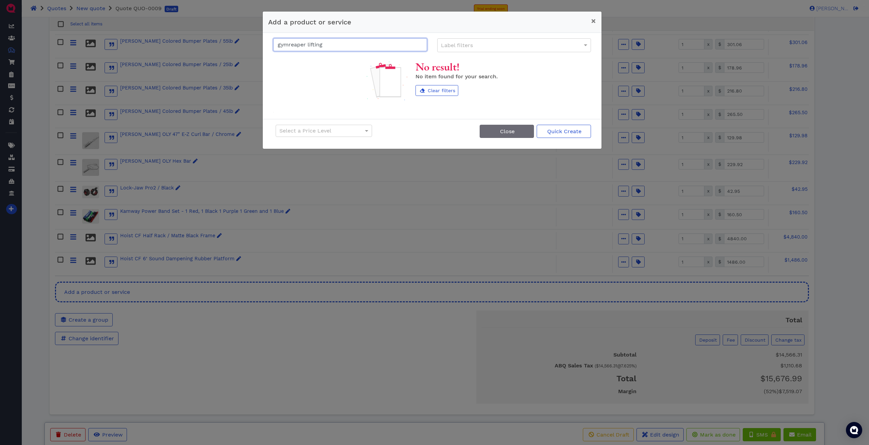
click at [310, 45] on input "gymreaper lifting" at bounding box center [350, 44] width 154 height 13
click at [310, 42] on input "gymreaper lift" at bounding box center [350, 44] width 154 height 13
type input "g"
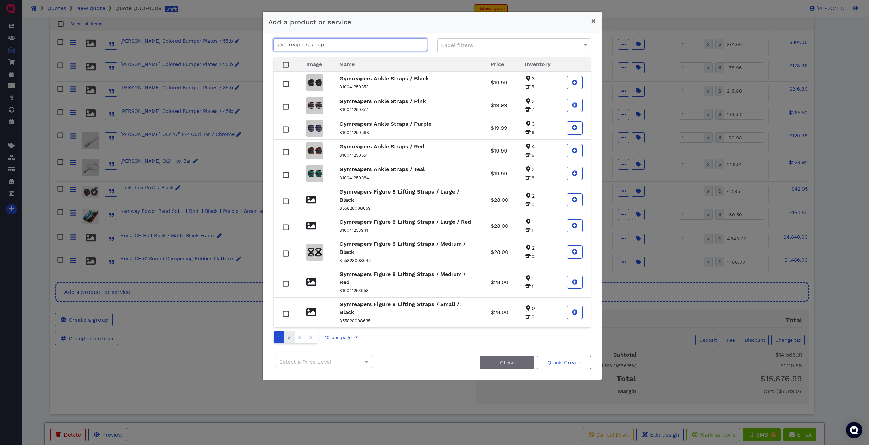
type input "gymreapers strap"
click at [289, 214] on link "2" at bounding box center [288, 338] width 11 height 12
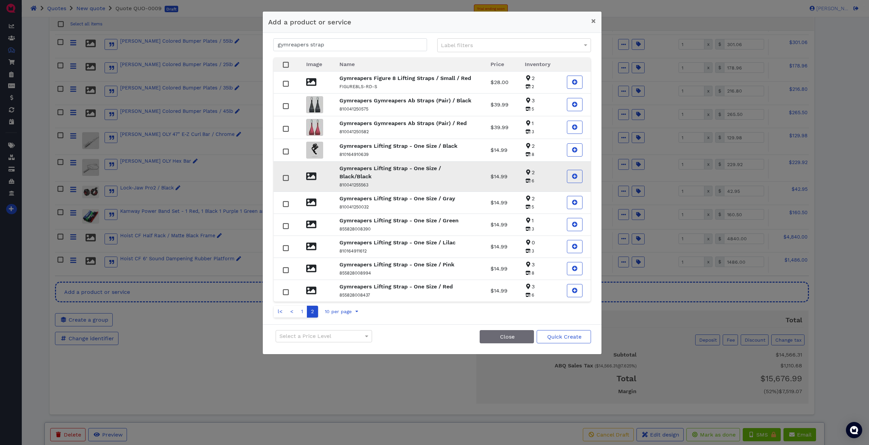
click at [286, 175] on rect at bounding box center [285, 177] width 5 height 5
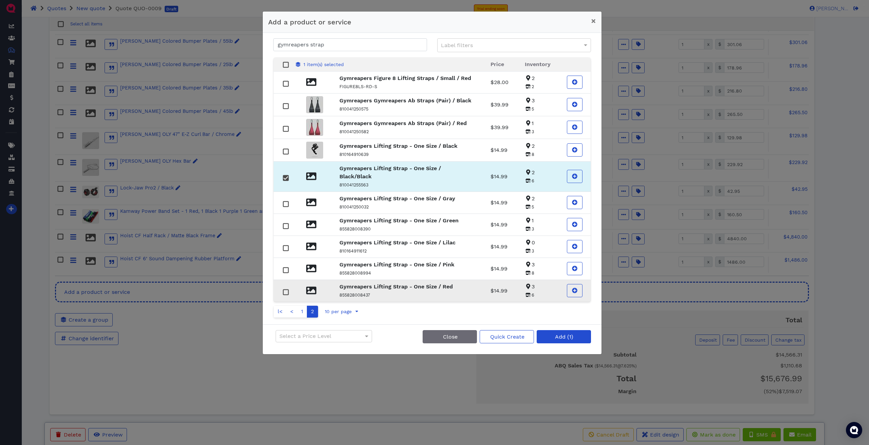
click at [285, 214] on rect at bounding box center [285, 292] width 5 height 5
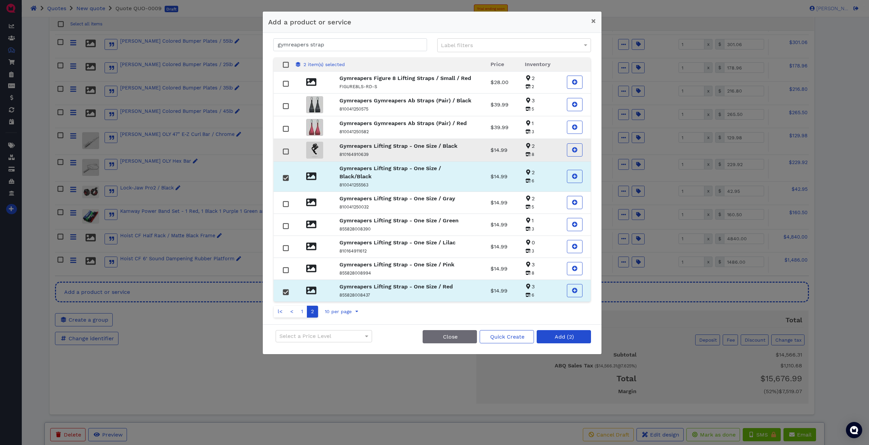
click at [285, 153] on rect at bounding box center [285, 151] width 5 height 5
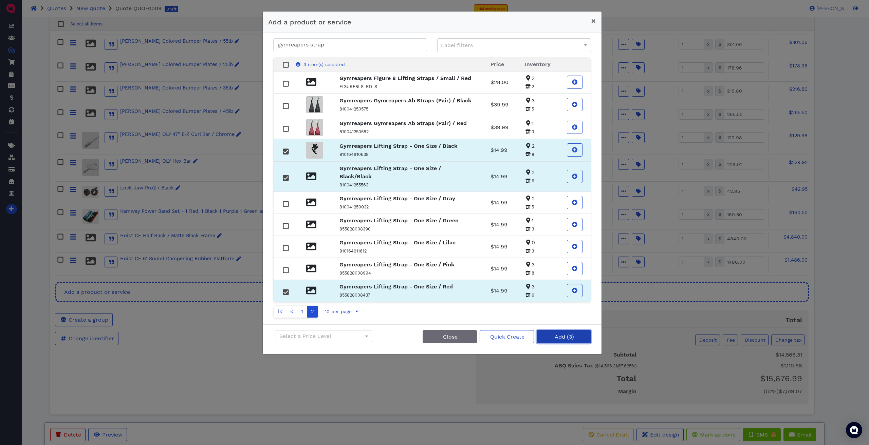
click at [310, 214] on span "Add (3)" at bounding box center [563, 337] width 20 height 6
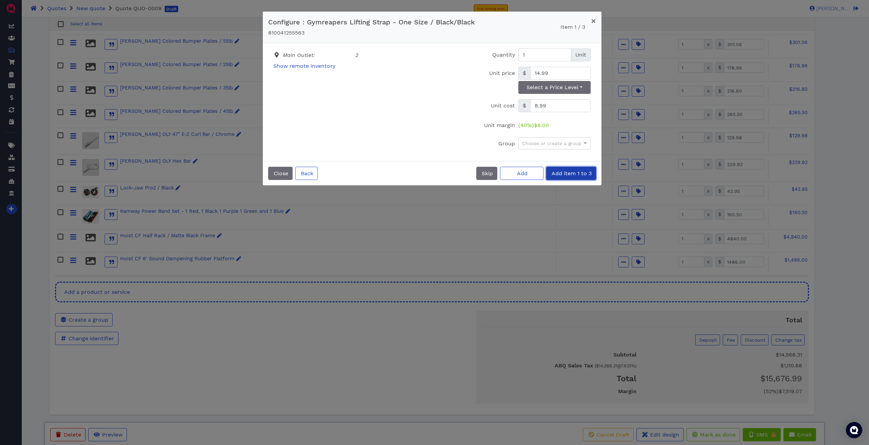
click at [310, 175] on span "Add item 1 to 3" at bounding box center [570, 173] width 41 height 6
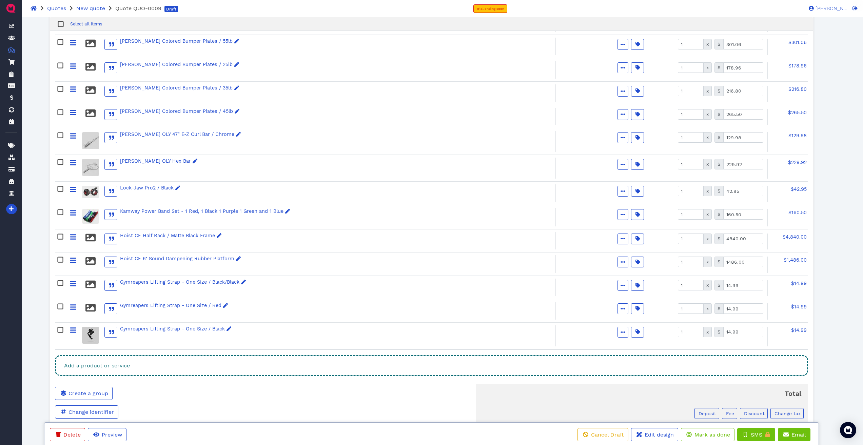
click at [152, 214] on div "Add a product or service" at bounding box center [431, 366] width 753 height 21
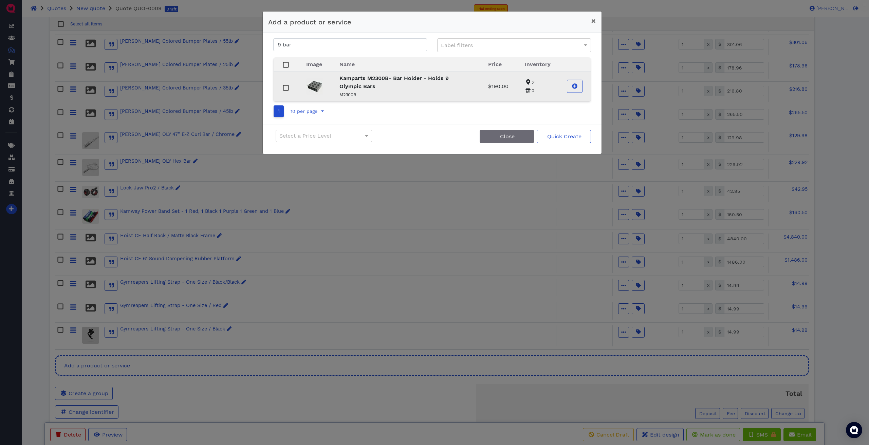
click at [310, 86] on p "Kamparts M2300B- Bar Holder - Holds 9 Olympic Bars" at bounding box center [405, 82] width 132 height 16
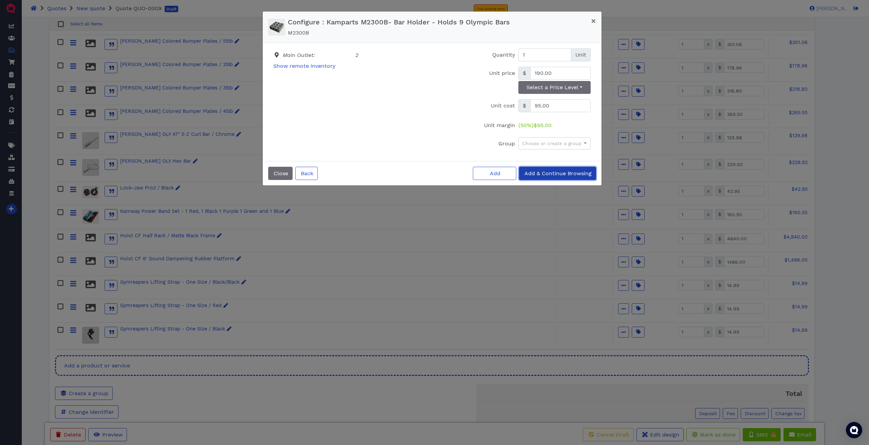
click at [310, 177] on button "Add & Continue Browsing" at bounding box center [557, 173] width 77 height 13
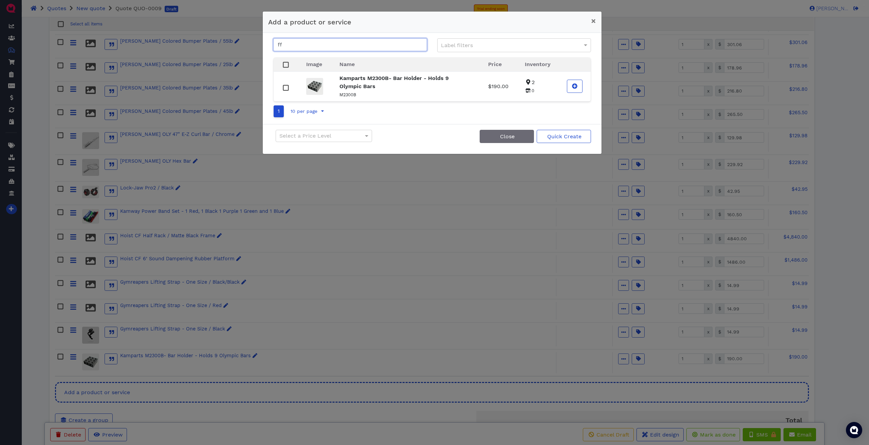
type input "f"
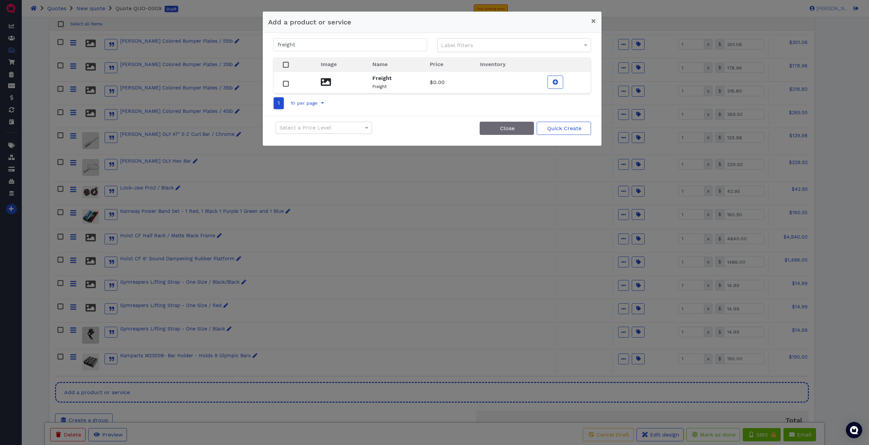
click at [310, 79] on strong "Freight" at bounding box center [381, 78] width 19 height 6
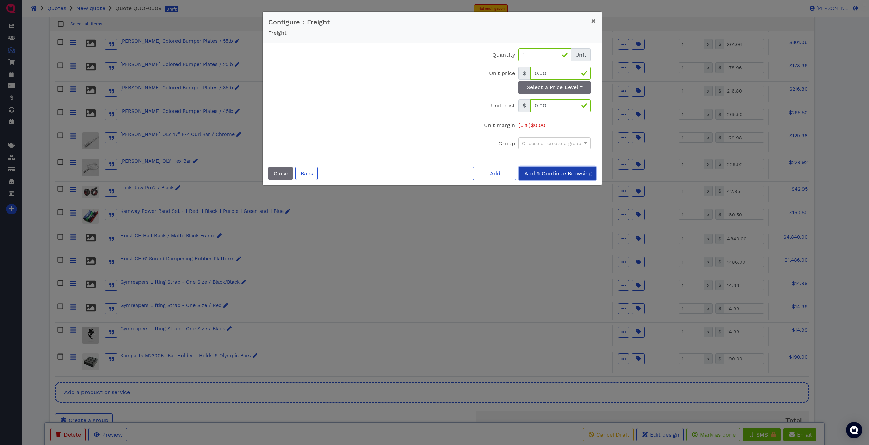
click at [310, 171] on span "Add & Continue Browsing" at bounding box center [557, 173] width 68 height 6
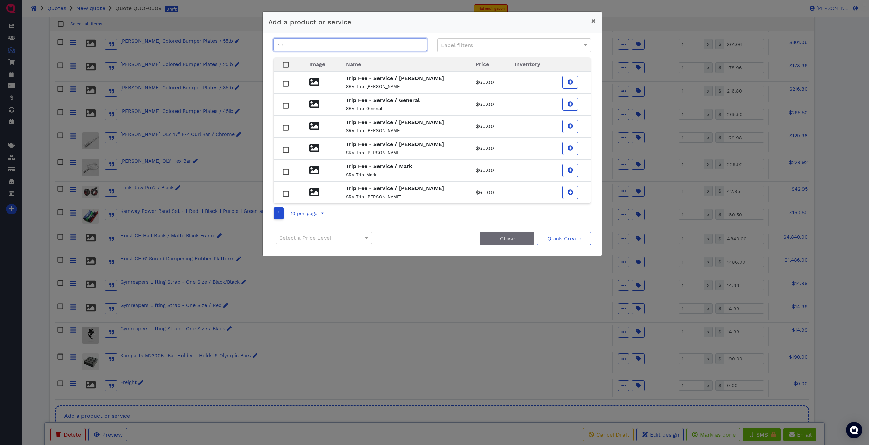
type input "s"
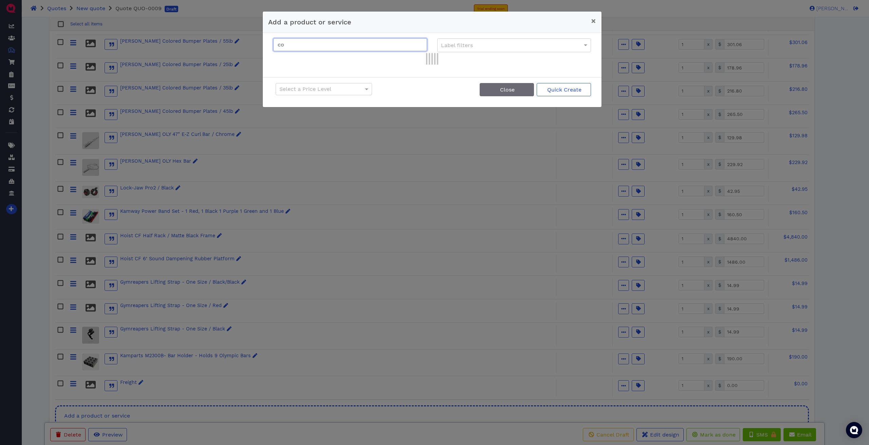
type input "c"
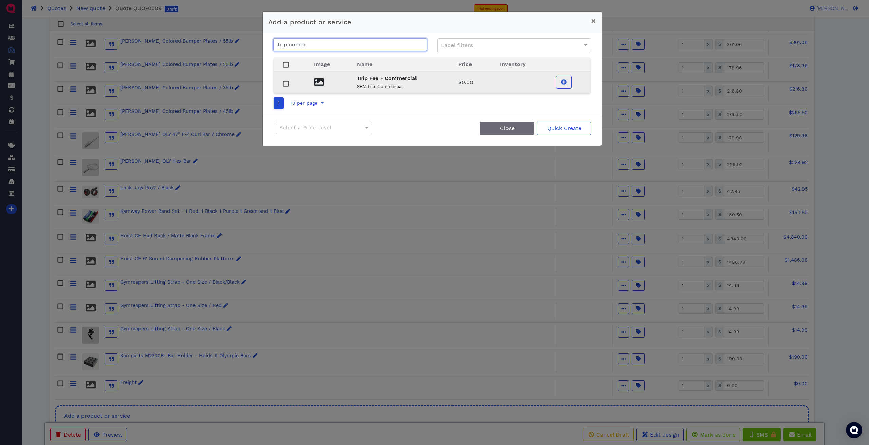
type input "trip comm"
click at [310, 80] on strong "Trip Fee - Commercial" at bounding box center [387, 78] width 60 height 6
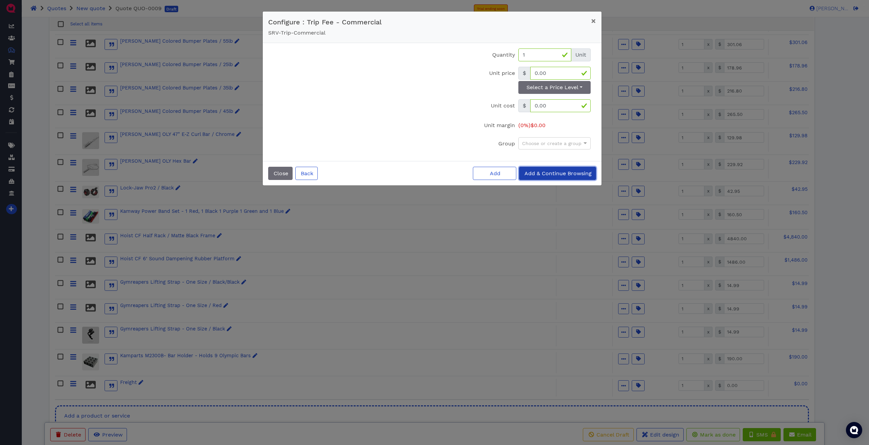
click at [310, 177] on button "Add & Continue Browsing" at bounding box center [557, 173] width 77 height 13
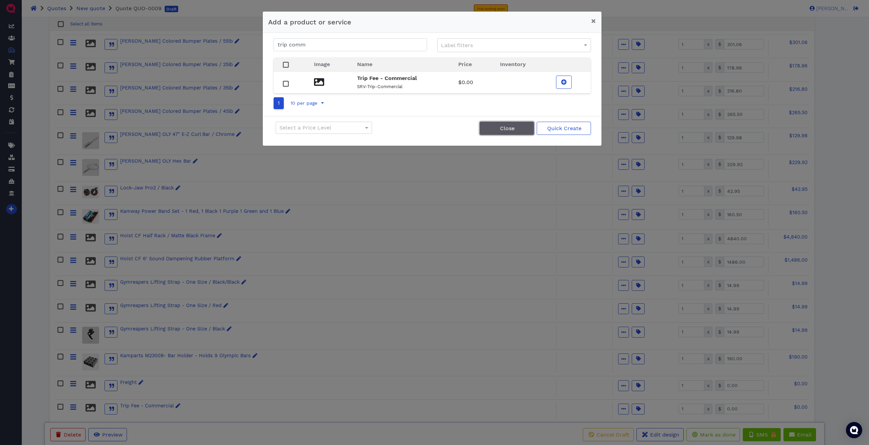
click at [310, 131] on button "Close" at bounding box center [506, 128] width 54 height 13
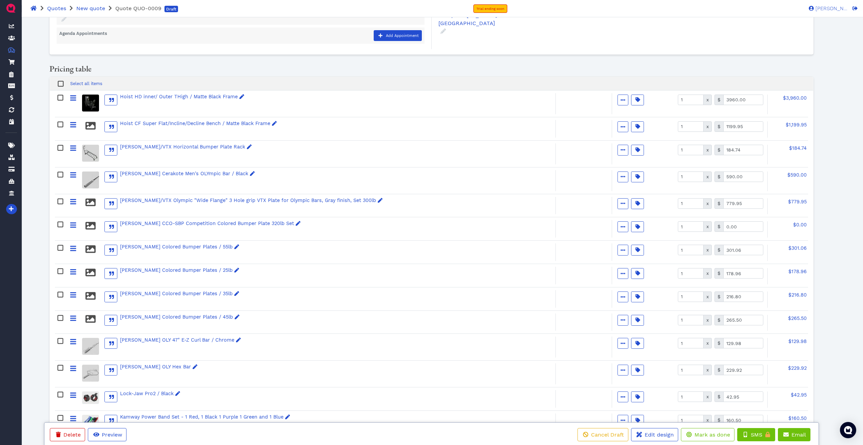
scroll to position [96, 0]
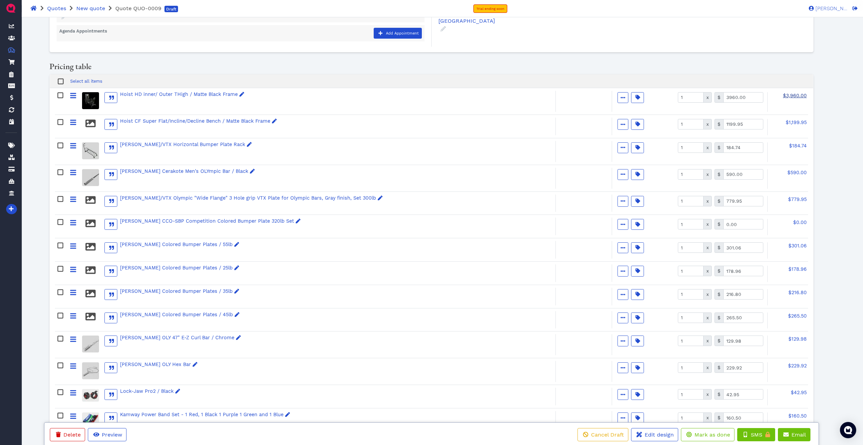
click at [310, 97] on span "$3,960.00" at bounding box center [795, 95] width 24 height 5
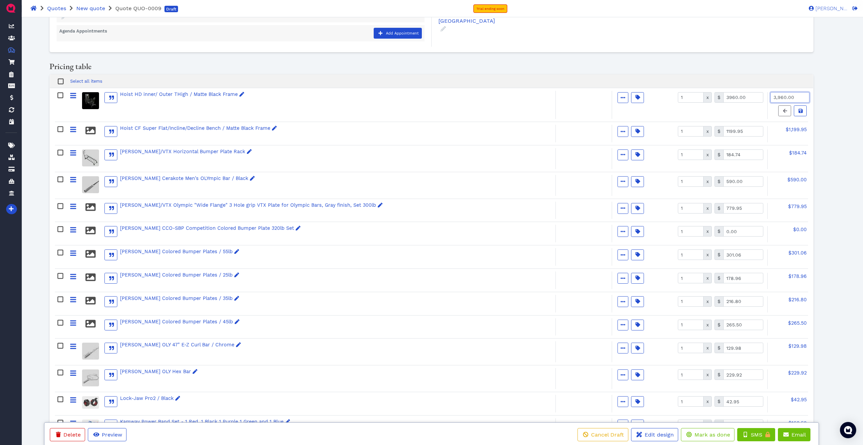
click at [310, 97] on input "3,960.00" at bounding box center [790, 97] width 39 height 11
type input "3,300"
click at [310, 128] on span "$1,199.95" at bounding box center [796, 129] width 21 height 5
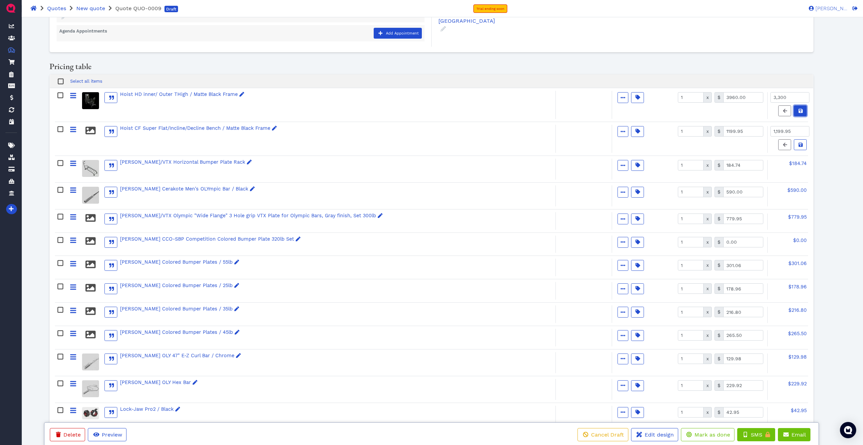
click at [310, 109] on icon at bounding box center [801, 111] width 4 height 4
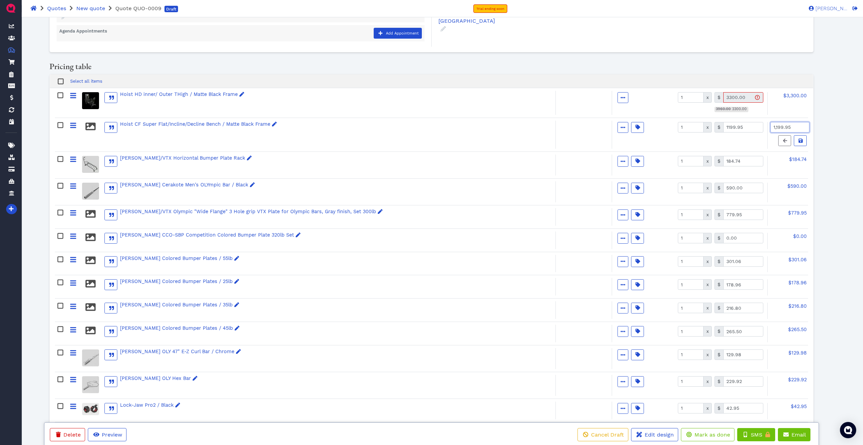
click at [310, 125] on input "1,199.95" at bounding box center [790, 127] width 39 height 11
type input "1,110.00"
click at [310, 136] on button at bounding box center [800, 140] width 13 height 11
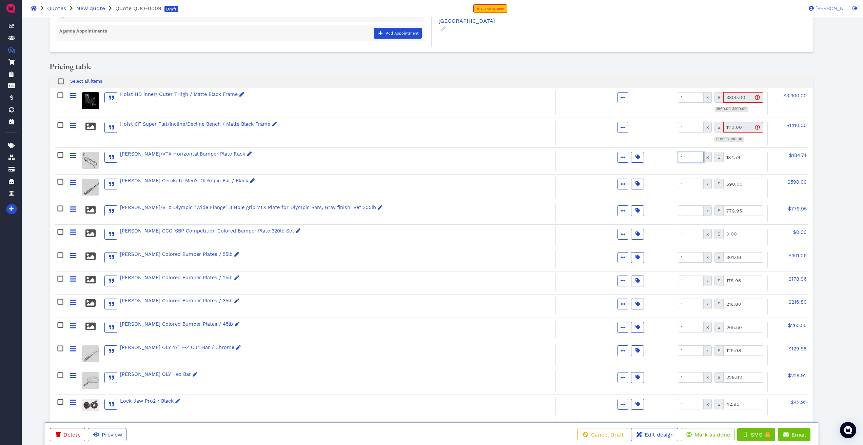
click at [310, 159] on input "1" at bounding box center [691, 157] width 26 height 11
type input "2"
click at [60, 183] on rect at bounding box center [60, 181] width 5 height 5
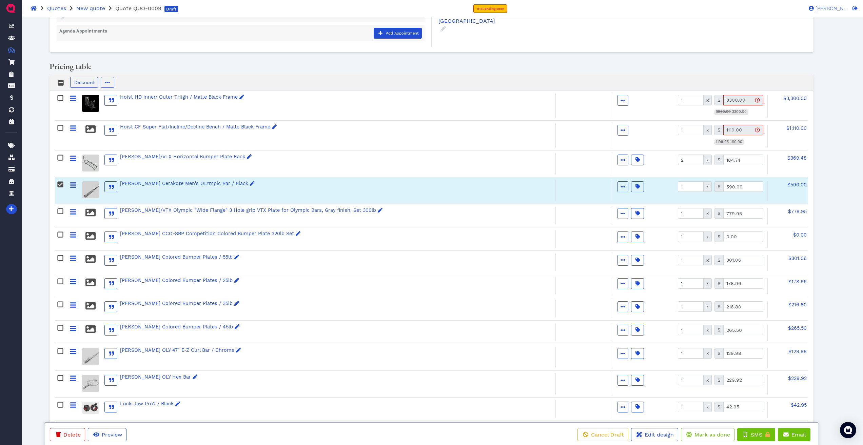
click at [74, 185] on icon at bounding box center [73, 185] width 6 height 5
click at [310, 188] on icon "button" at bounding box center [623, 187] width 5 height 5
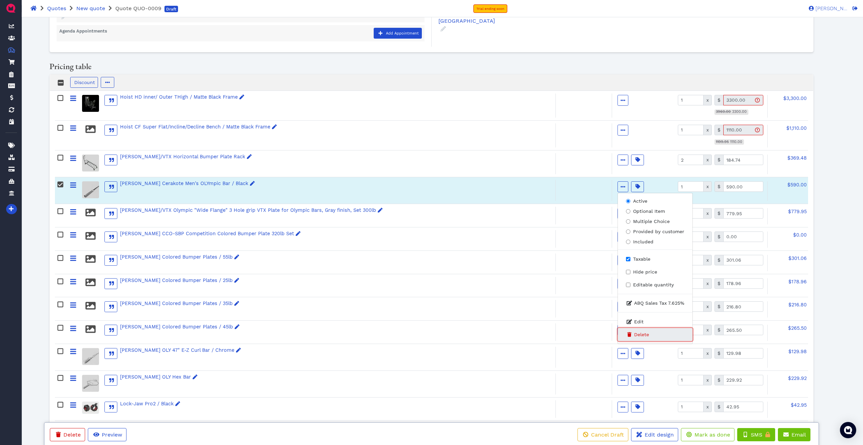
click at [310, 214] on span "Delete" at bounding box center [641, 334] width 15 height 7
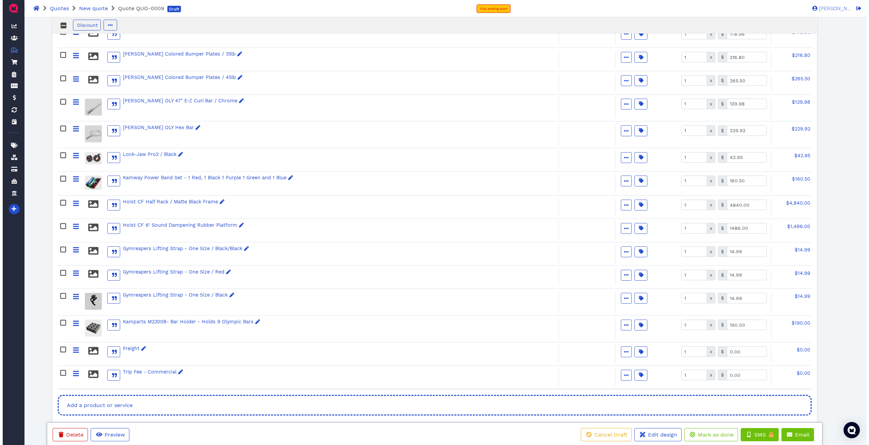
scroll to position [401, 0]
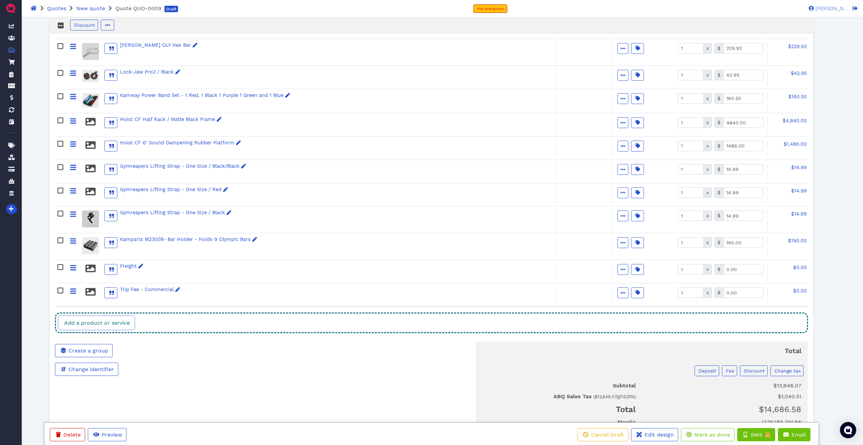
click at [134, 214] on link "Add a product or service" at bounding box center [97, 323] width 76 height 13
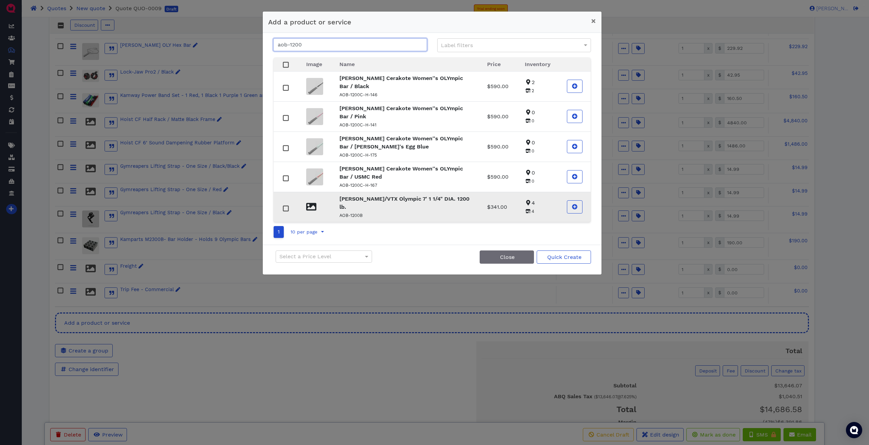
type input "aob-1200"
click at [310, 211] on p "AOB-1200B" at bounding box center [404, 215] width 131 height 8
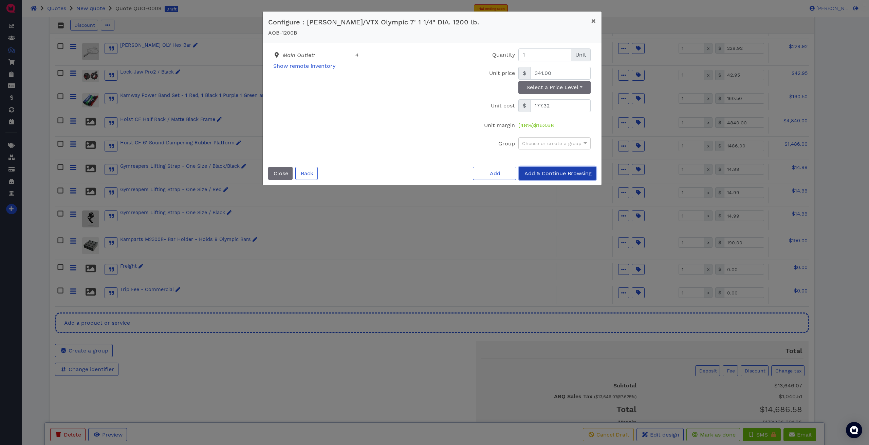
click at [310, 175] on span "Add & Continue Browsing" at bounding box center [557, 173] width 68 height 6
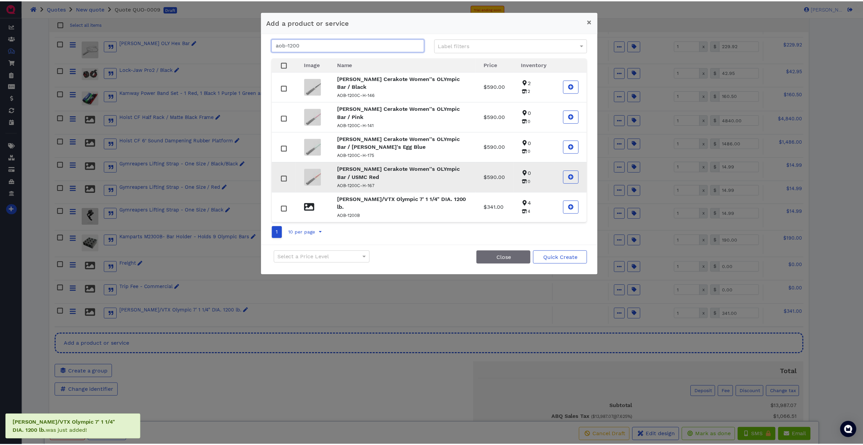
scroll to position [399, 0]
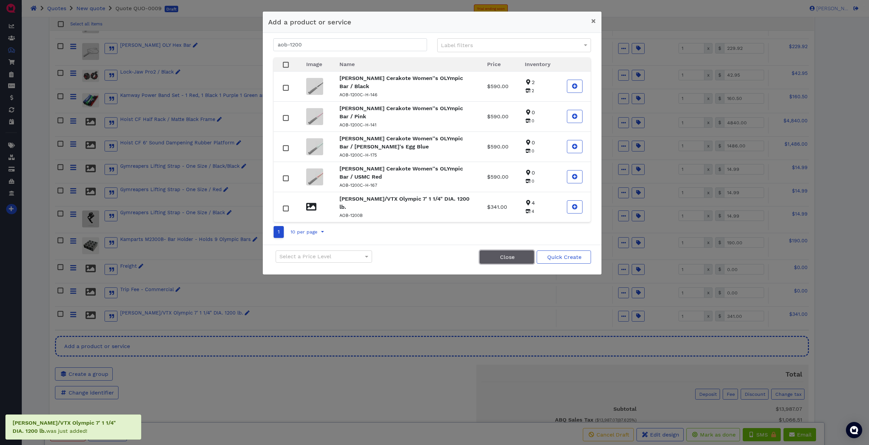
click at [310, 214] on span "Close" at bounding box center [507, 257] width 16 height 6
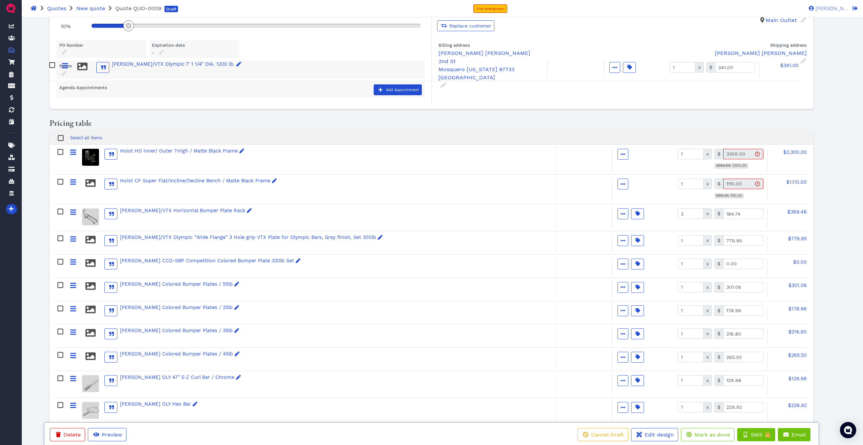
scroll to position [36, 0]
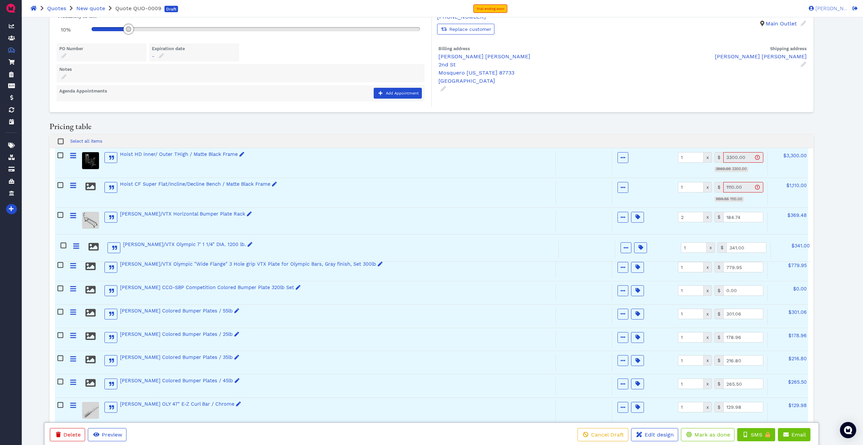
drag, startPoint x: 71, startPoint y: 317, endPoint x: 74, endPoint y: 244, distance: 72.7
click at [74, 214] on div "Hoist HD inner/ Outer THigh / Matte Black Frame Active Optional Item Multiple C…" at bounding box center [431, 420] width 753 height 545
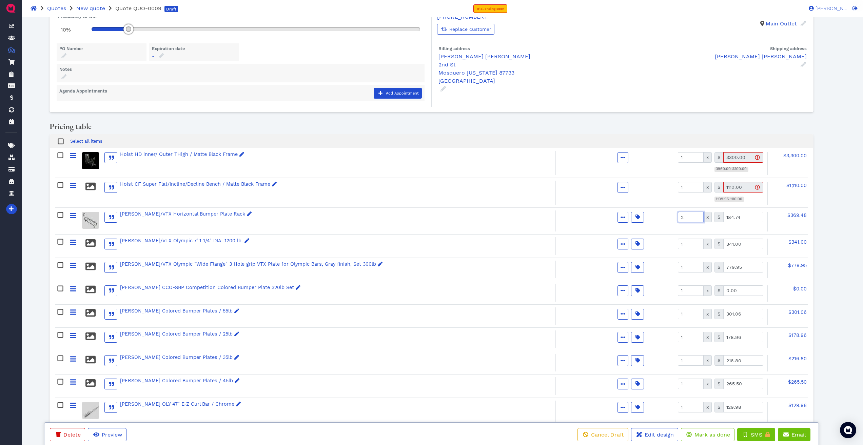
click at [310, 214] on input "2" at bounding box center [691, 217] width 26 height 11
click at [310, 214] on input "1" at bounding box center [691, 244] width 26 height 11
type input "4"
click at [310, 214] on span "$1,364.00" at bounding box center [795, 242] width 23 height 5
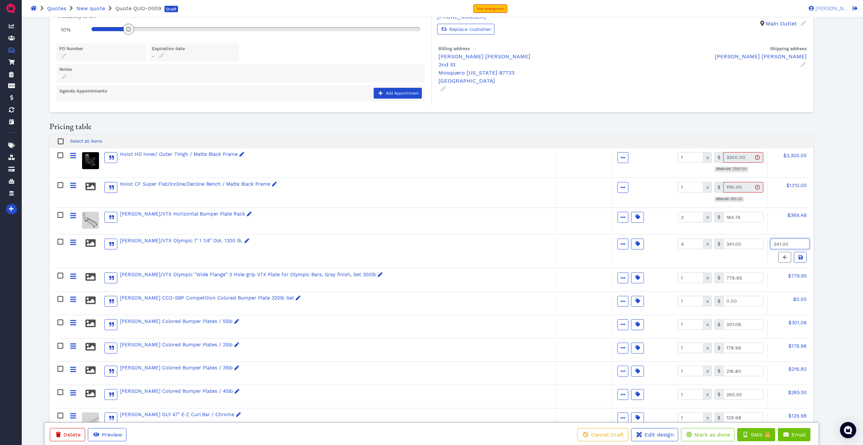
click at [310, 214] on input "341.00" at bounding box center [790, 244] width 39 height 11
type input "1,278.75"
click at [310, 214] on icon at bounding box center [801, 257] width 4 height 5
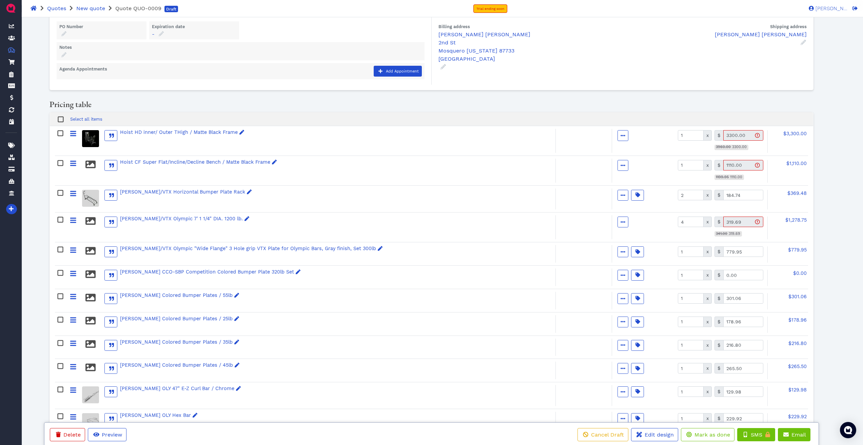
scroll to position [70, 0]
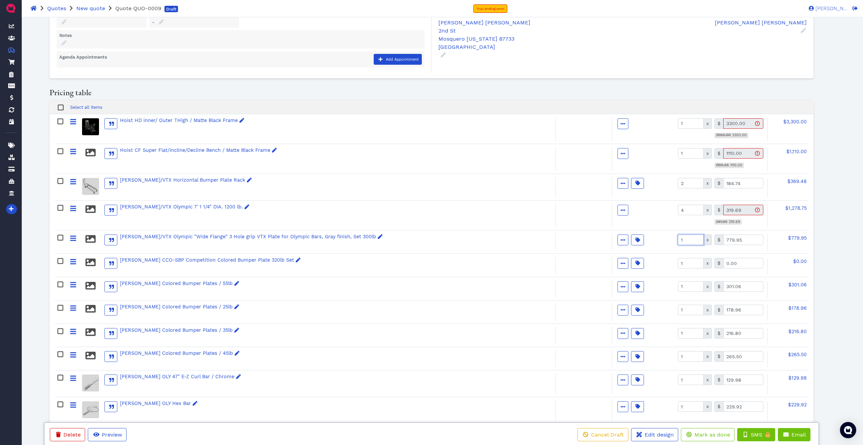
click at [310, 214] on input "1" at bounding box center [691, 240] width 26 height 11
type input "4"
click at [310, 214] on span "$779.95" at bounding box center [797, 237] width 19 height 5
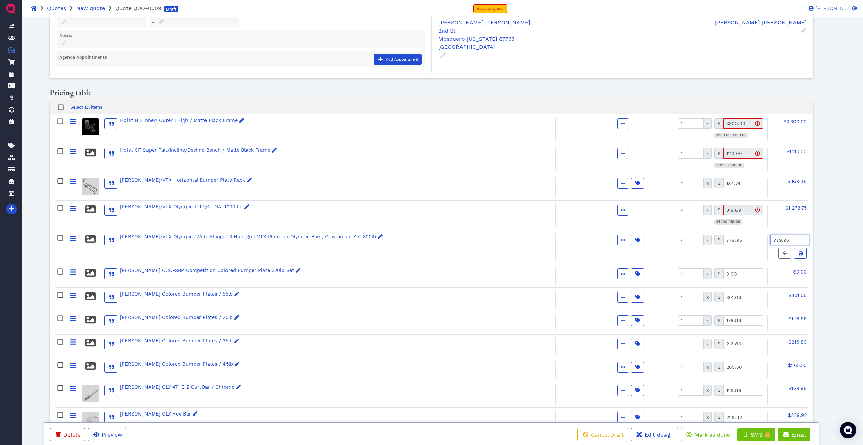
click at [310, 214] on input "779.95" at bounding box center [790, 240] width 39 height 11
type input "1,957.50"
click at [310, 214] on span at bounding box center [800, 253] width 7 height 7
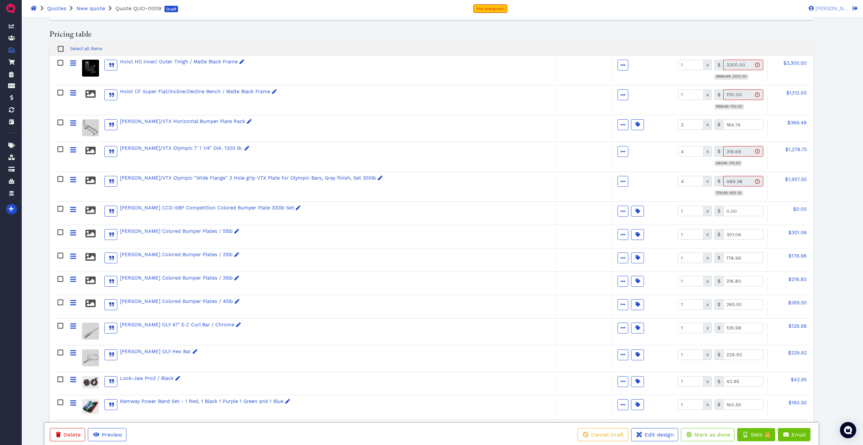
scroll to position [138, 0]
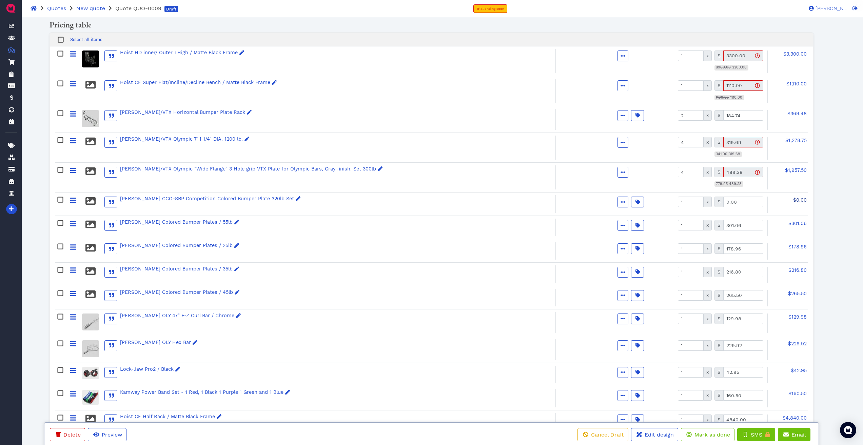
click at [310, 198] on span "$0.00" at bounding box center [801, 199] width 14 height 5
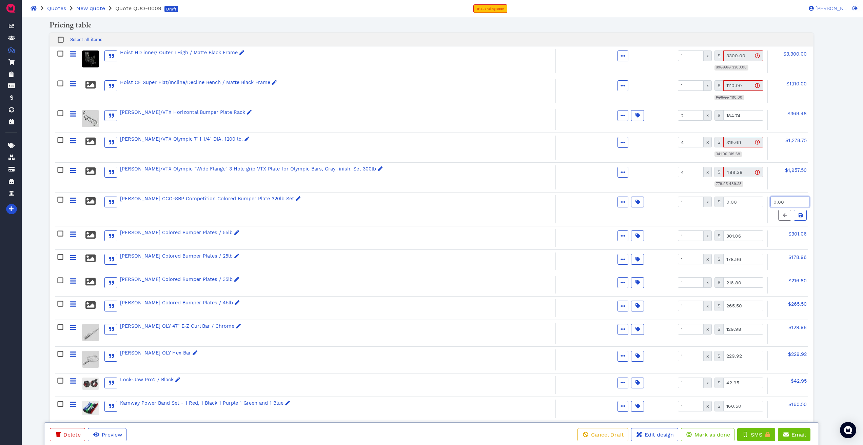
click at [310, 201] on input "0.00" at bounding box center [790, 202] width 39 height 11
click at [310, 203] on input "1" at bounding box center [691, 202] width 26 height 11
type input "2"
click at [310, 202] on input "0.00" at bounding box center [790, 202] width 39 height 11
type input "3,608.70"
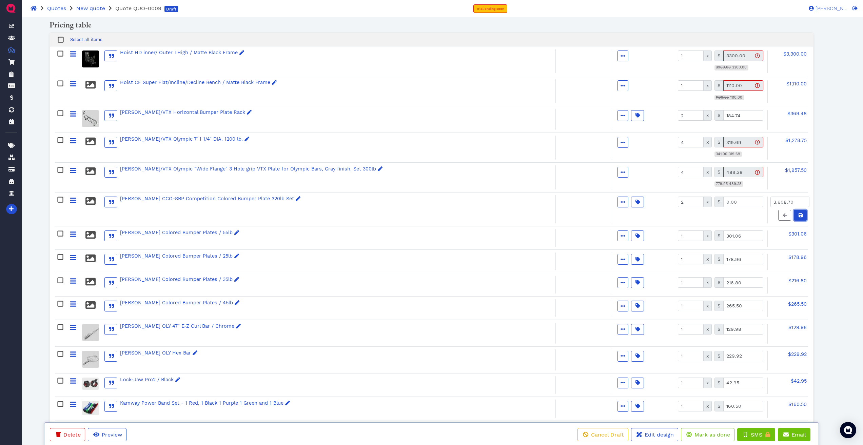
click at [310, 214] on icon at bounding box center [801, 215] width 4 height 4
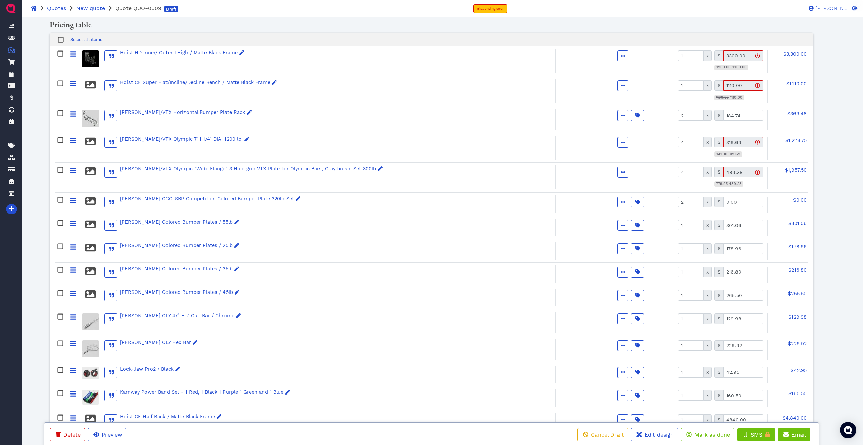
type input "1804.35"
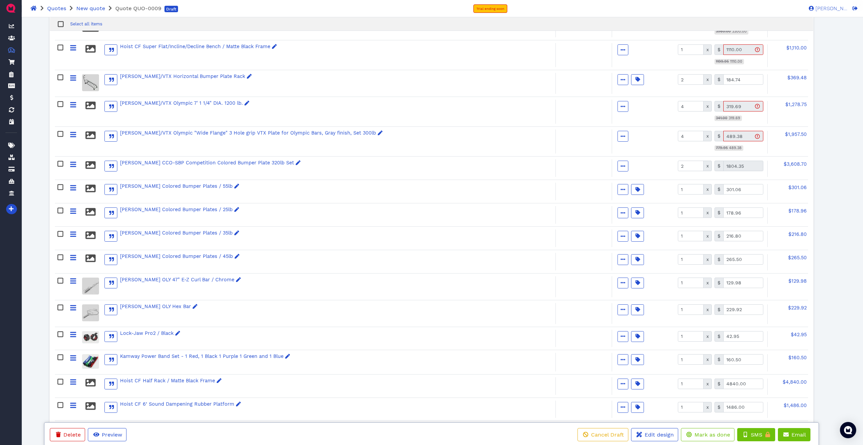
scroll to position [206, 0]
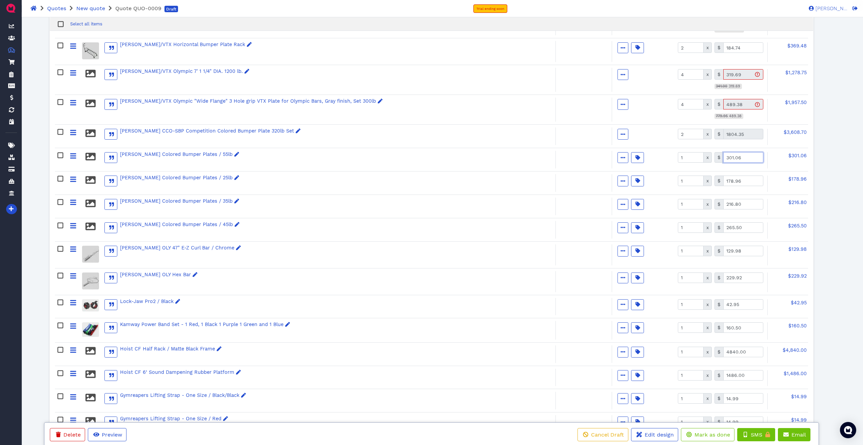
click at [310, 157] on input "301.06" at bounding box center [744, 157] width 40 height 11
click at [310, 157] on input "1" at bounding box center [691, 157] width 26 height 11
type input "4"
click at [310, 181] on input "1" at bounding box center [691, 181] width 26 height 11
type input "4"
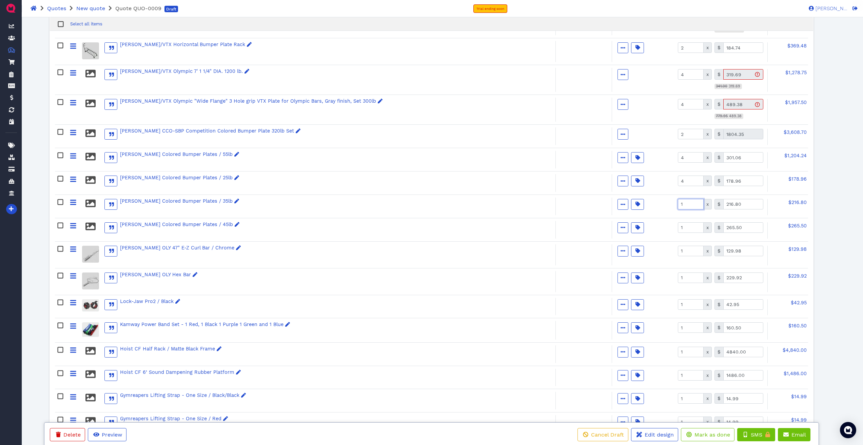
click at [310, 206] on input "1" at bounding box center [691, 204] width 26 height 11
type input "4"
click at [310, 214] on input "1" at bounding box center [691, 228] width 26 height 11
type input "4"
click at [310, 158] on input "301.06" at bounding box center [744, 157] width 40 height 11
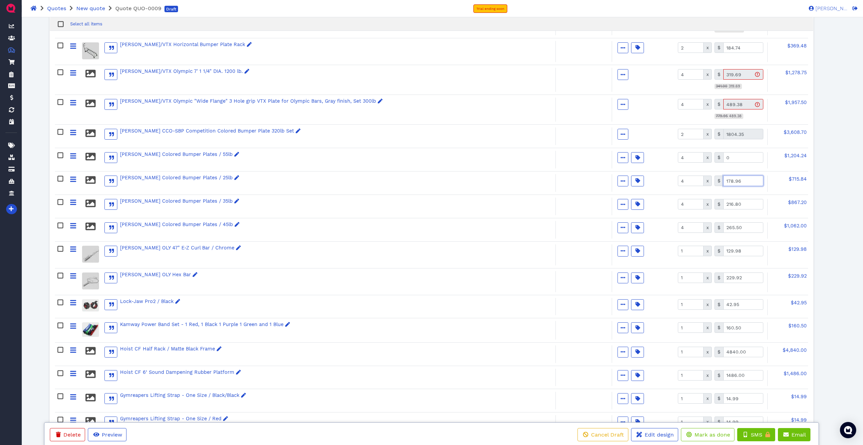
type input "0.00"
click at [310, 183] on input "178.96" at bounding box center [744, 181] width 40 height 11
type input "0.00"
click at [310, 206] on input "216.80" at bounding box center [744, 204] width 40 height 11
type input "0.00"
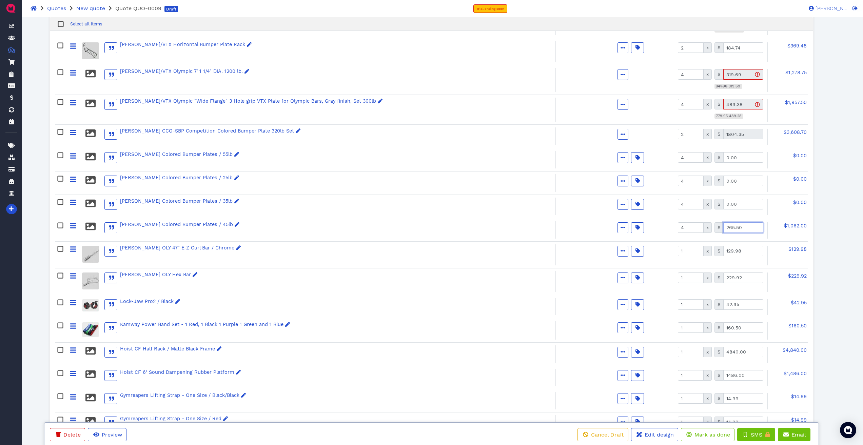
click at [310, 214] on input "265.50" at bounding box center [744, 228] width 40 height 11
type input "0.00"
click at [310, 210] on div "$0.00" at bounding box center [788, 207] width 41 height 16
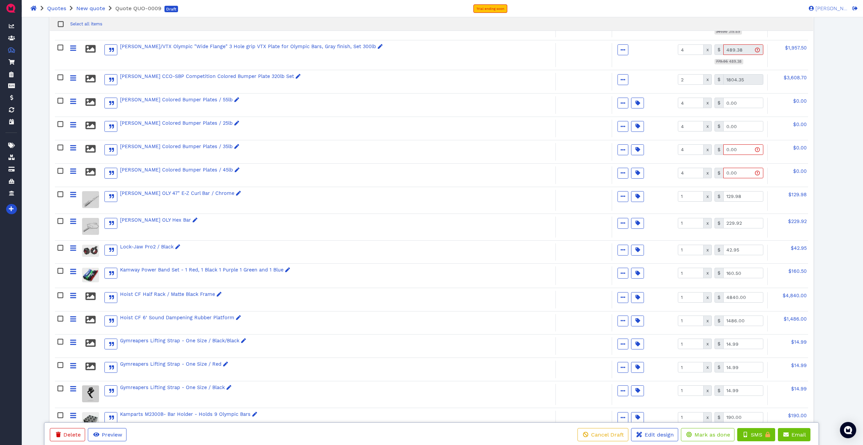
scroll to position [273, 0]
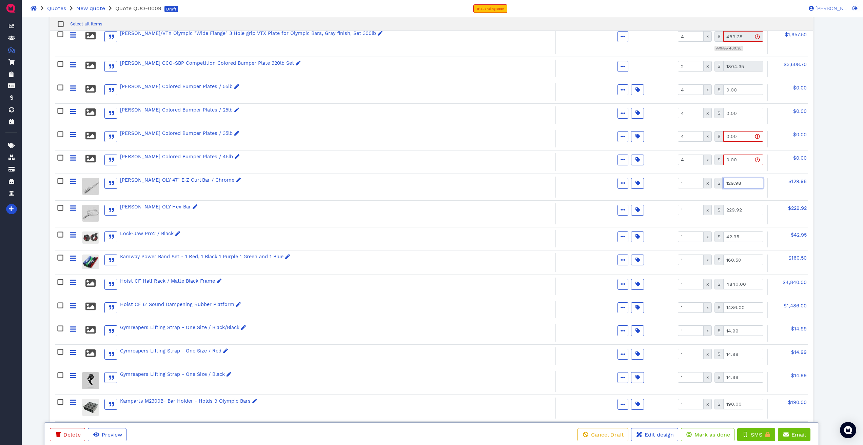
click at [310, 183] on input "129.98" at bounding box center [744, 183] width 40 height 11
click at [310, 180] on span "$129.98" at bounding box center [798, 181] width 18 height 5
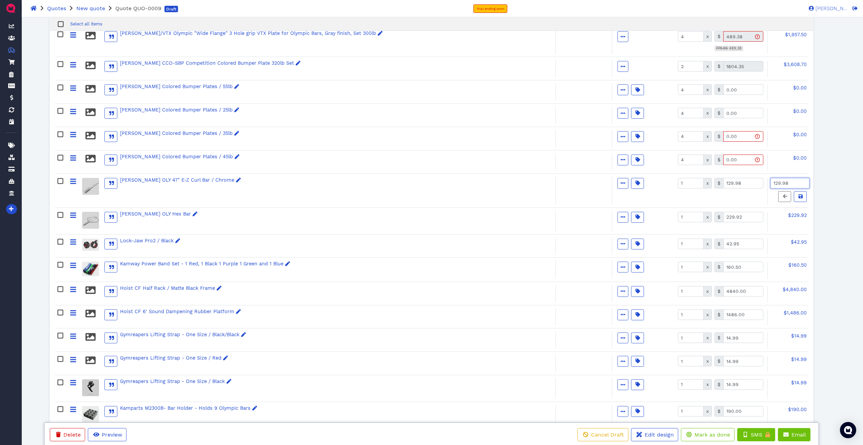
click at [310, 182] on input "129.98" at bounding box center [790, 183] width 39 height 11
type input "121.86"
click at [310, 196] on icon at bounding box center [801, 196] width 4 height 5
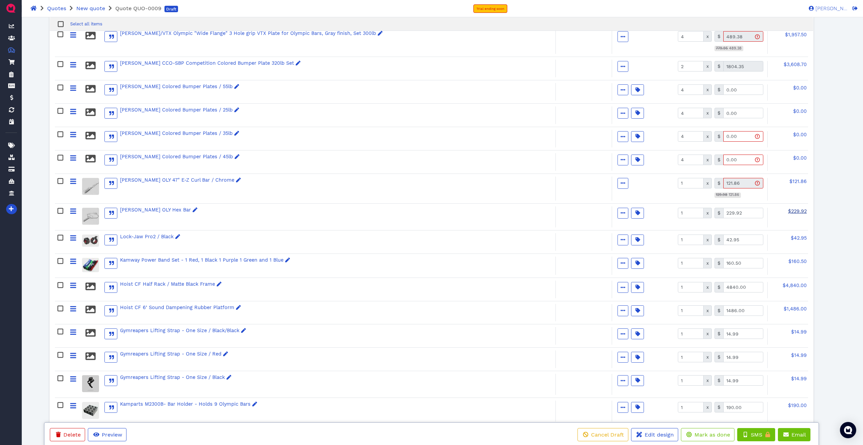
click at [310, 209] on span "$229.92" at bounding box center [797, 211] width 19 height 5
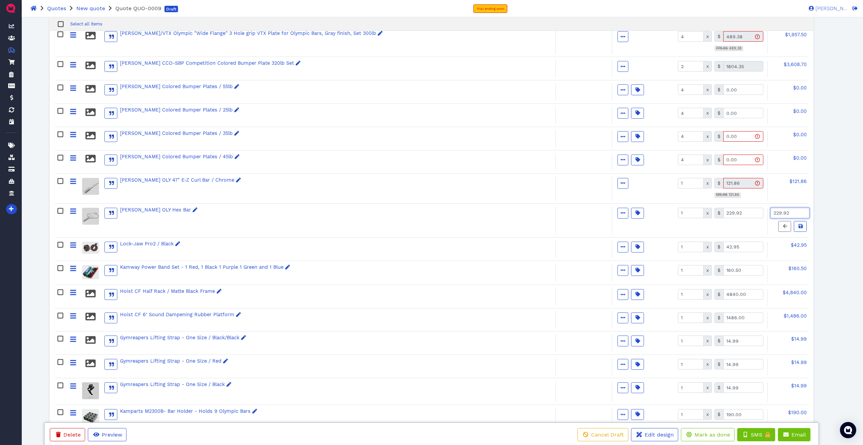
click at [310, 214] on input "229.92" at bounding box center [790, 213] width 39 height 11
type input "161.06"
click at [310, 214] on icon at bounding box center [801, 226] width 4 height 5
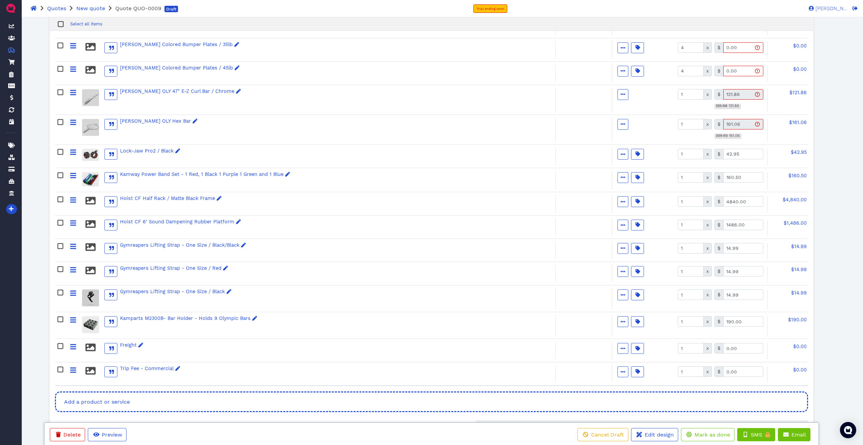
scroll to position [375, 0]
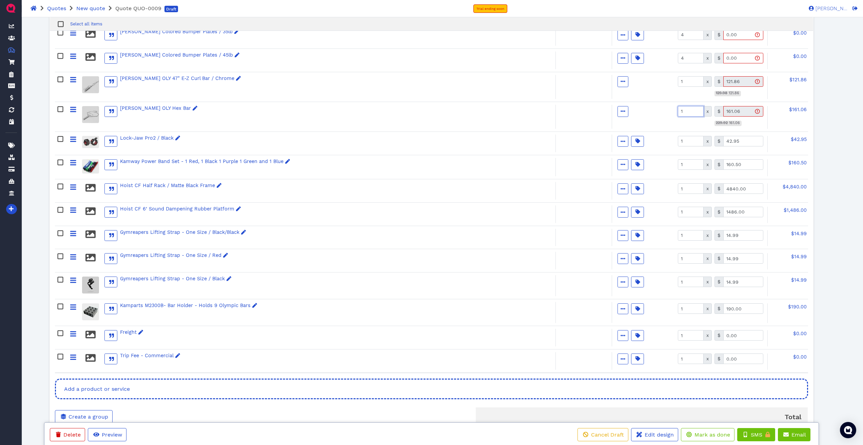
click at [310, 112] on input "1" at bounding box center [691, 111] width 26 height 11
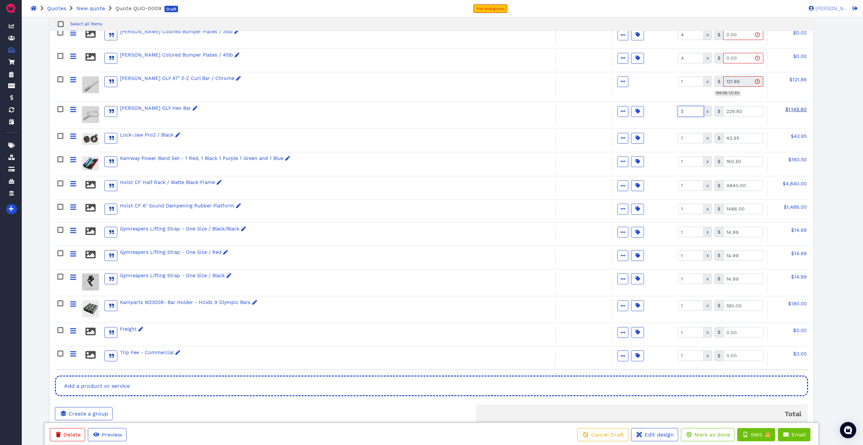
type input "5"
click at [310, 111] on span "$1,149.60" at bounding box center [796, 109] width 21 height 5
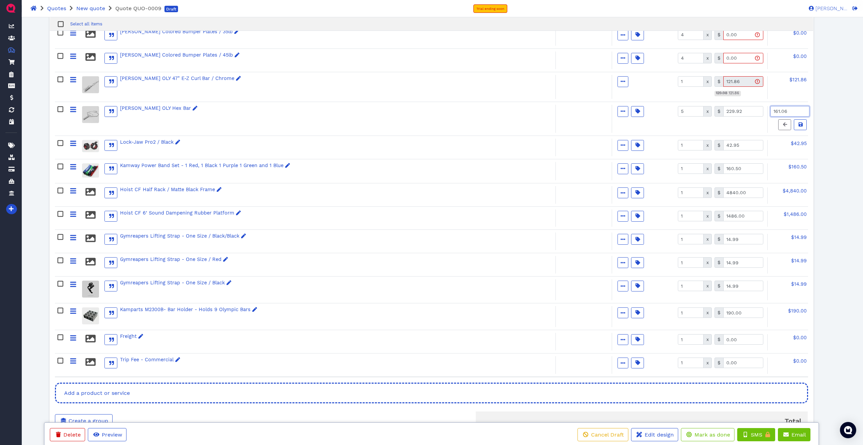
click at [310, 111] on input "161.06" at bounding box center [790, 111] width 39 height 11
type input "161.06"
click at [310, 124] on icon at bounding box center [801, 124] width 4 height 5
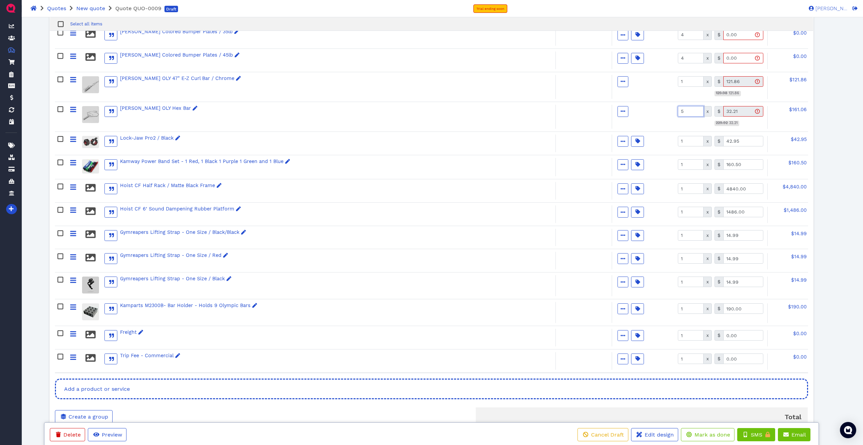
click at [310, 111] on input "5" at bounding box center [691, 111] width 26 height 11
type input "1"
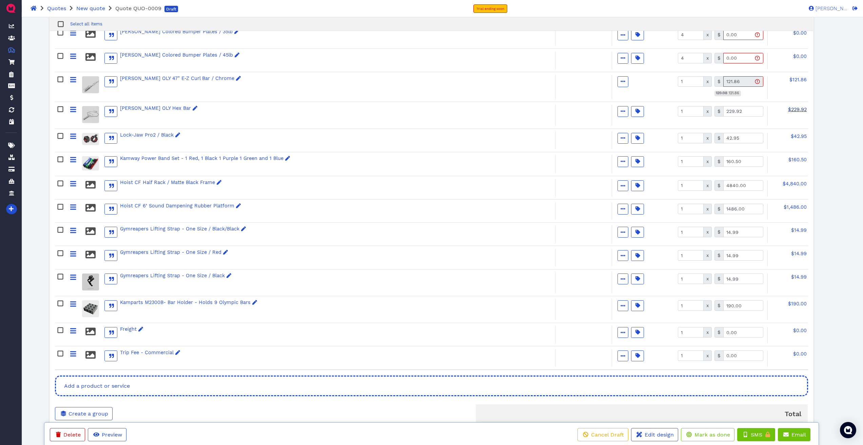
click at [310, 110] on span "$229.92" at bounding box center [797, 109] width 19 height 5
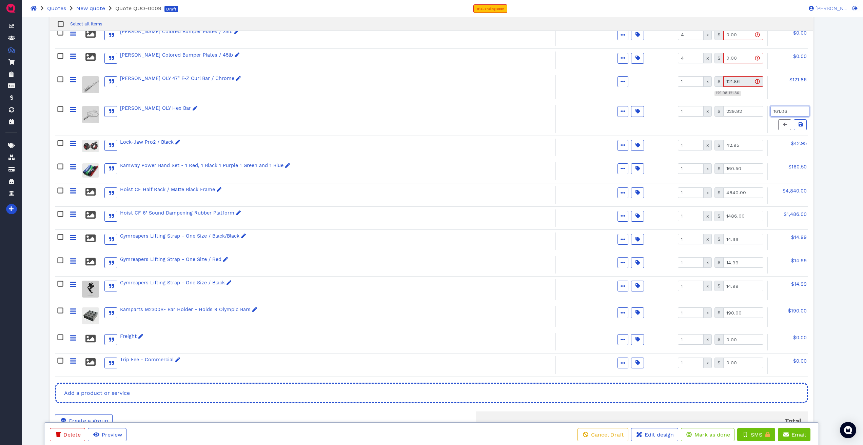
click at [310, 110] on input "161.06" at bounding box center [790, 111] width 39 height 11
type input "215.55"
click at [310, 125] on icon at bounding box center [801, 124] width 4 height 5
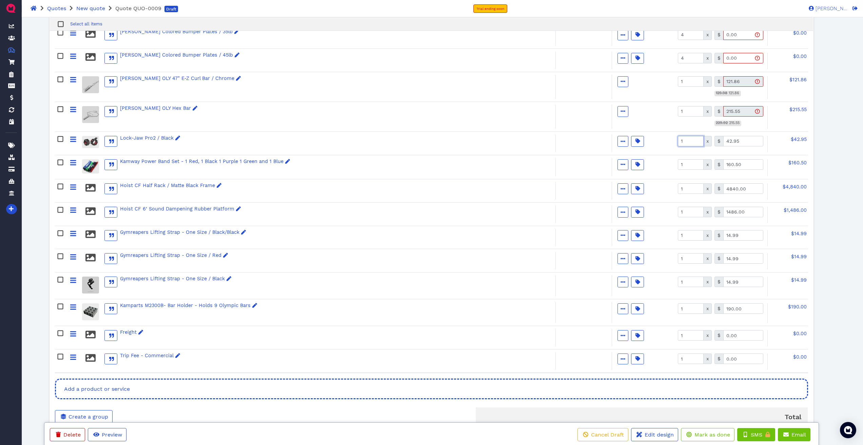
click at [310, 141] on input "1" at bounding box center [691, 141] width 26 height 11
type input "5"
click at [310, 162] on input "1" at bounding box center [691, 164] width 26 height 11
type input "4"
type input "0"
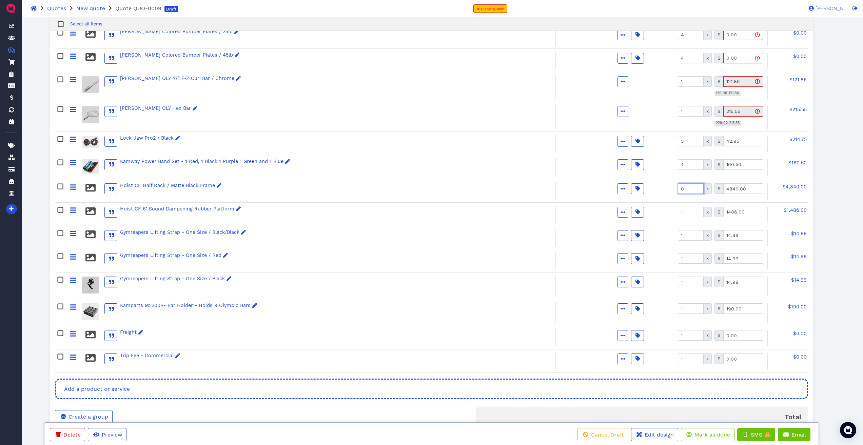
click at [310, 189] on input "0" at bounding box center [691, 189] width 26 height 11
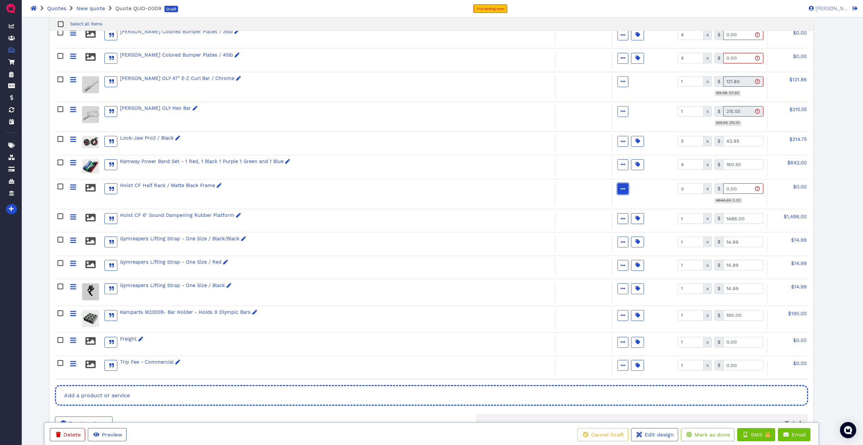
click at [310, 187] on icon "button" at bounding box center [623, 189] width 5 height 5
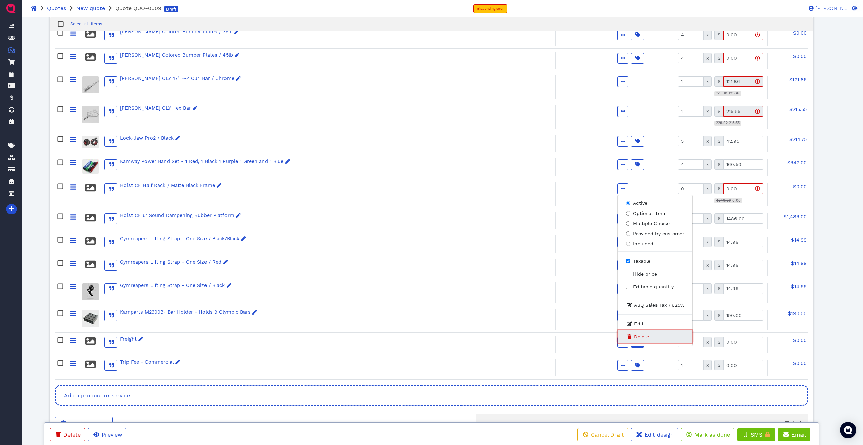
click at [310, 214] on span "Delete" at bounding box center [641, 336] width 15 height 7
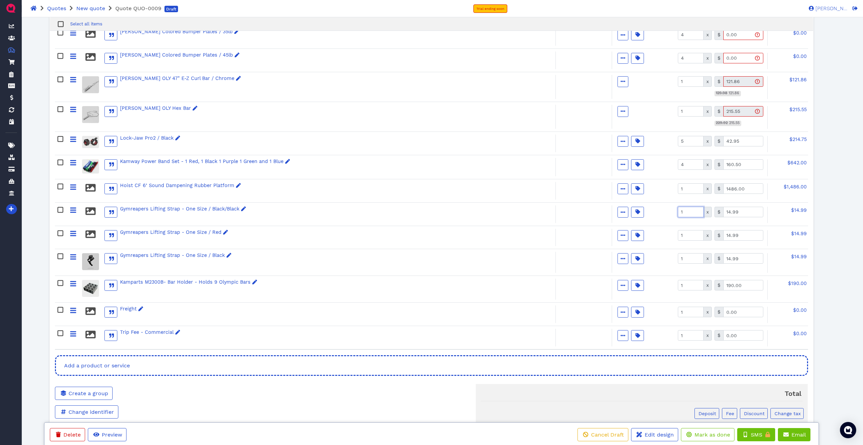
click at [310, 211] on input "1" at bounding box center [691, 212] width 26 height 11
type input "2"
click at [310, 214] on input "1" at bounding box center [691, 235] width 26 height 11
type input "2"
click at [310, 139] on span "$214.75" at bounding box center [798, 139] width 17 height 5
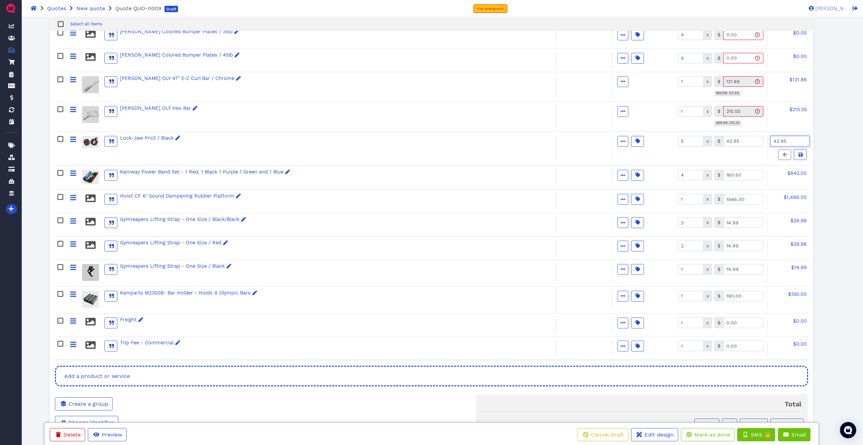
click at [310, 140] on input "42.95" at bounding box center [790, 141] width 39 height 11
type input "161.06"
click at [310, 158] on span at bounding box center [800, 154] width 7 height 7
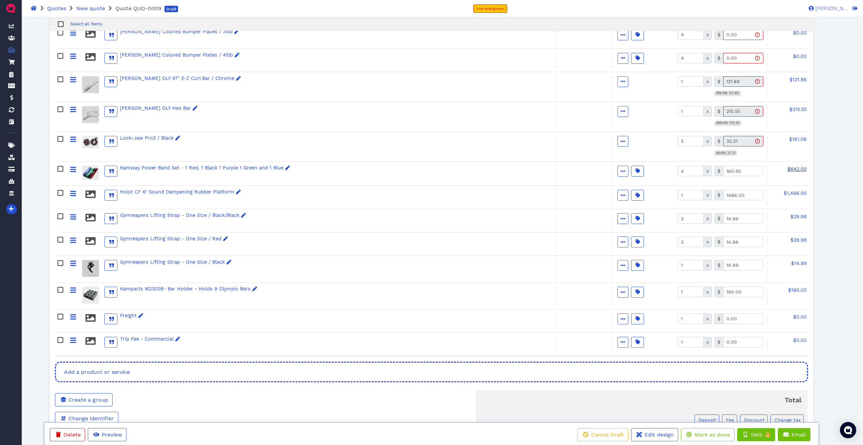
click at [310, 169] on span "$642.00" at bounding box center [797, 169] width 19 height 5
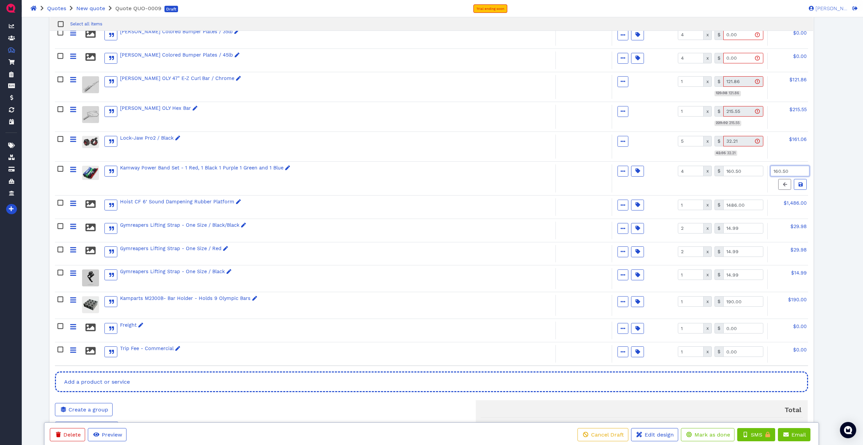
click at [310, 169] on input "160.50" at bounding box center [790, 171] width 39 height 11
type input "377.25"
click at [310, 202] on span "$1,486.00" at bounding box center [795, 203] width 23 height 5
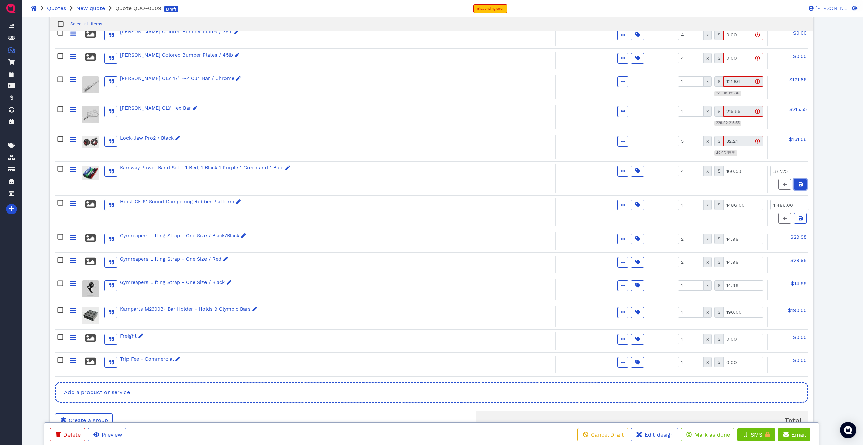
click at [310, 181] on span at bounding box center [800, 184] width 7 height 7
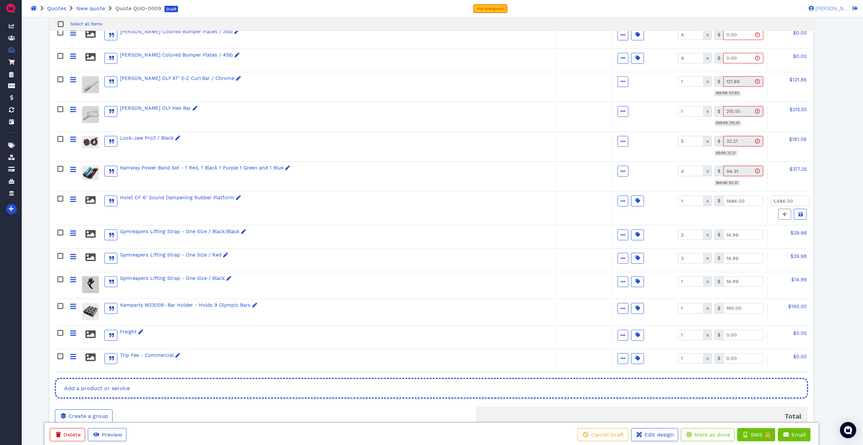
click at [310, 194] on div "Hoist CF 6’ Sound Dampening Rubber Platform Active Optional Item Multiple Choic…" at bounding box center [431, 209] width 753 height 34
click at [310, 201] on input "1,486.00" at bounding box center [790, 201] width 39 height 11
type input "1,237.50"
click at [310, 214] on span at bounding box center [800, 214] width 7 height 7
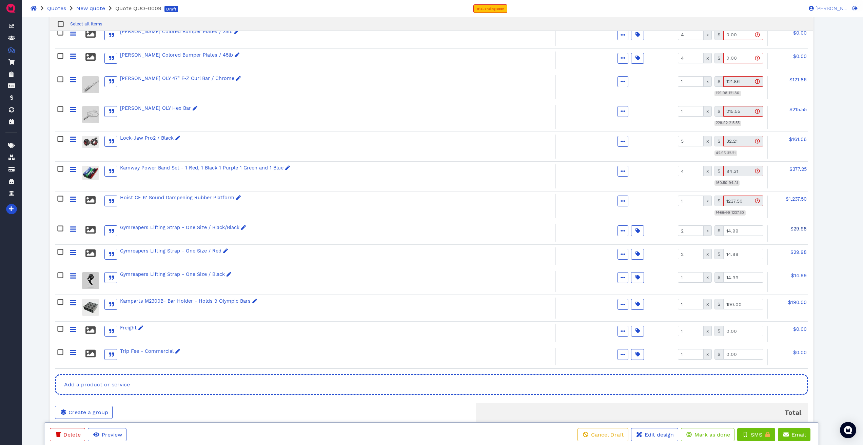
click at [310, 214] on span "$29.98" at bounding box center [799, 228] width 16 height 5
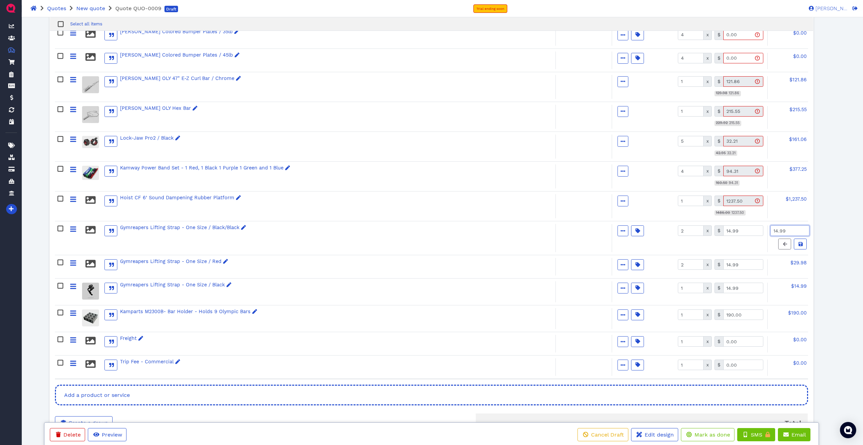
click at [310, 214] on input "14.99" at bounding box center [790, 231] width 39 height 11
click at [310, 214] on input "14.99" at bounding box center [744, 231] width 40 height 11
type input "11.24"
click at [310, 214] on input "14.99" at bounding box center [744, 265] width 40 height 11
click at [310, 214] on icon at bounding box center [785, 244] width 4 height 4
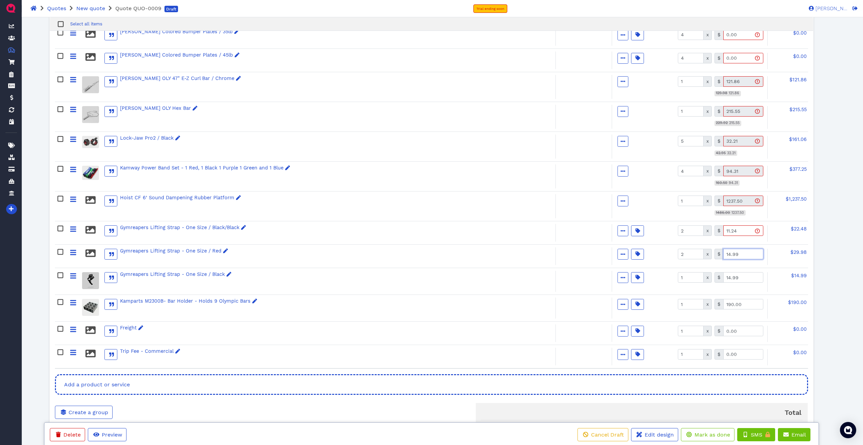
click at [310, 214] on input "14.99" at bounding box center [744, 254] width 40 height 11
drag, startPoint x: 748, startPoint y: 253, endPoint x: 720, endPoint y: 254, distance: 27.5
click at [310, 214] on div "$ 14.99" at bounding box center [739, 254] width 49 height 11
type input "11.24"
click at [310, 214] on input "14.99" at bounding box center [744, 277] width 40 height 11
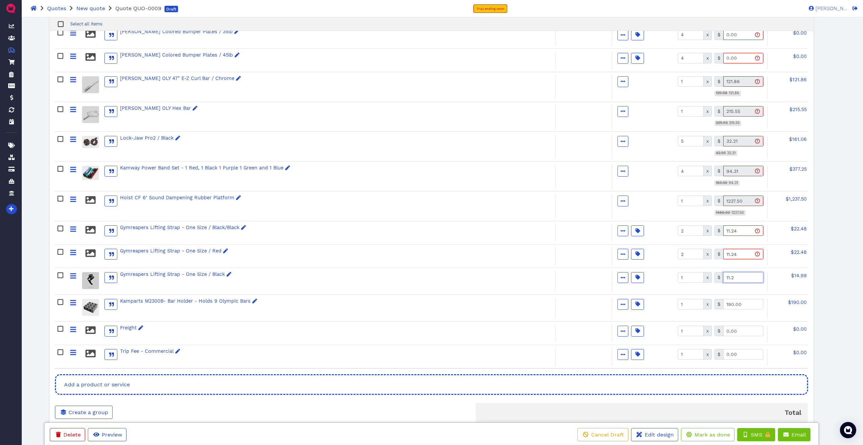
type input "11.24"
click at [310, 214] on input "11.24" at bounding box center [744, 277] width 40 height 11
click at [310, 214] on input "190.00" at bounding box center [744, 304] width 40 height 11
type input "112.49"
click at [310, 214] on input "0.00" at bounding box center [744, 331] width 40 height 11
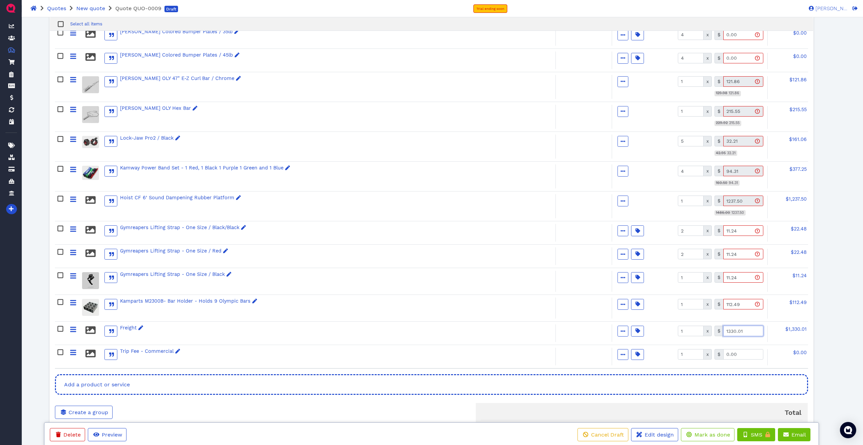
type input "1330.01"
click at [310, 214] on input "0.00" at bounding box center [744, 354] width 40 height 11
drag, startPoint x: 755, startPoint y: 354, endPoint x: 717, endPoint y: 359, distance: 38.0
click at [310, 214] on div "$ 661.00.46" at bounding box center [739, 354] width 49 height 11
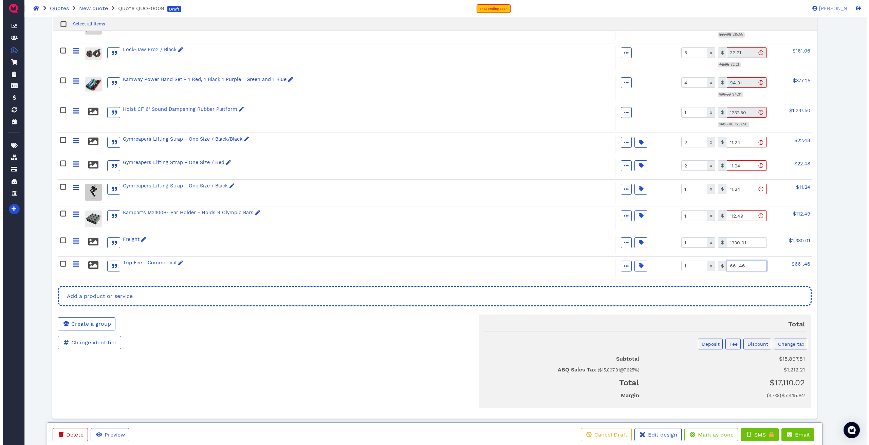
scroll to position [475, 0]
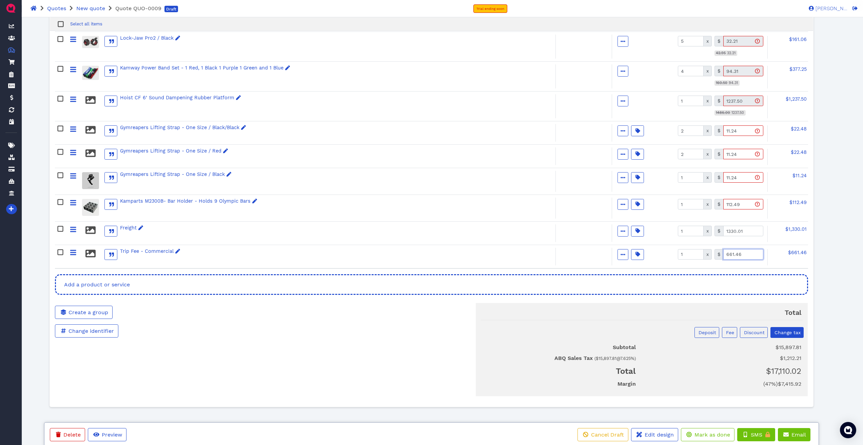
type input "661.46"
click at [310, 214] on span "Change tax" at bounding box center [787, 332] width 27 height 5
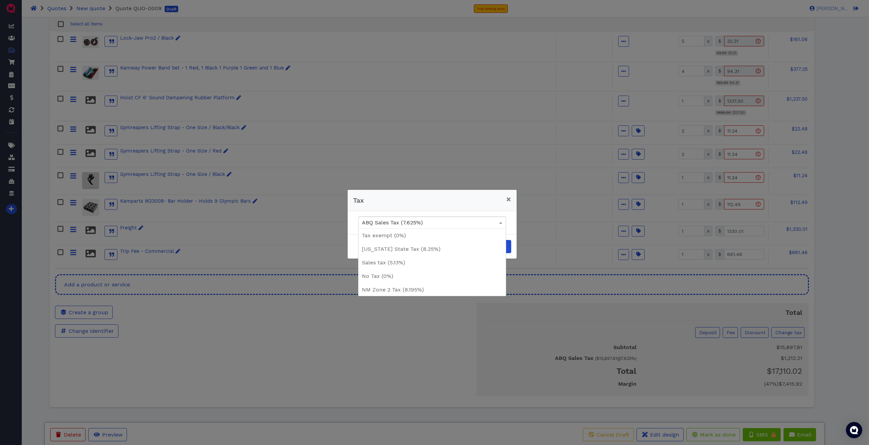
click at [310, 214] on span at bounding box center [500, 223] width 3 height 2
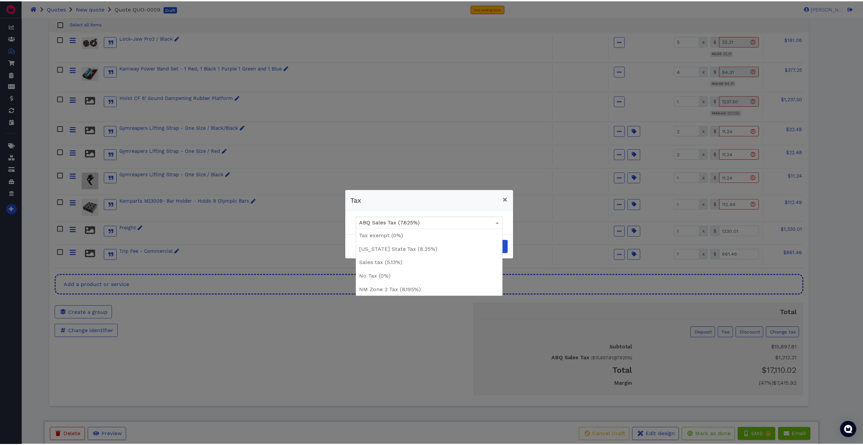
scroll to position [41, 0]
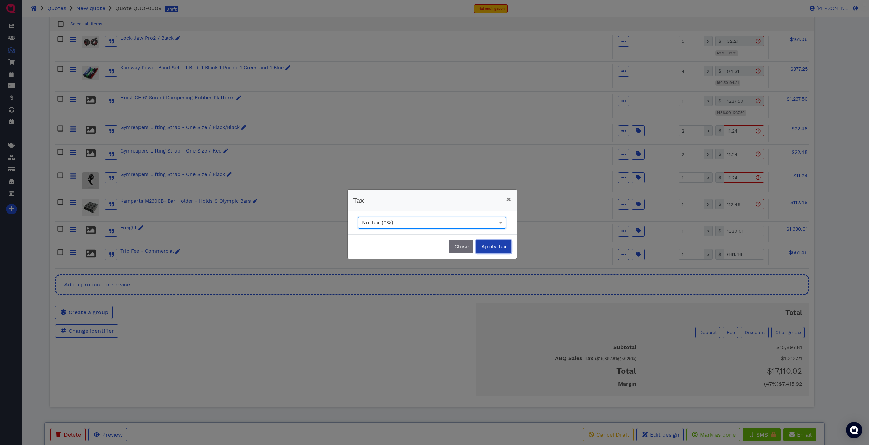
click at [310, 214] on span "Apply Tax" at bounding box center [493, 247] width 26 height 6
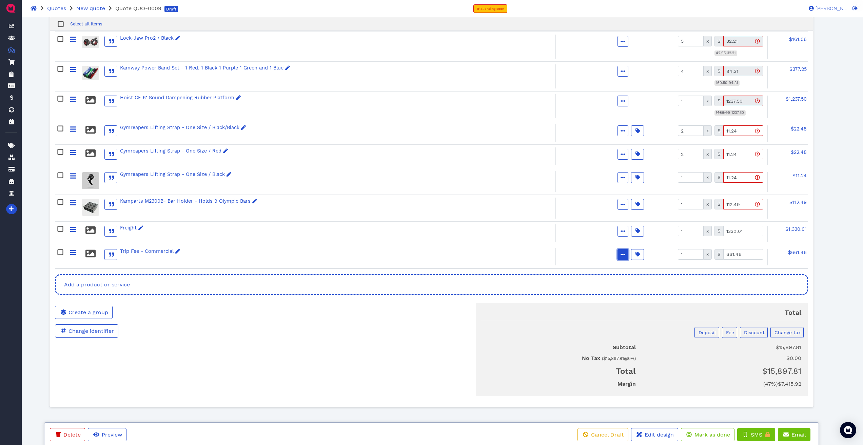
click at [310, 214] on span "button" at bounding box center [622, 254] width 7 height 7
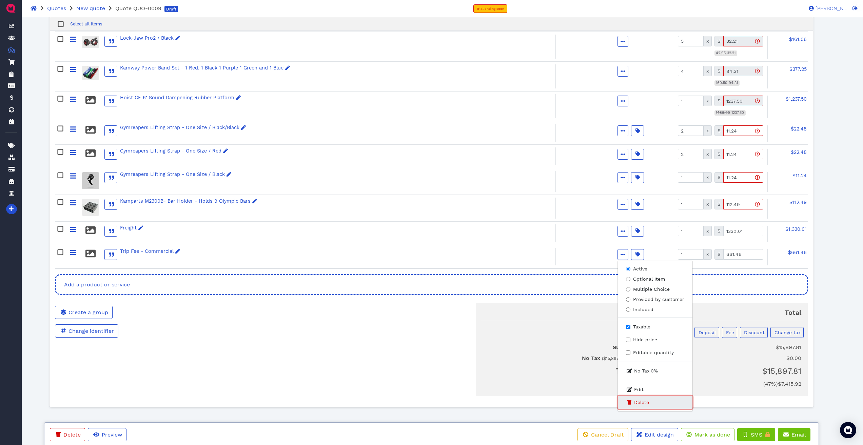
click at [310, 214] on span "Delete" at bounding box center [641, 402] width 15 height 7
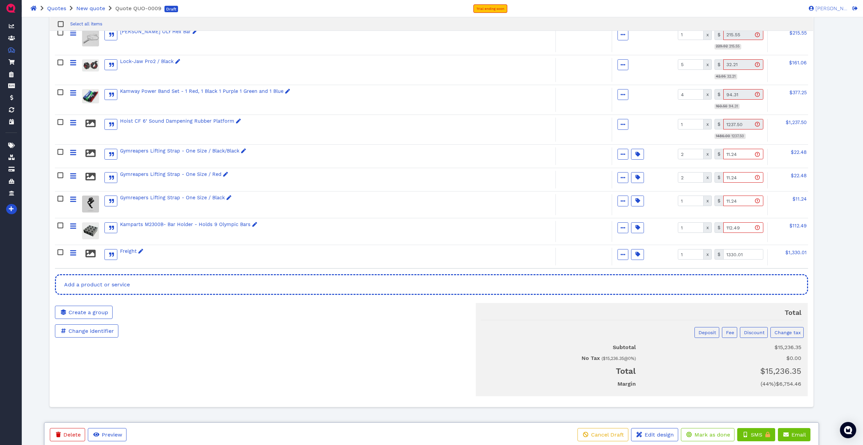
scroll to position [452, 0]
click at [119, 214] on span "Add a product or service" at bounding box center [96, 285] width 67 height 6
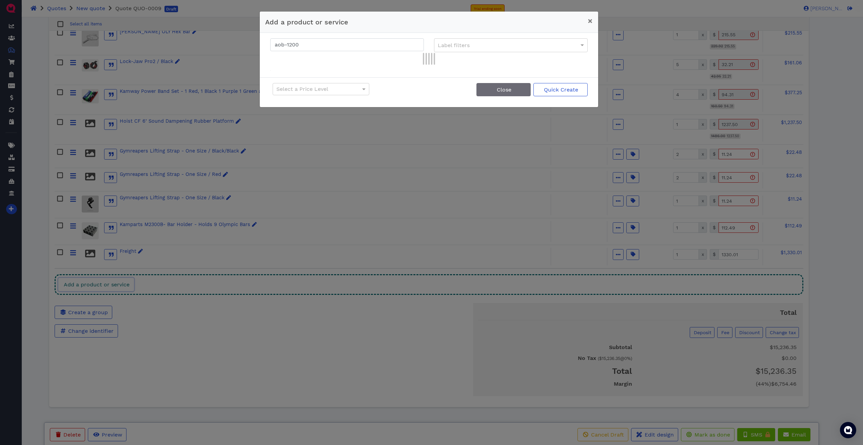
scroll to position [445, 0]
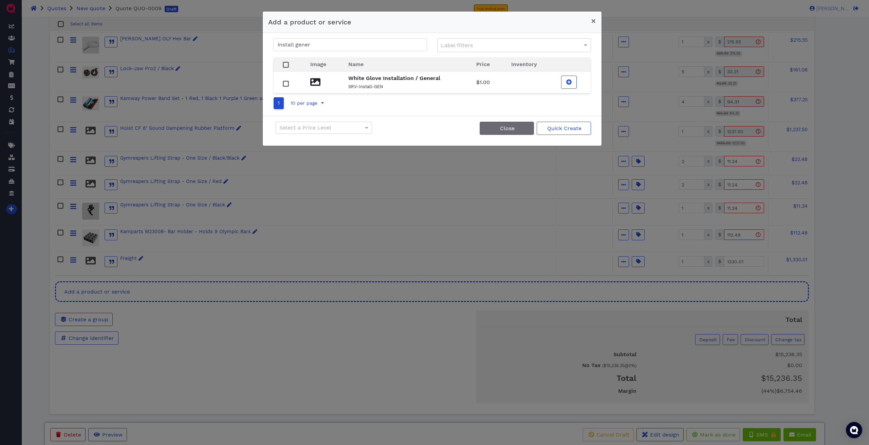
click at [310, 80] on strong "White Glove Installation / General" at bounding box center [394, 78] width 92 height 6
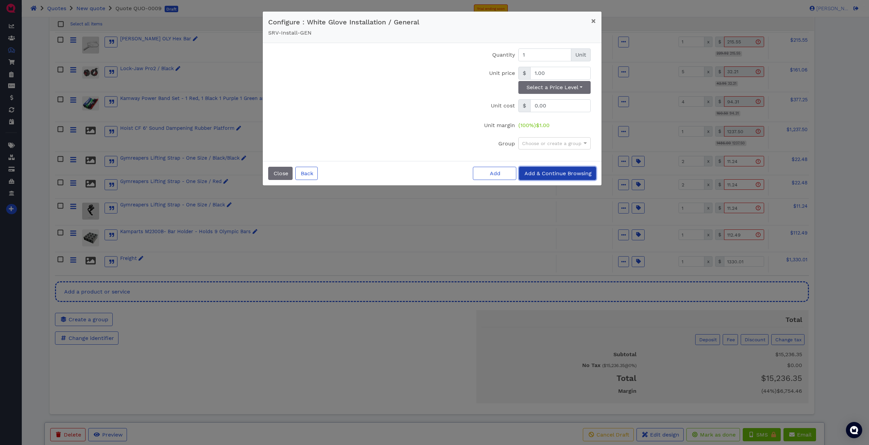
click at [310, 168] on button "Add & Continue Browsing" at bounding box center [557, 173] width 77 height 13
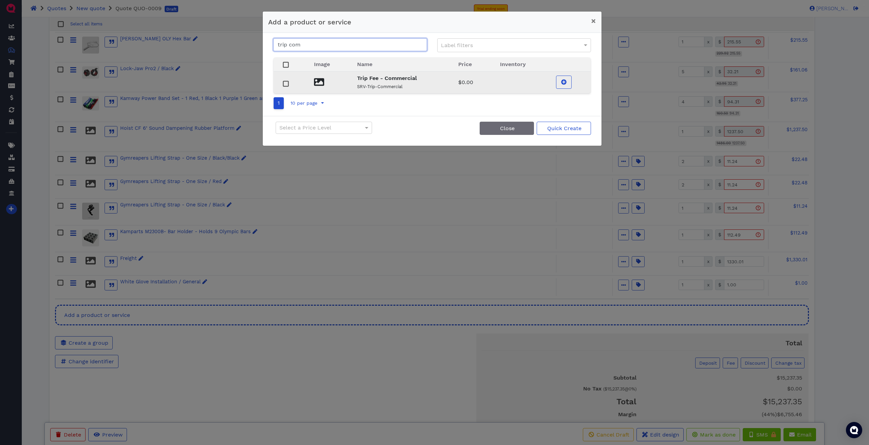
type input "trip com"
click at [310, 81] on strong "Trip Fee - Commercial" at bounding box center [387, 78] width 60 height 6
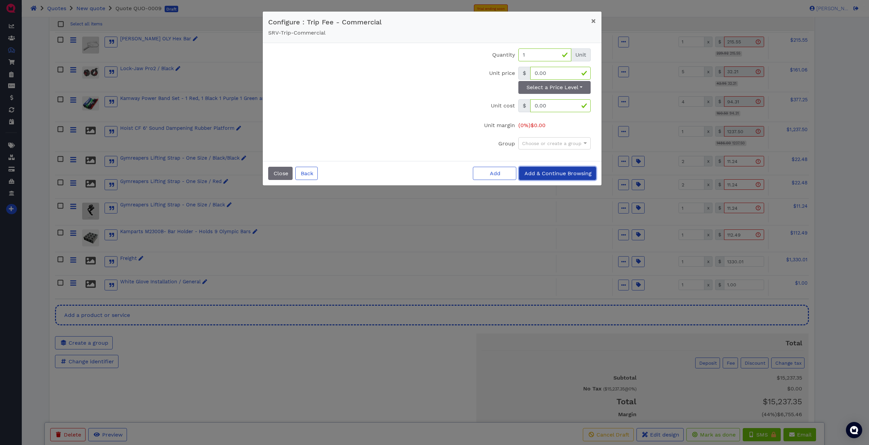
click at [310, 172] on span "Add & Continue Browsing" at bounding box center [557, 173] width 68 height 6
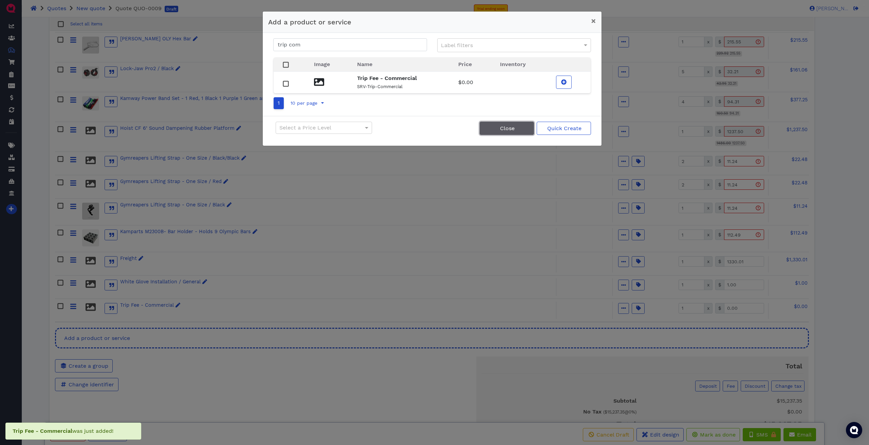
click at [310, 129] on button "Close" at bounding box center [506, 128] width 54 height 13
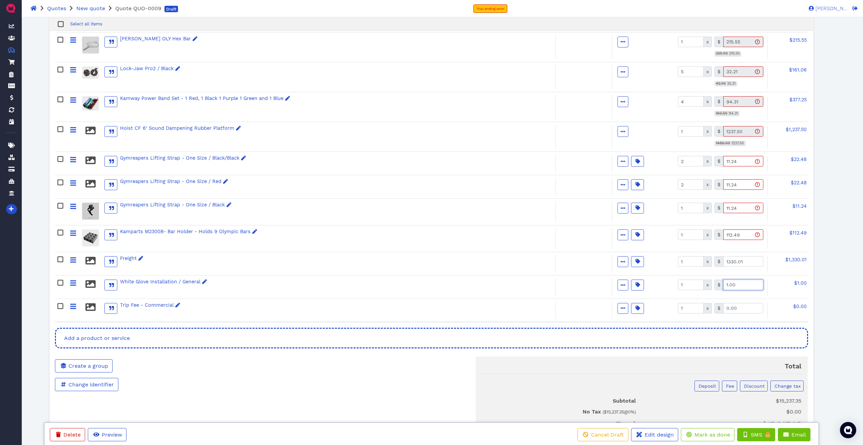
click at [310, 214] on input "1.00" at bounding box center [744, 285] width 40 height 11
click at [310, 214] on input "661.00" at bounding box center [744, 285] width 40 height 11
type input "661.46"
click at [310, 214] on input "0.00" at bounding box center [744, 308] width 40 height 11
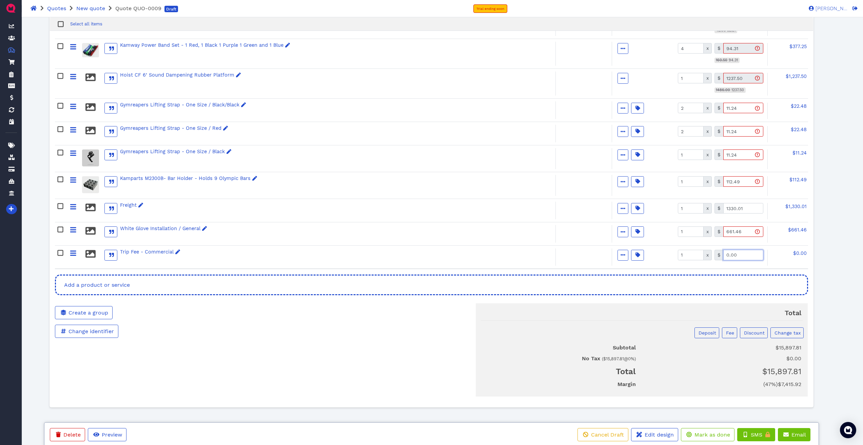
scroll to position [498, 0]
click at [310, 214] on span "Discount" at bounding box center [754, 332] width 22 height 5
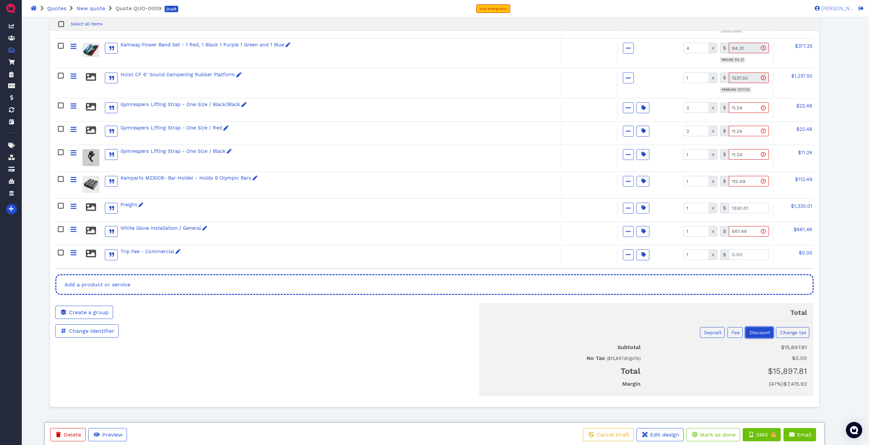
select select "currencyAmount"
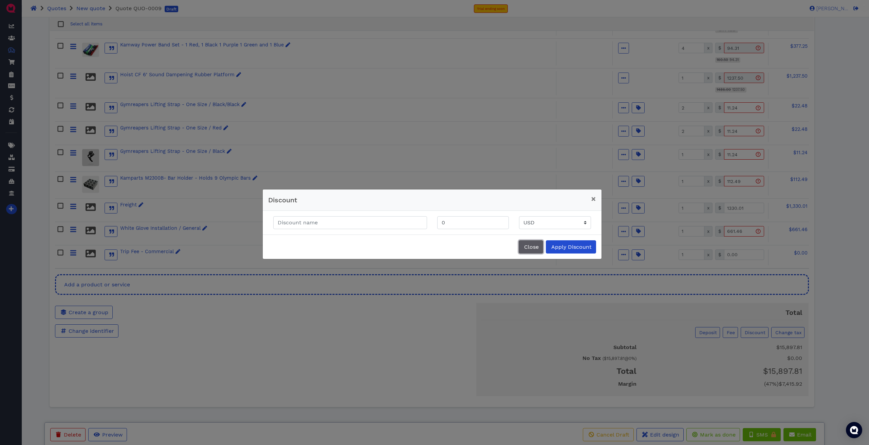
click at [310, 214] on span "Close" at bounding box center [531, 247] width 16 height 6
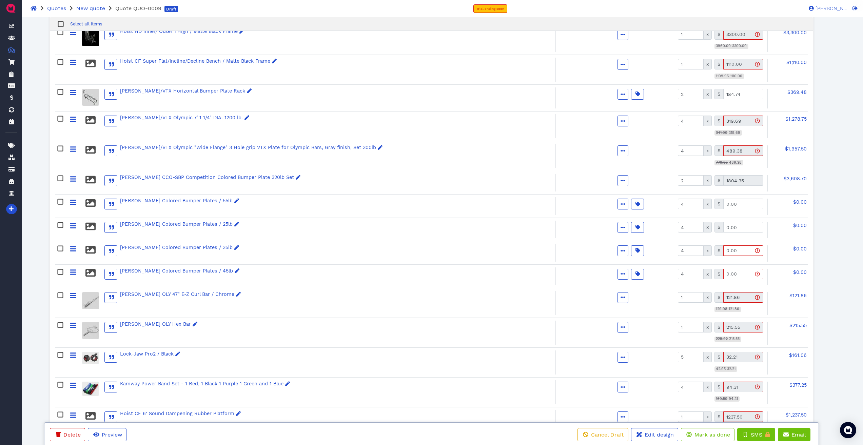
scroll to position [23, 0]
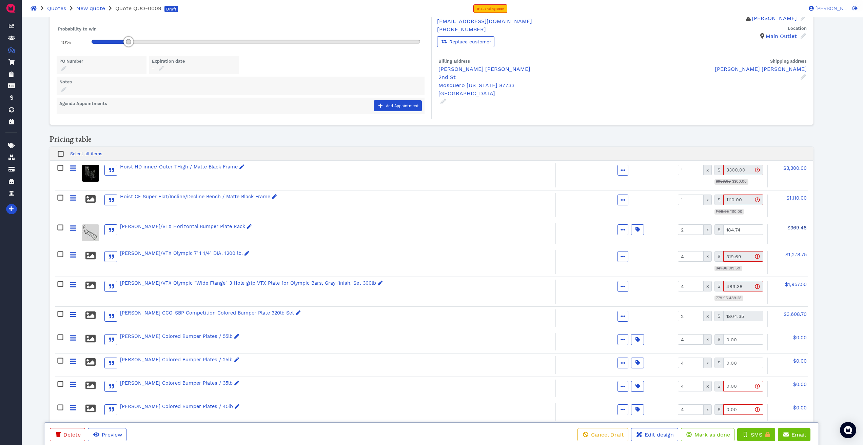
click at [310, 214] on span "$369.48" at bounding box center [797, 227] width 19 height 5
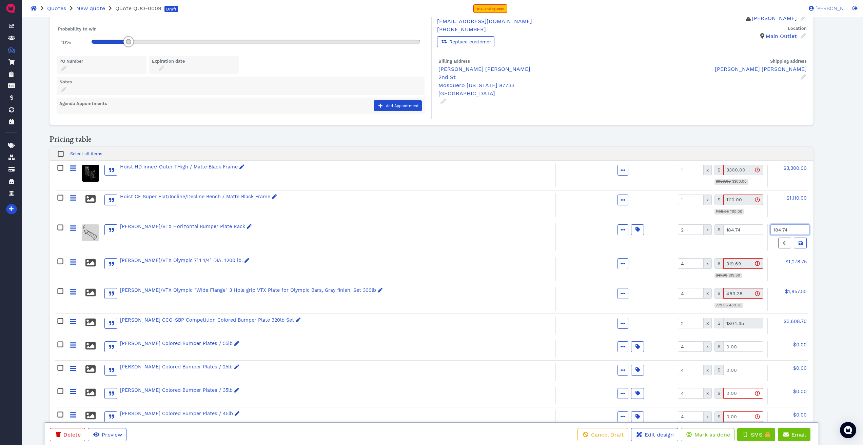
click at [310, 214] on input "184.74" at bounding box center [790, 230] width 39 height 11
type input "346.39"
click at [310, 214] on icon at bounding box center [801, 243] width 4 height 5
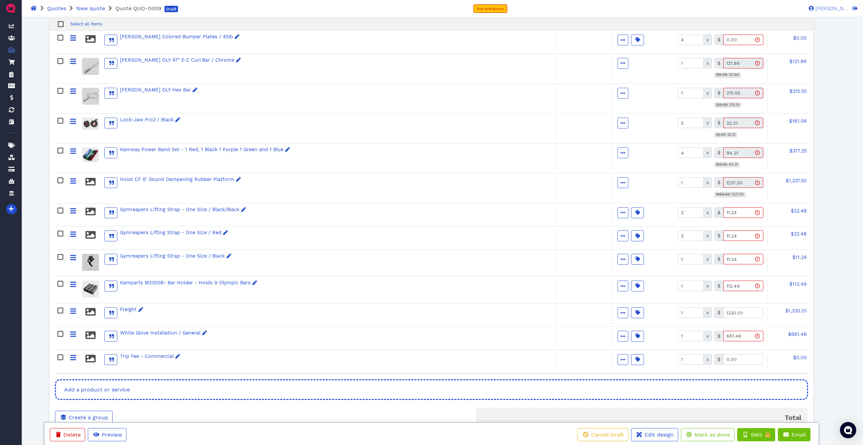
scroll to position [431, 0]
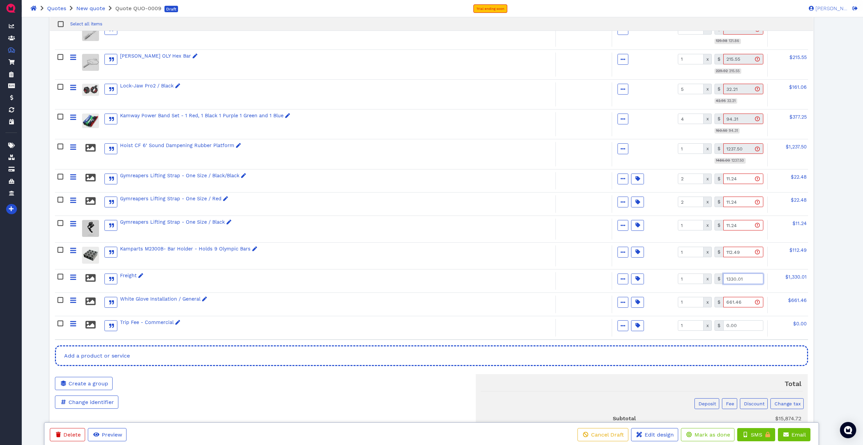
click at [310, 214] on input "1330.01" at bounding box center [744, 279] width 40 height 11
type input "1330.65"
click at [310, 214] on div "[PERSON_NAME] Dashboard Contacts Quotes Created with Sketch. $ Quotes Order For…" at bounding box center [431, 52] width 863 height 930
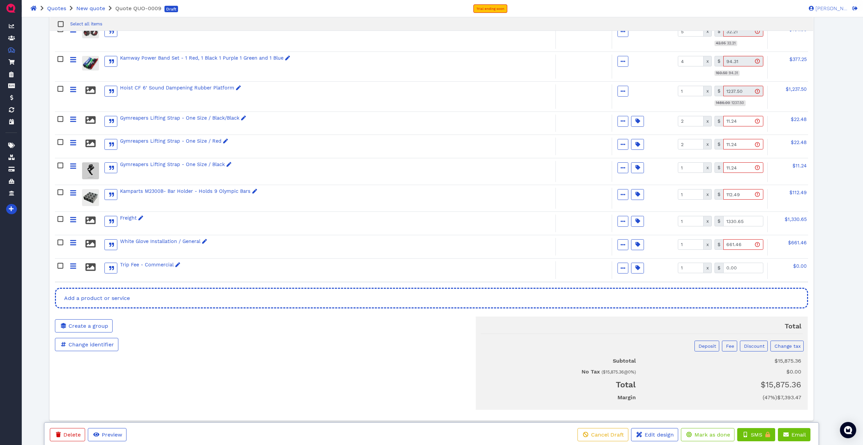
scroll to position [498, 0]
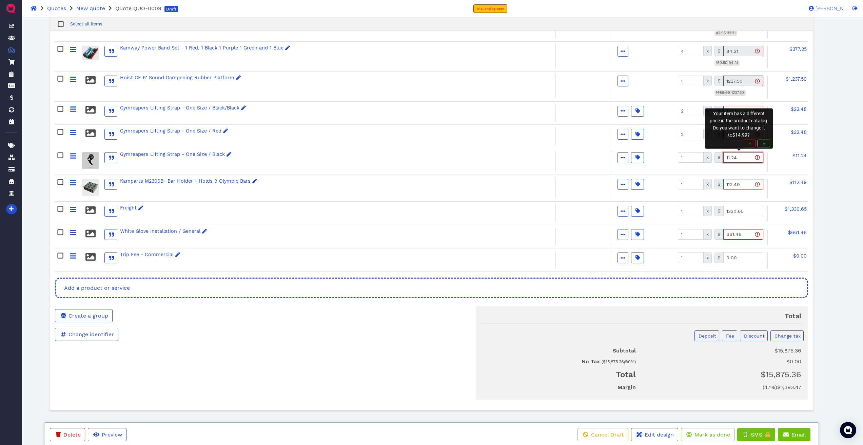
click at [310, 158] on input "11.24" at bounding box center [744, 157] width 40 height 11
click at [310, 157] on input "11.24" at bounding box center [744, 157] width 40 height 11
type input "11.25"
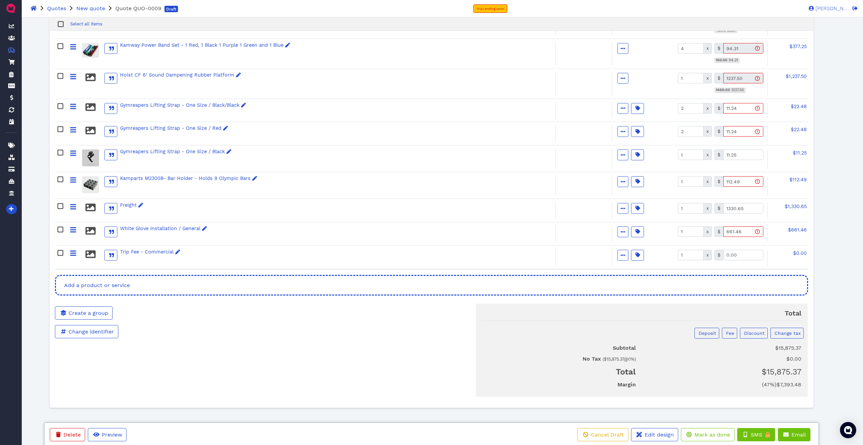
scroll to position [502, 0]
click at [310, 214] on span "Mark as done" at bounding box center [712, 435] width 37 height 6
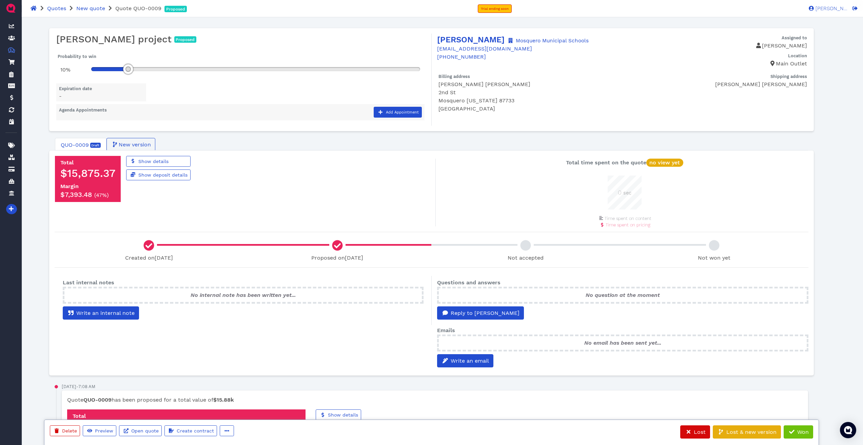
scroll to position [34, 34]
click at [310, 214] on span "Won" at bounding box center [803, 432] width 13 height 6
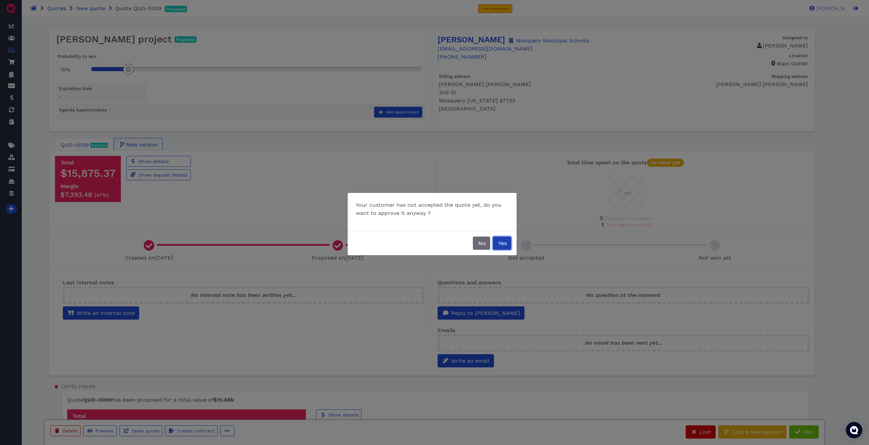
click at [310, 214] on span "Yes" at bounding box center [501, 243] width 9 height 6
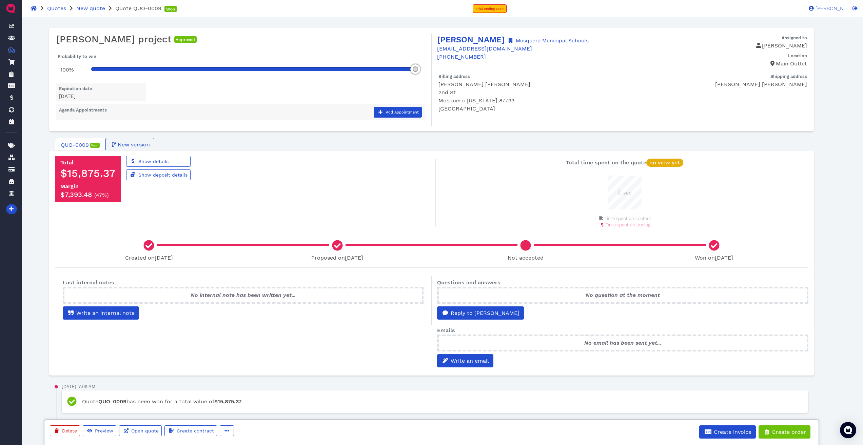
drag, startPoint x: 130, startPoint y: 67, endPoint x: 448, endPoint y: 61, distance: 317.9
click at [310, 61] on div "[PERSON_NAME] project Approved Probability to win 100% Expiration date [DATE] A…" at bounding box center [431, 79] width 765 height 103
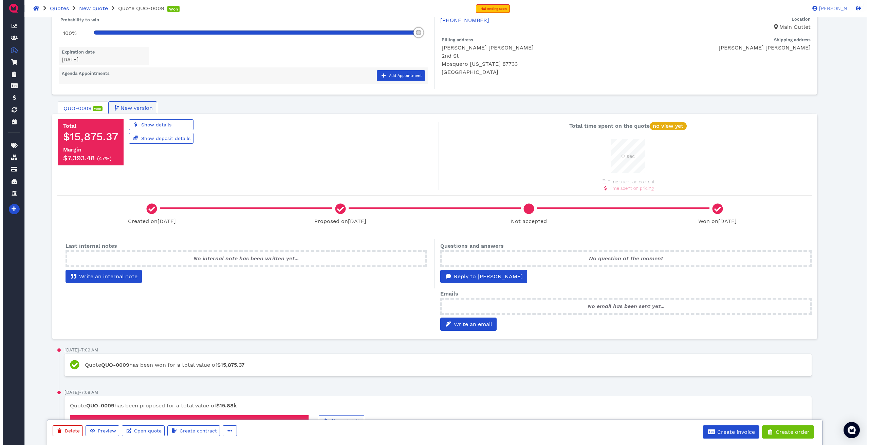
scroll to position [34, 0]
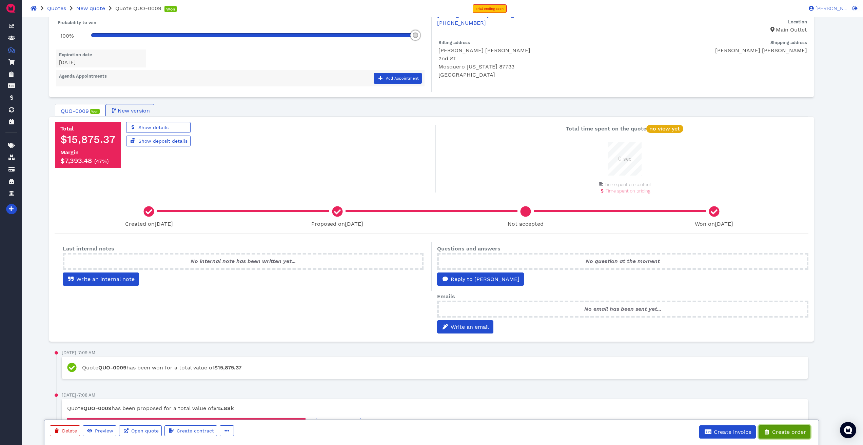
click at [310, 214] on span "Create order" at bounding box center [788, 432] width 35 height 6
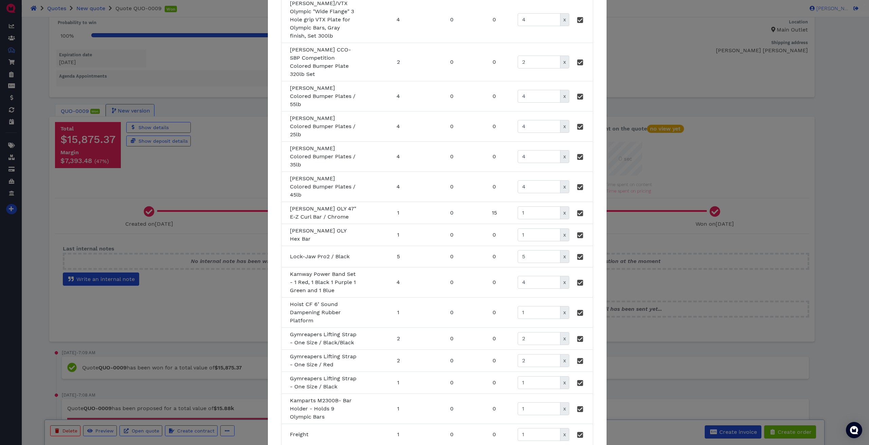
scroll to position [248, 0]
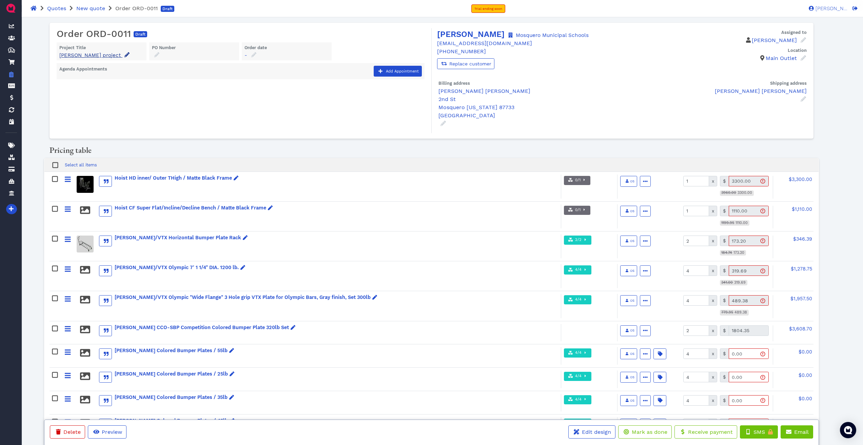
click at [125, 55] on icon at bounding box center [127, 54] width 5 height 5
drag, startPoint x: 132, startPoint y: 75, endPoint x: 55, endPoint y: 78, distance: 77.7
click at [55, 78] on div "Order ORD-0011 Draft Project Title [PERSON_NAME] project [PERSON_NAME] project …" at bounding box center [432, 81] width 764 height 116
type input "[DEMOGRAPHIC_DATA] #2"
click at [84, 92] on icon at bounding box center [86, 90] width 4 height 5
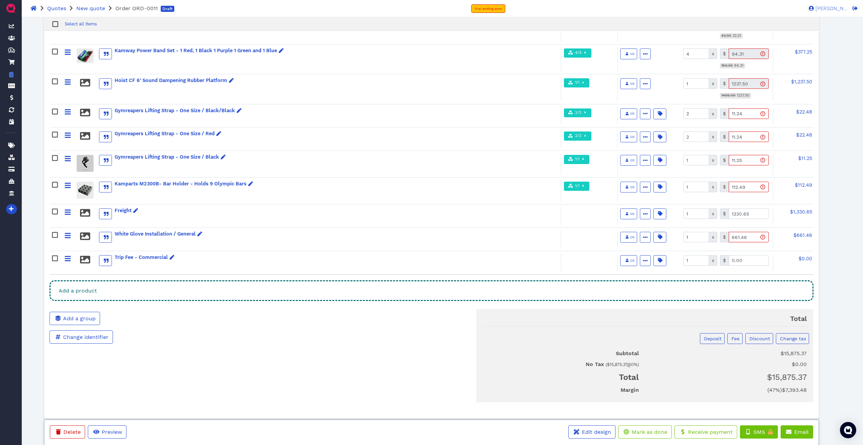
scroll to position [488, 0]
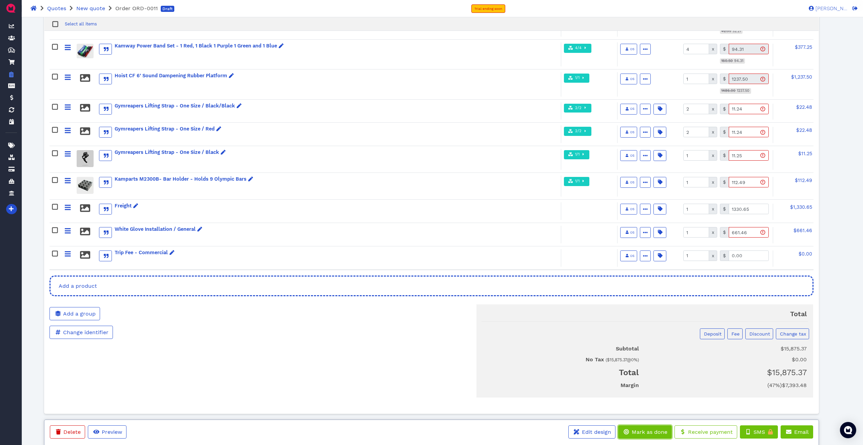
click at [310, 214] on span "Mark as done" at bounding box center [649, 432] width 37 height 6
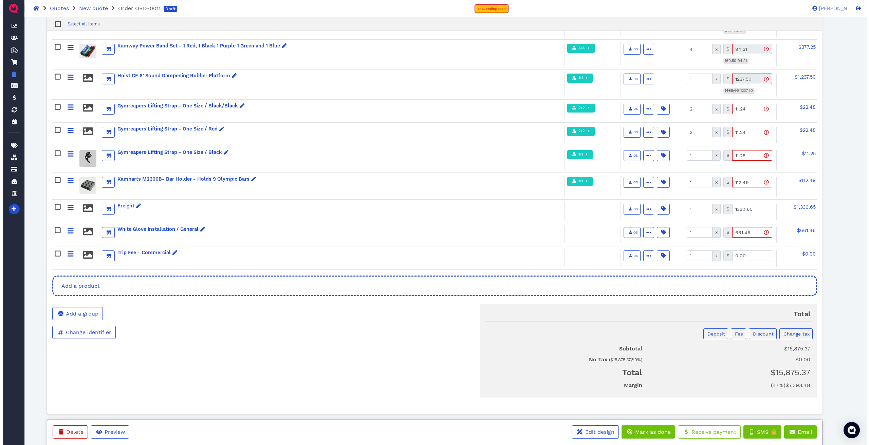
scroll to position [0, 0]
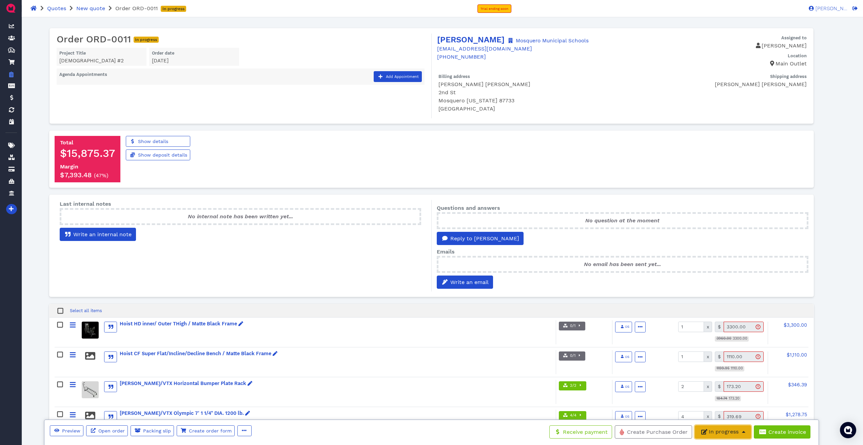
click at [310, 214] on span "button" at bounding box center [704, 432] width 7 height 8
click at [310, 214] on span "Completed" at bounding box center [716, 417] width 25 height 6
click at [310, 214] on span "Create invoice" at bounding box center [787, 432] width 39 height 6
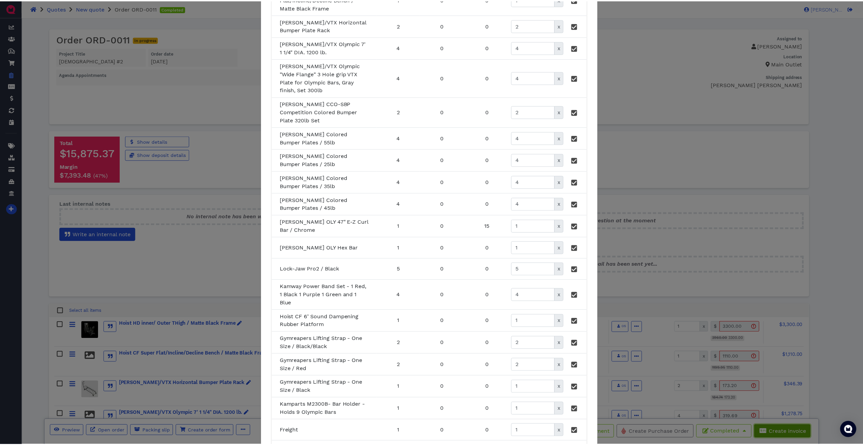
scroll to position [237, 0]
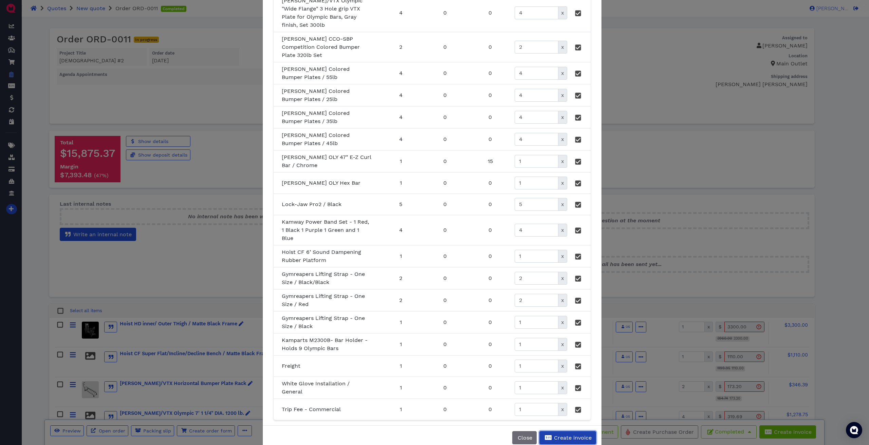
click at [310, 214] on button "Create invoice" at bounding box center [567, 438] width 57 height 13
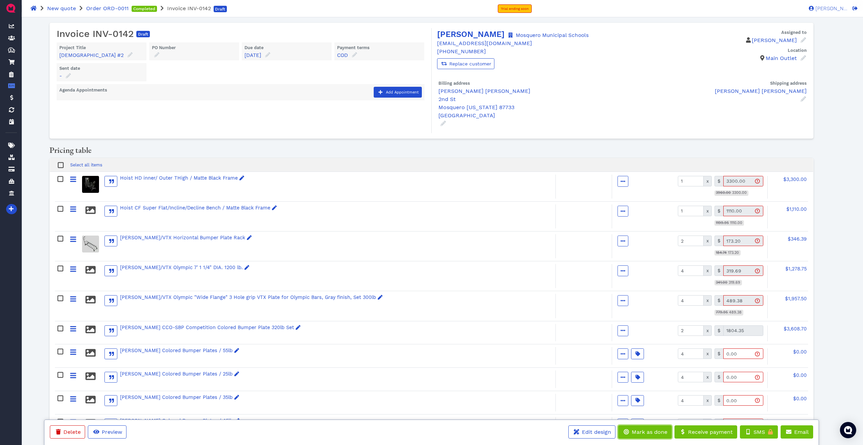
click at [310, 214] on span "Mark as done" at bounding box center [649, 432] width 37 height 6
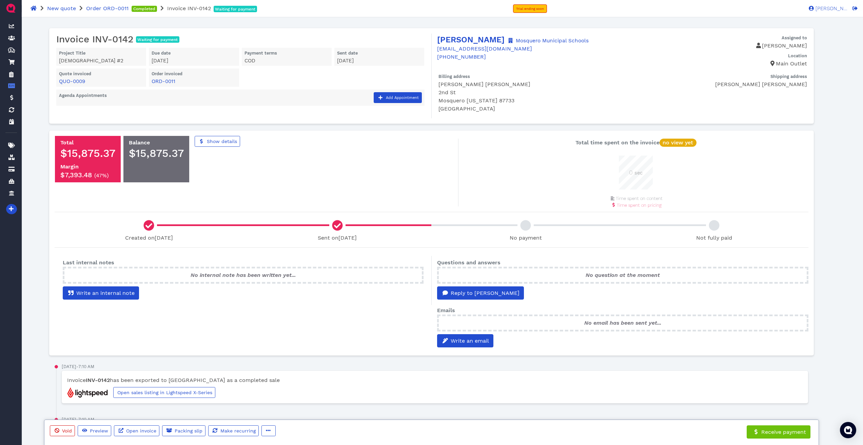
scroll to position [34, 34]
click at [99, 214] on span "Write an internal note" at bounding box center [104, 293] width 59 height 6
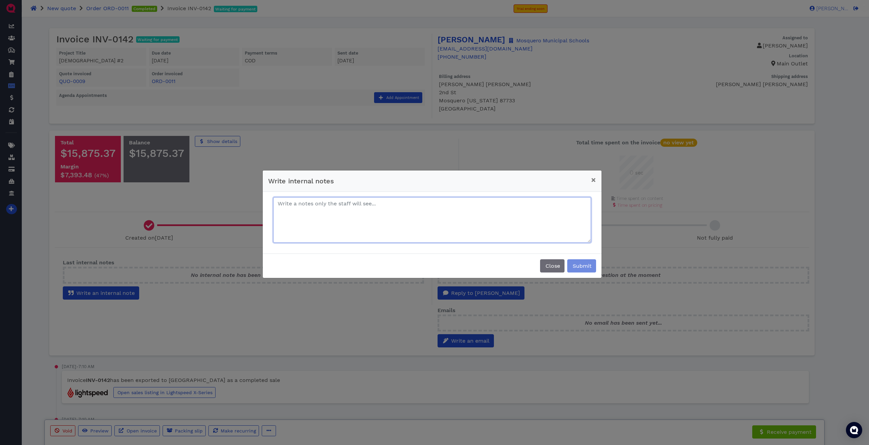
click at [310, 212] on textarea at bounding box center [432, 219] width 318 height 45
click at [310, 200] on textarea "Hubspot Invoice" at bounding box center [432, 219] width 318 height 45
type textarea "Hubspot Invoice INV-1053 PO 94000-0000012458"
click at [310, 214] on span "Submit" at bounding box center [581, 266] width 20 height 6
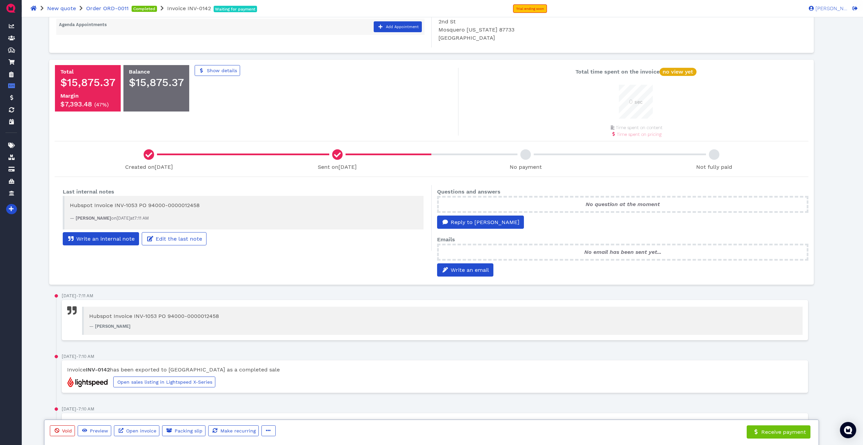
scroll to position [0, 0]
